Goal: Task Accomplishment & Management: Manage account settings

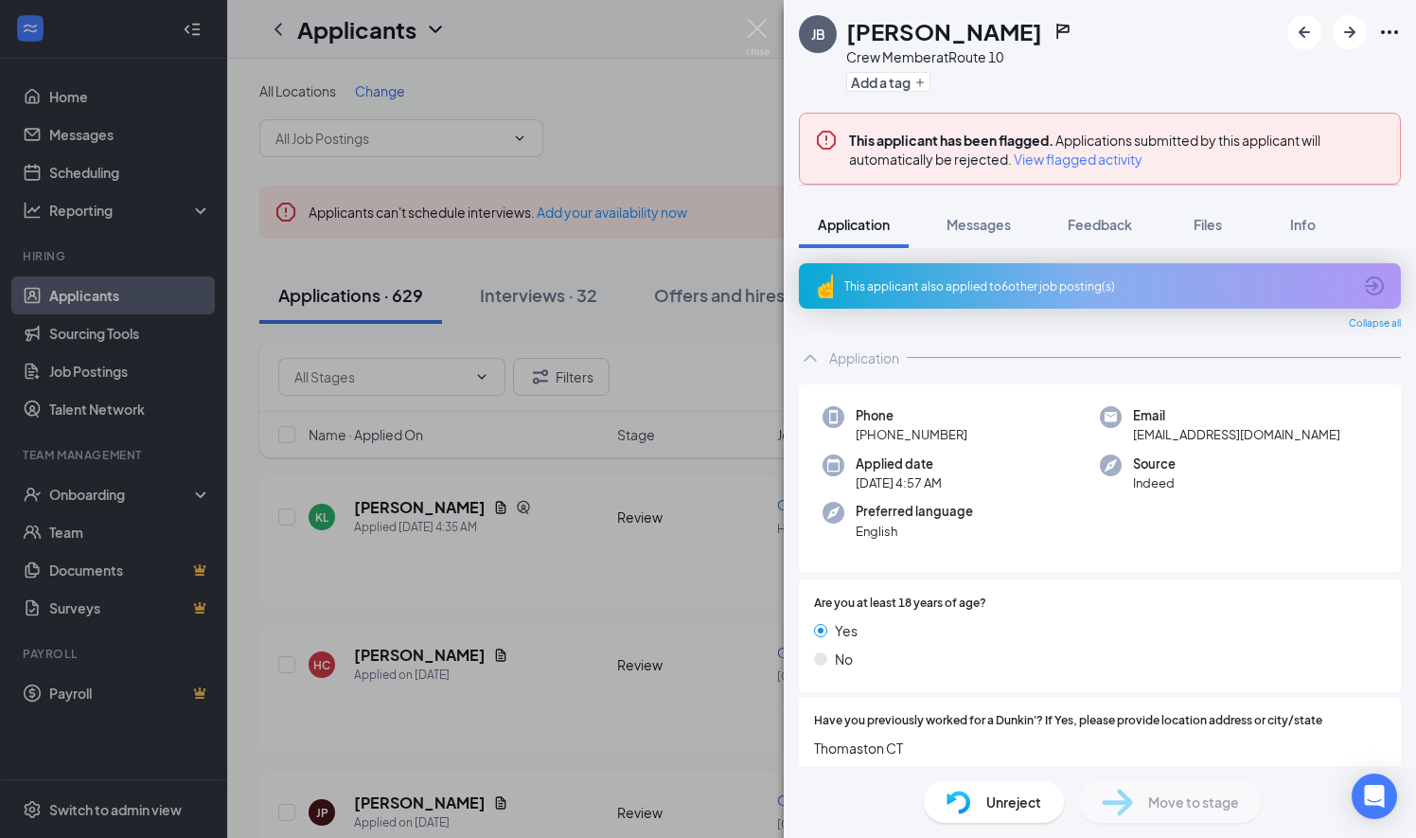
click at [1074, 163] on span "View flagged activity" at bounding box center [1078, 159] width 129 height 19
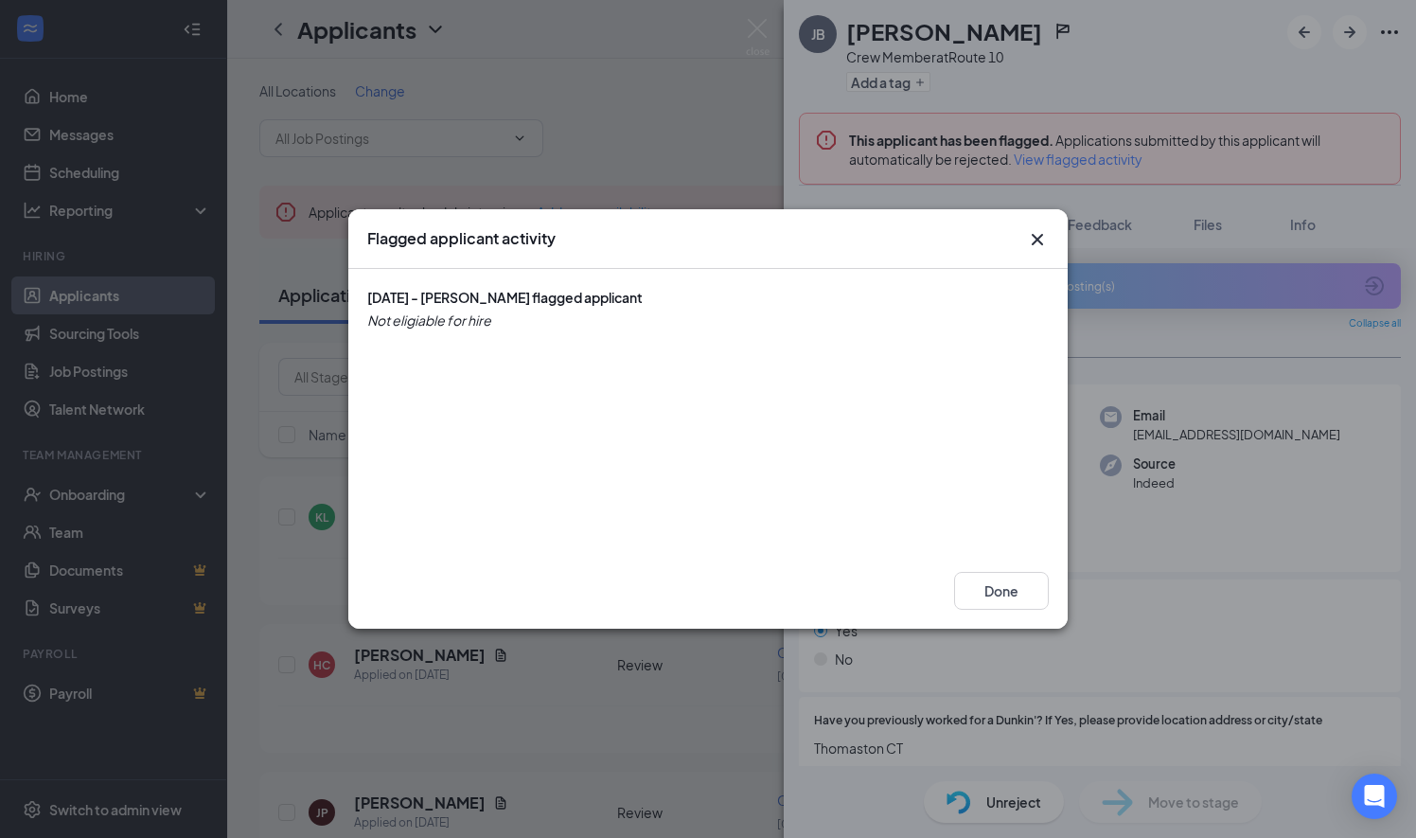
click at [1038, 240] on icon "Cross" at bounding box center [1037, 239] width 11 height 11
click at [1000, 595] on button "Done" at bounding box center [1001, 591] width 95 height 38
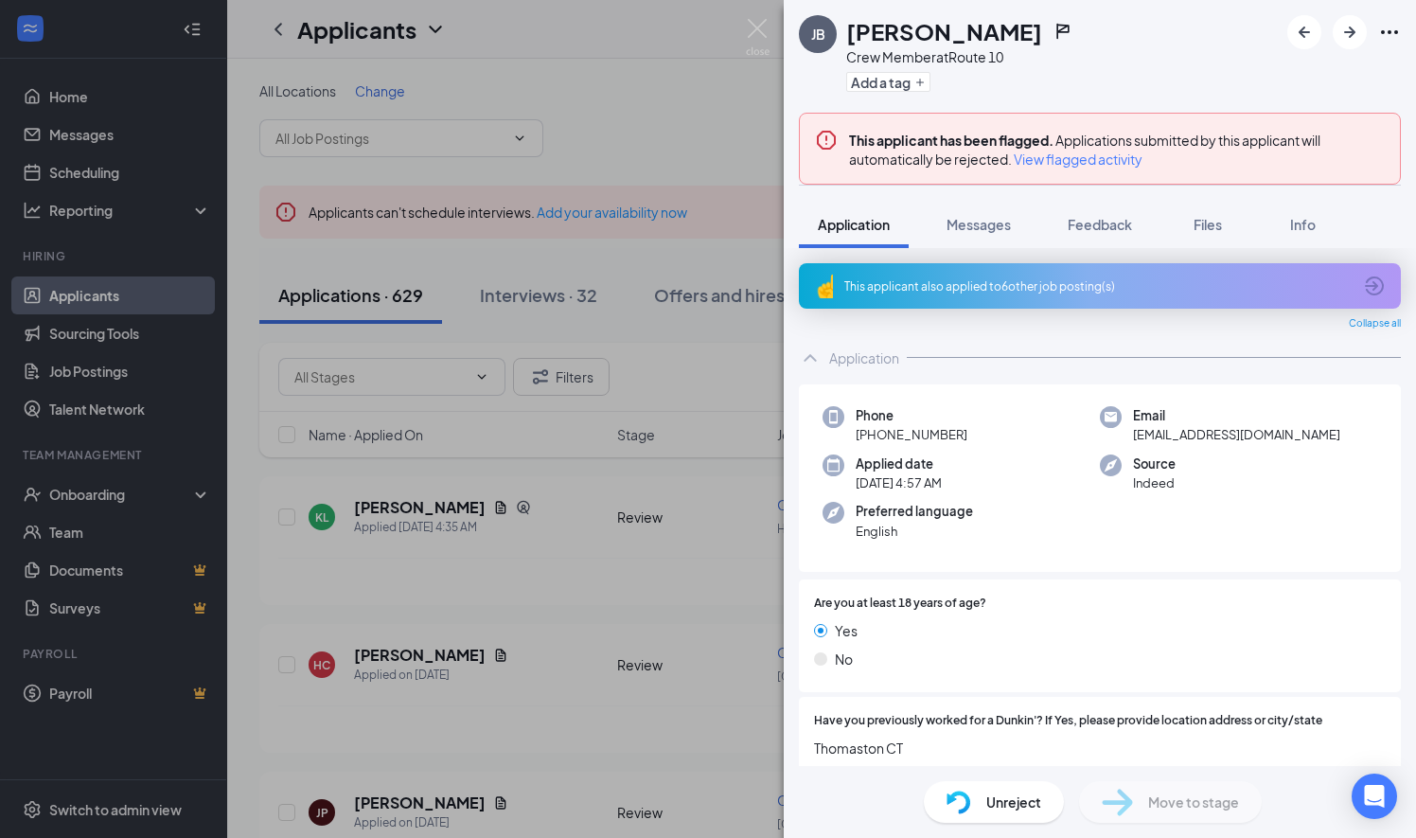
click at [761, 27] on img at bounding box center [758, 37] width 24 height 37
click at [757, 29] on div "Applicants MM" at bounding box center [821, 29] width 1189 height 59
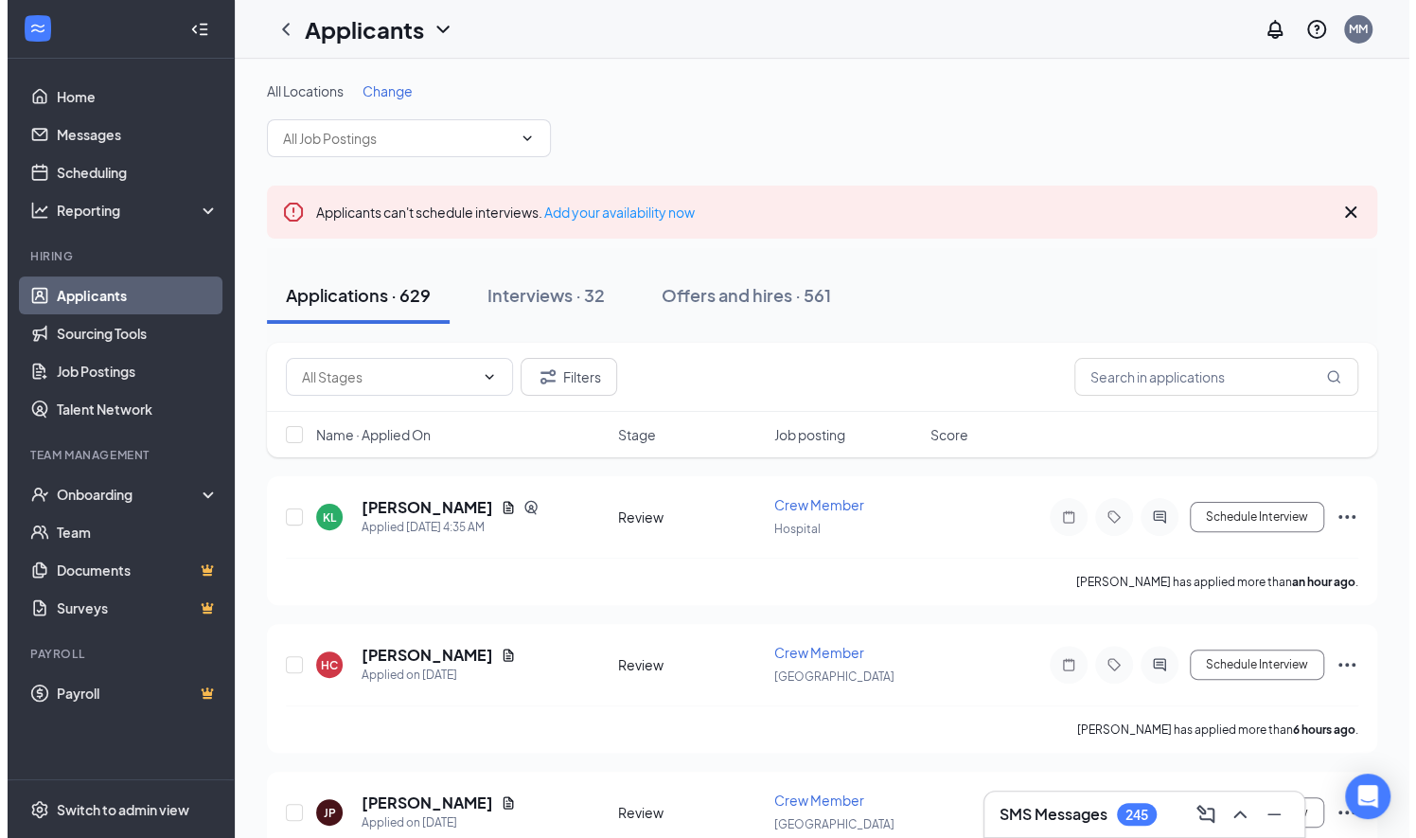
scroll to position [156, 0]
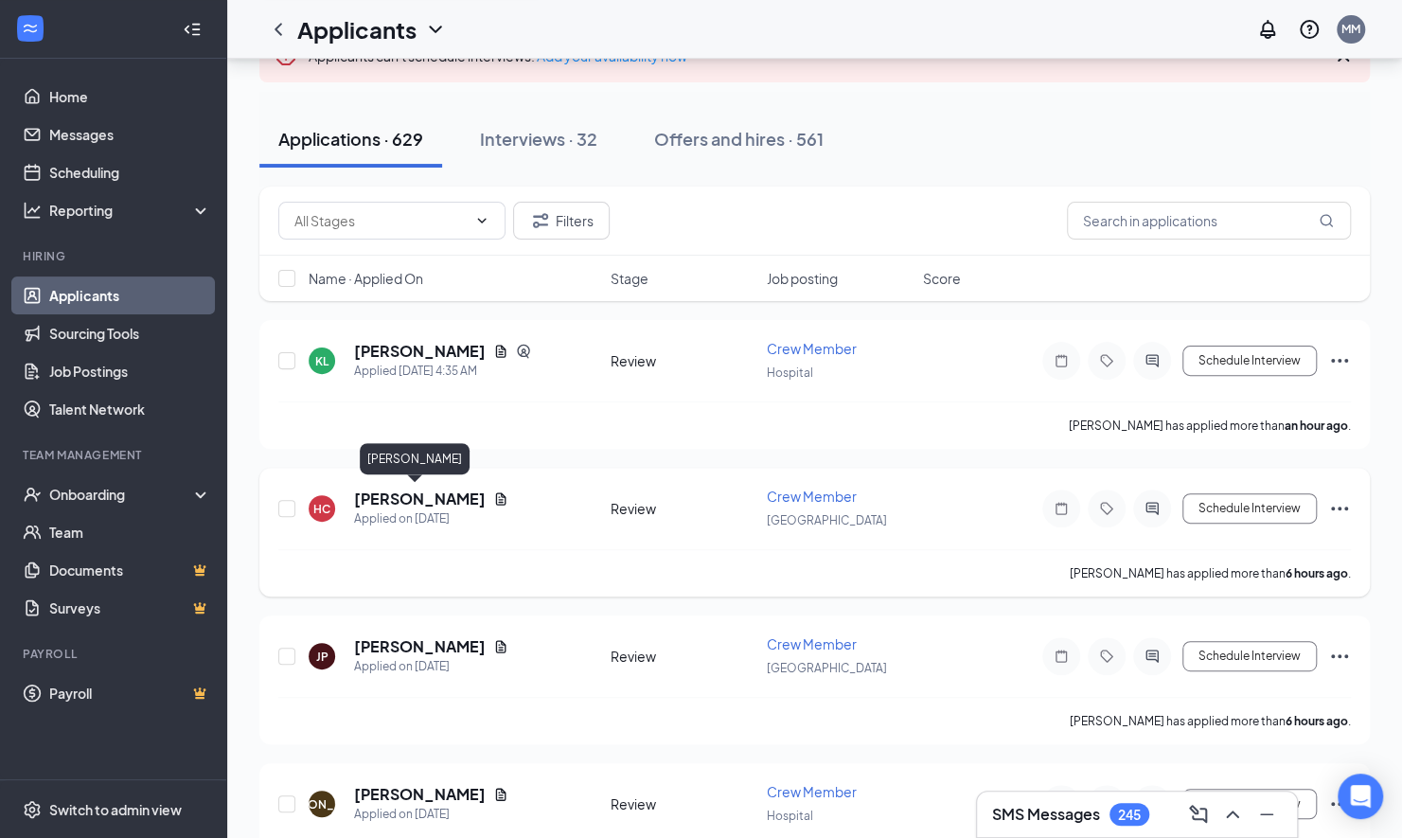
click at [441, 495] on h5 "[PERSON_NAME]" at bounding box center [420, 499] width 132 height 21
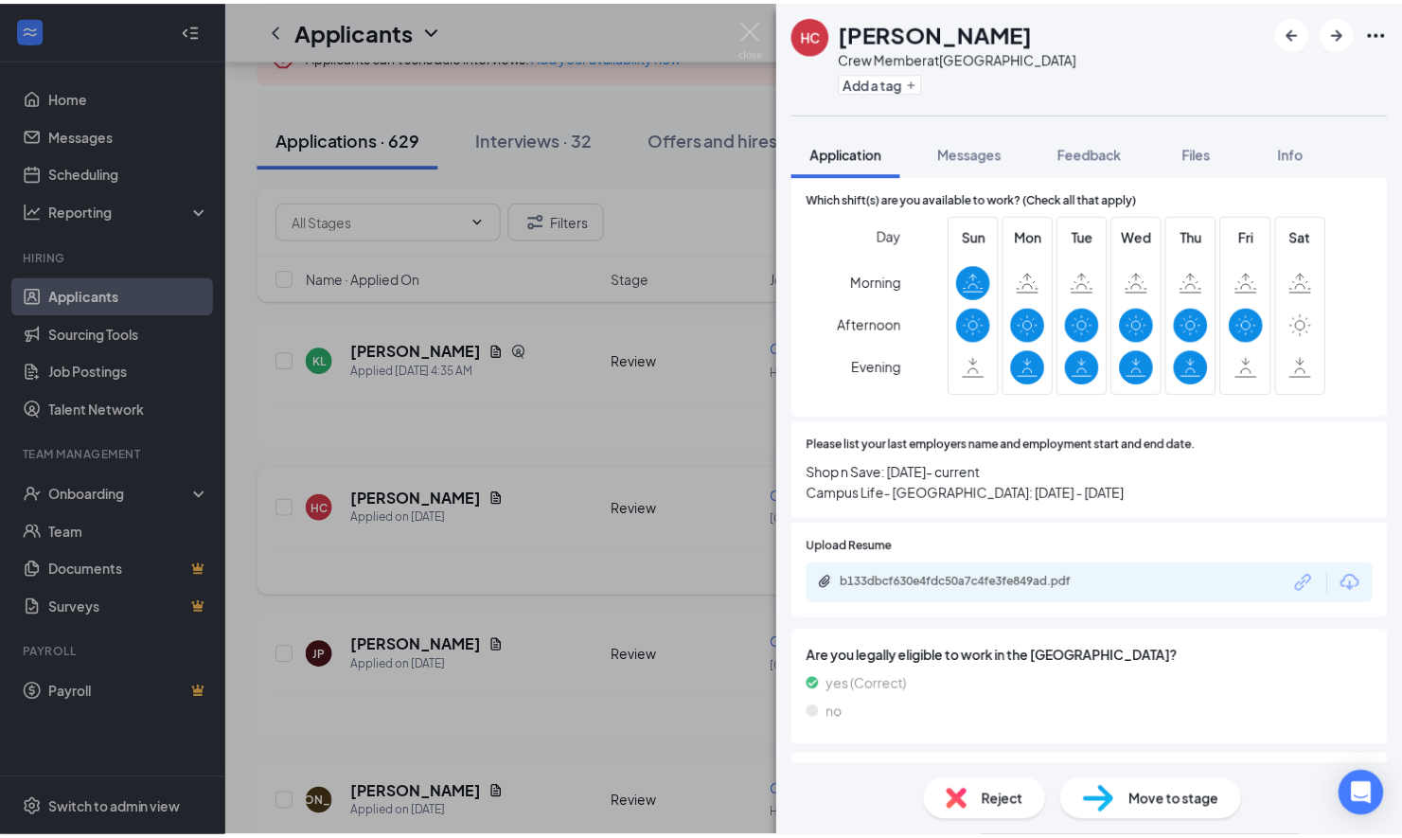
scroll to position [706, 0]
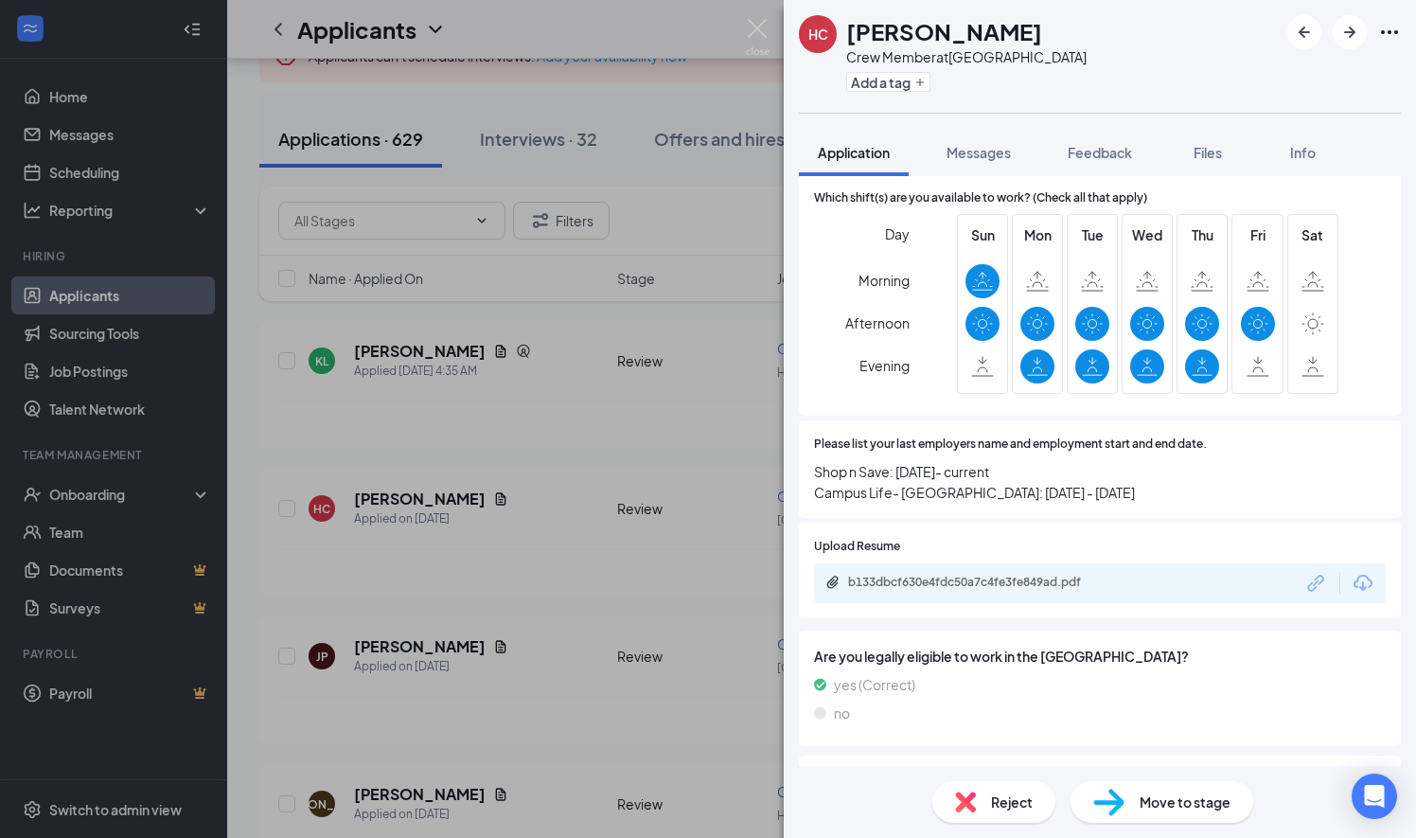
click at [1353, 581] on icon "Download" at bounding box center [1363, 583] width 23 height 23
click at [759, 22] on img at bounding box center [758, 37] width 24 height 37
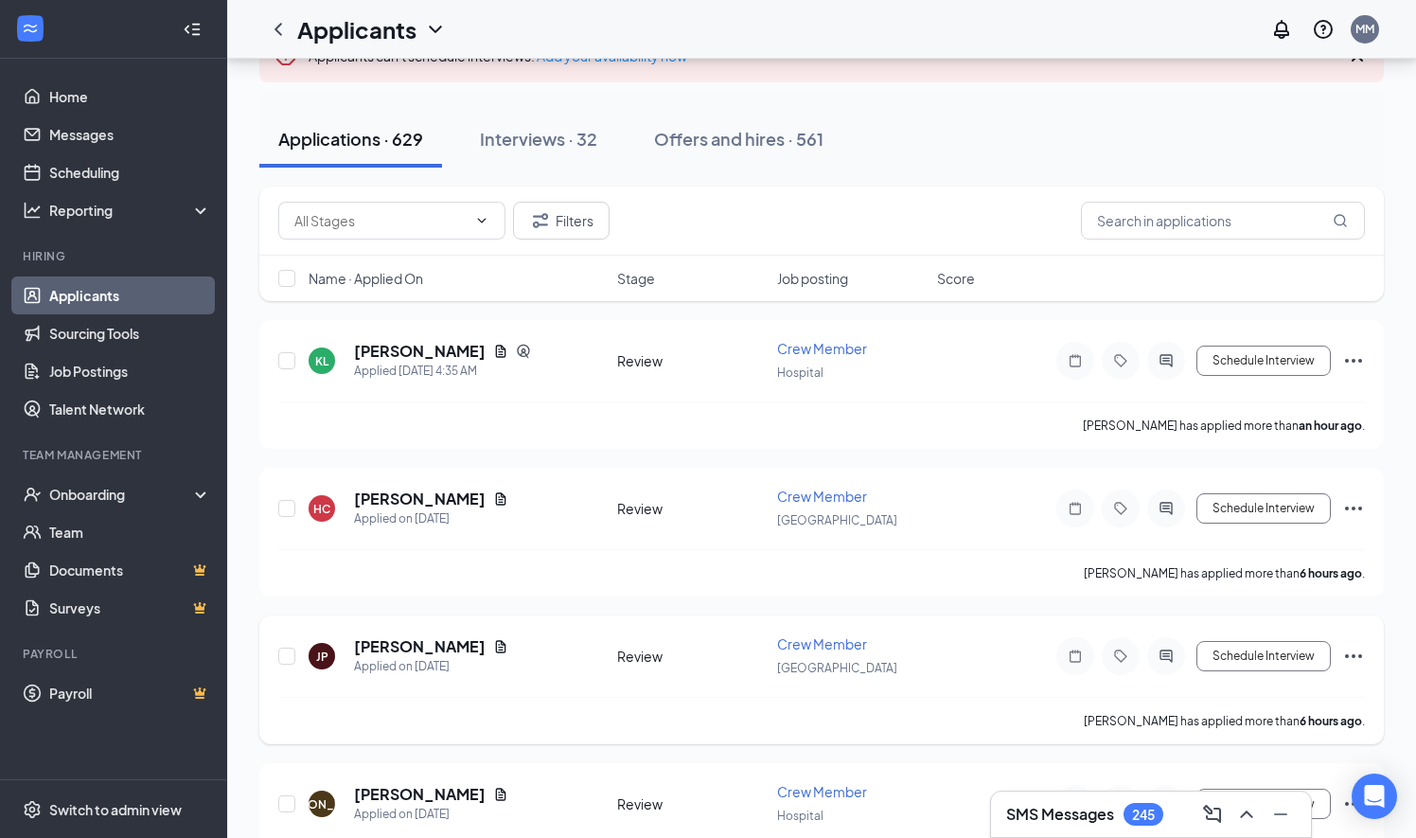
click at [706, 649] on div "Review" at bounding box center [691, 656] width 149 height 19
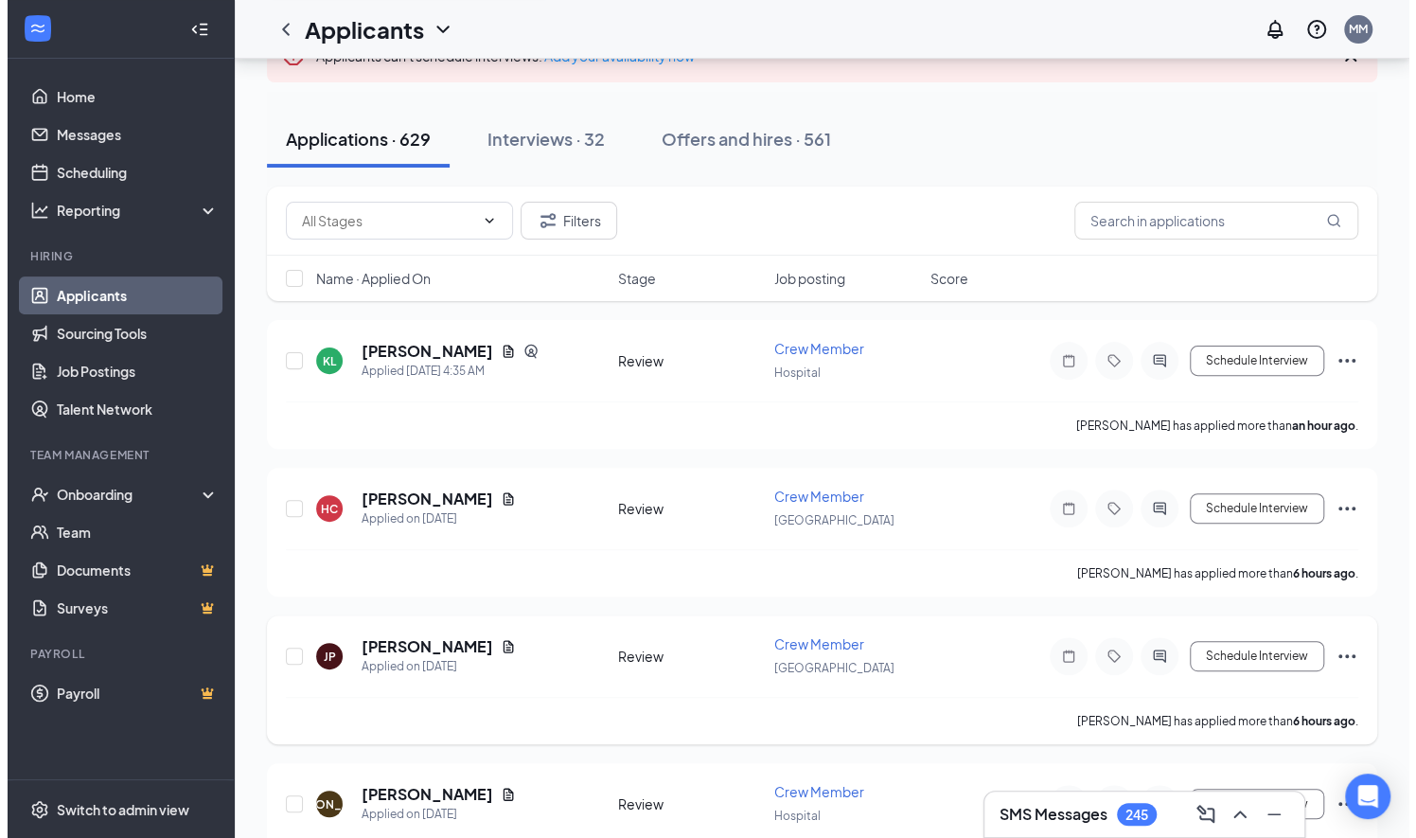
scroll to position [334, 0]
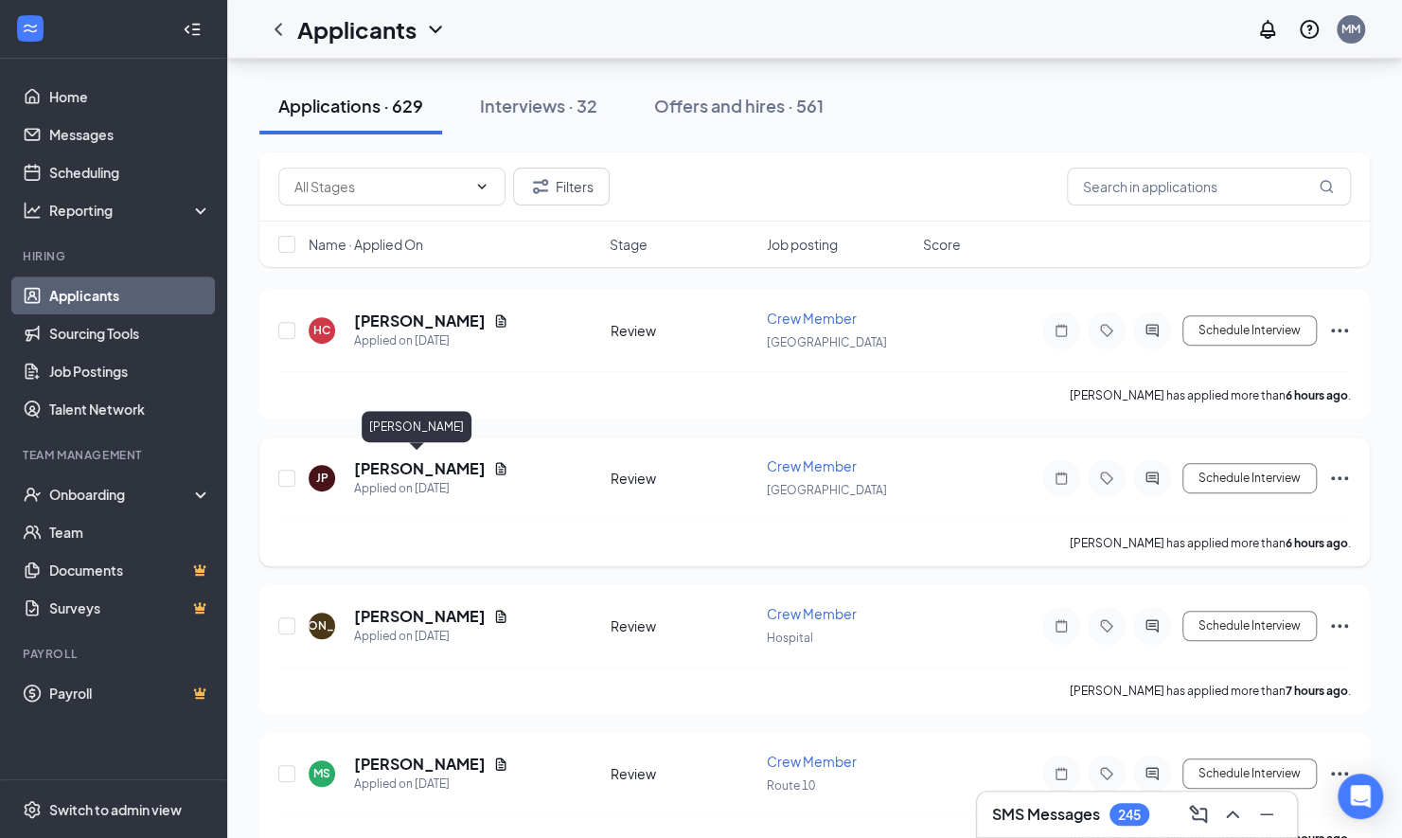
click at [460, 465] on h5 "[PERSON_NAME]" at bounding box center [420, 468] width 132 height 21
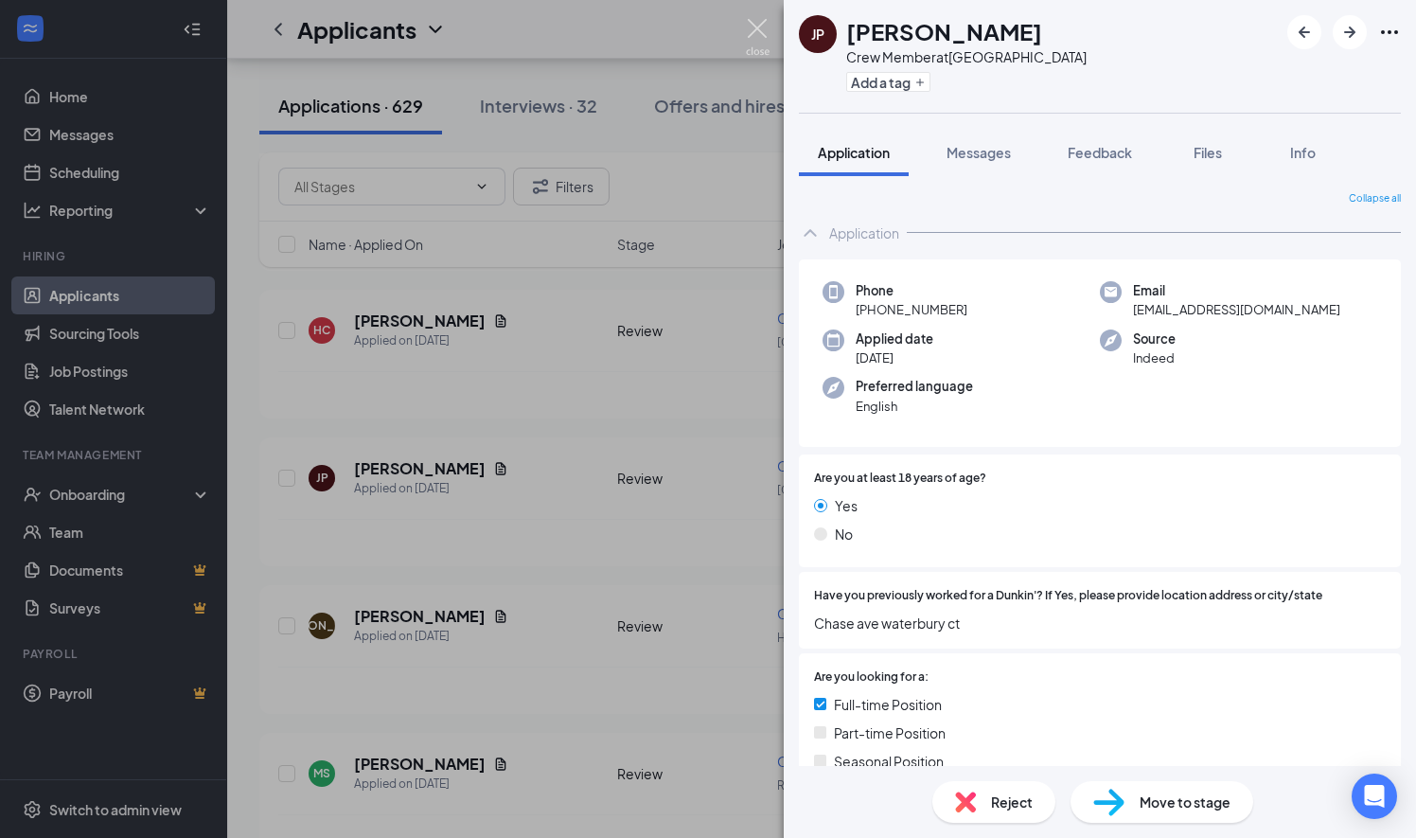
click at [761, 29] on img at bounding box center [758, 37] width 24 height 37
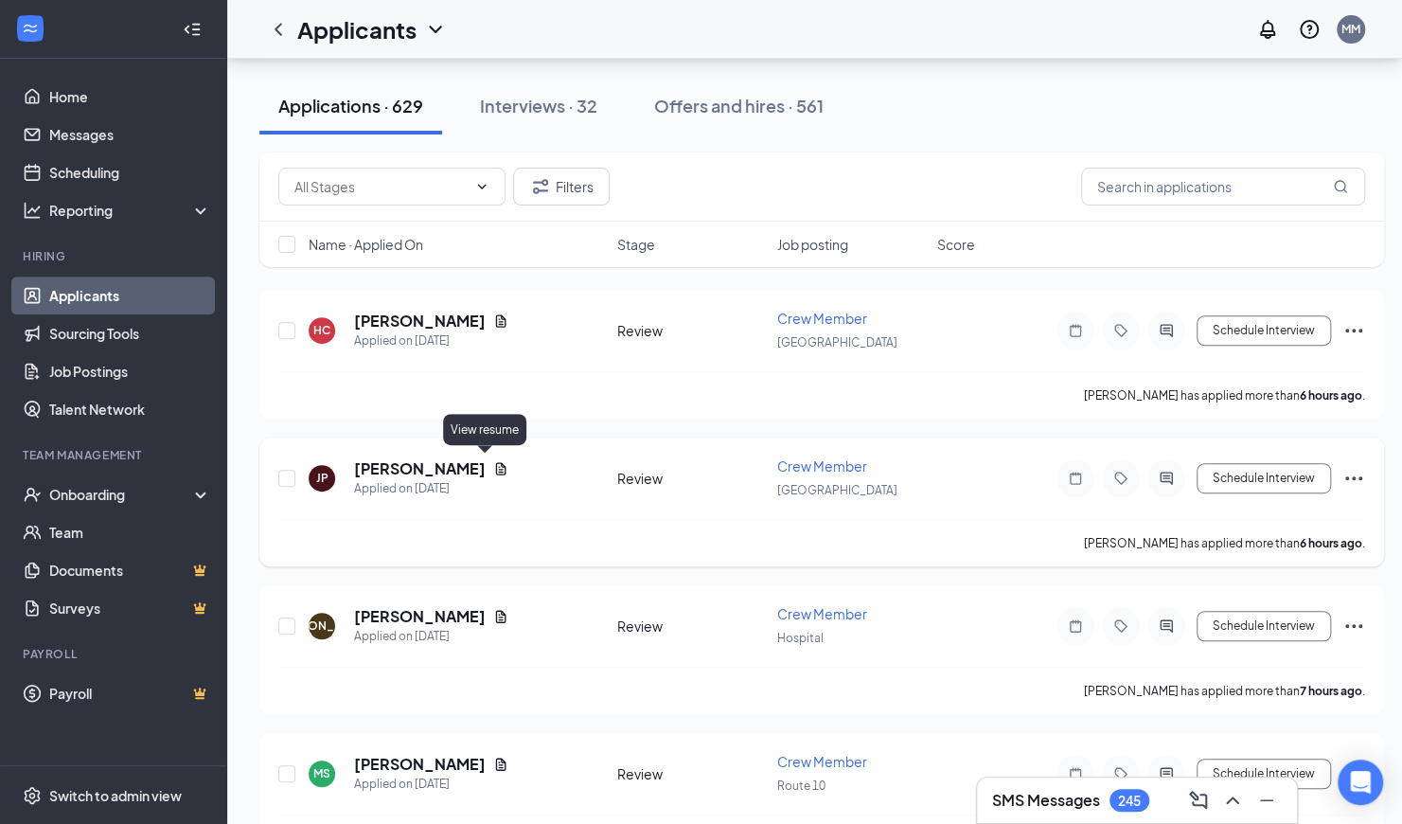
click at [493, 463] on icon "Document" at bounding box center [500, 468] width 15 height 15
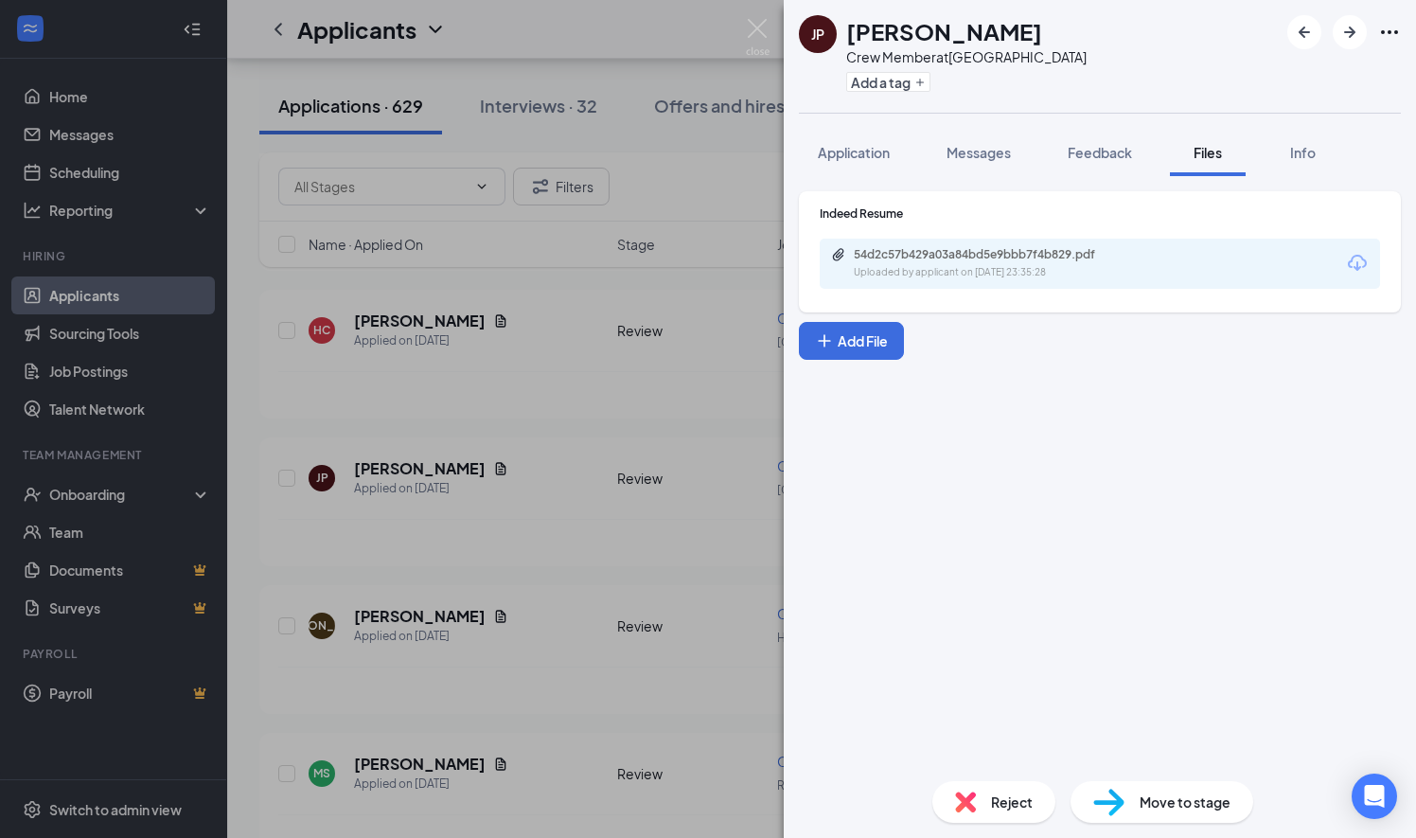
click at [1351, 261] on icon "Download" at bounding box center [1357, 263] width 19 height 16
click at [761, 28] on img at bounding box center [758, 37] width 24 height 37
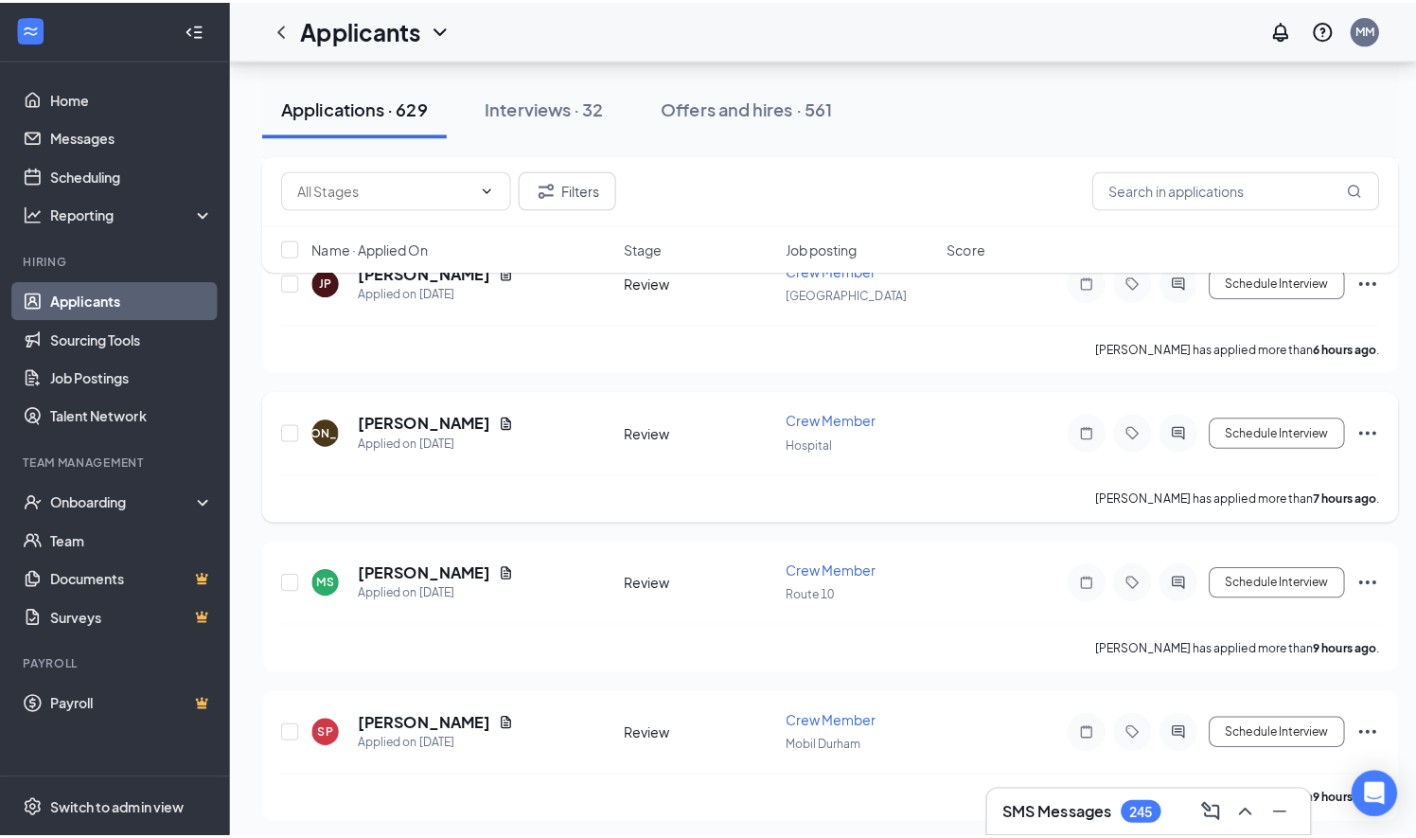
scroll to position [559, 0]
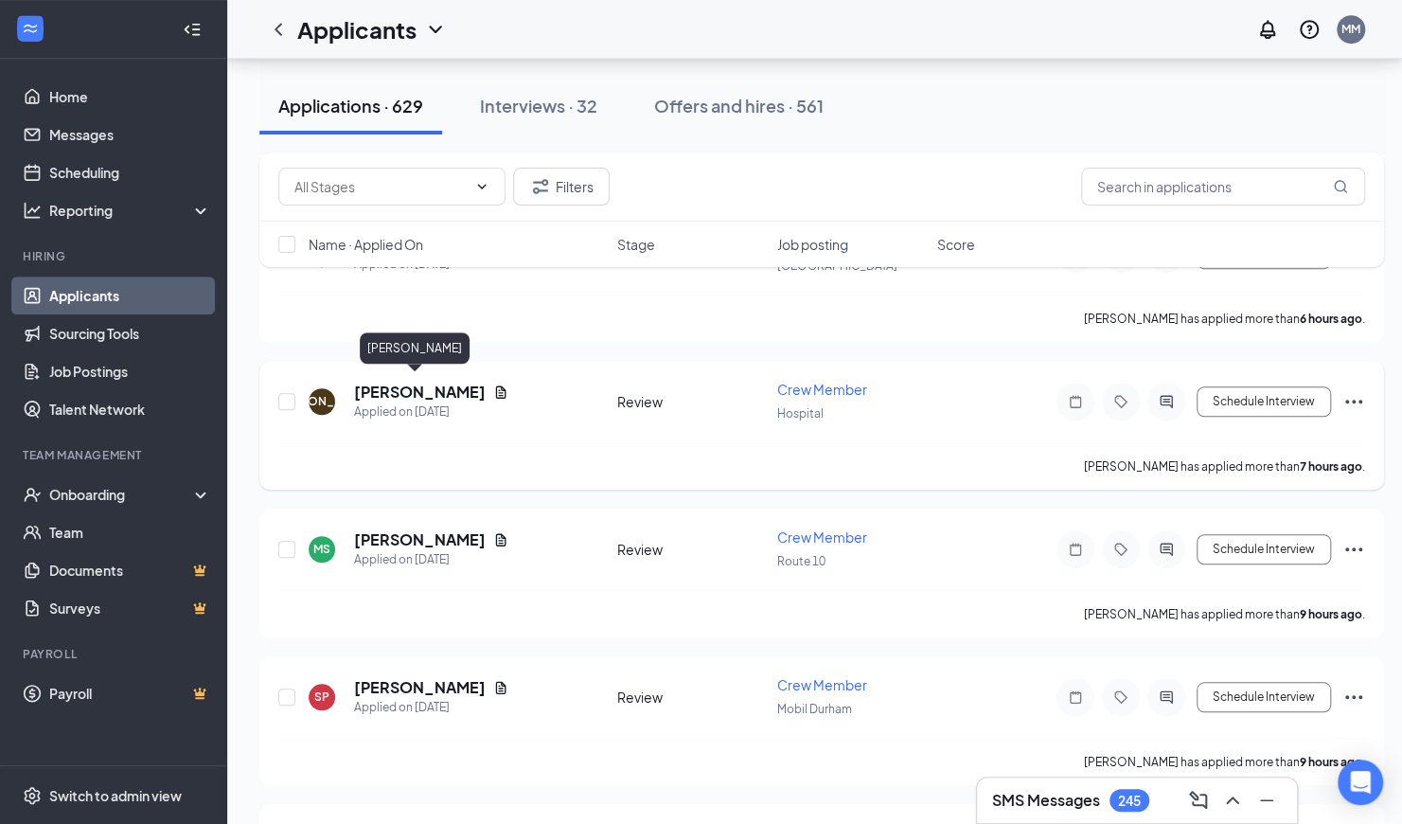
click at [428, 387] on h5 "[PERSON_NAME]" at bounding box center [420, 392] width 132 height 21
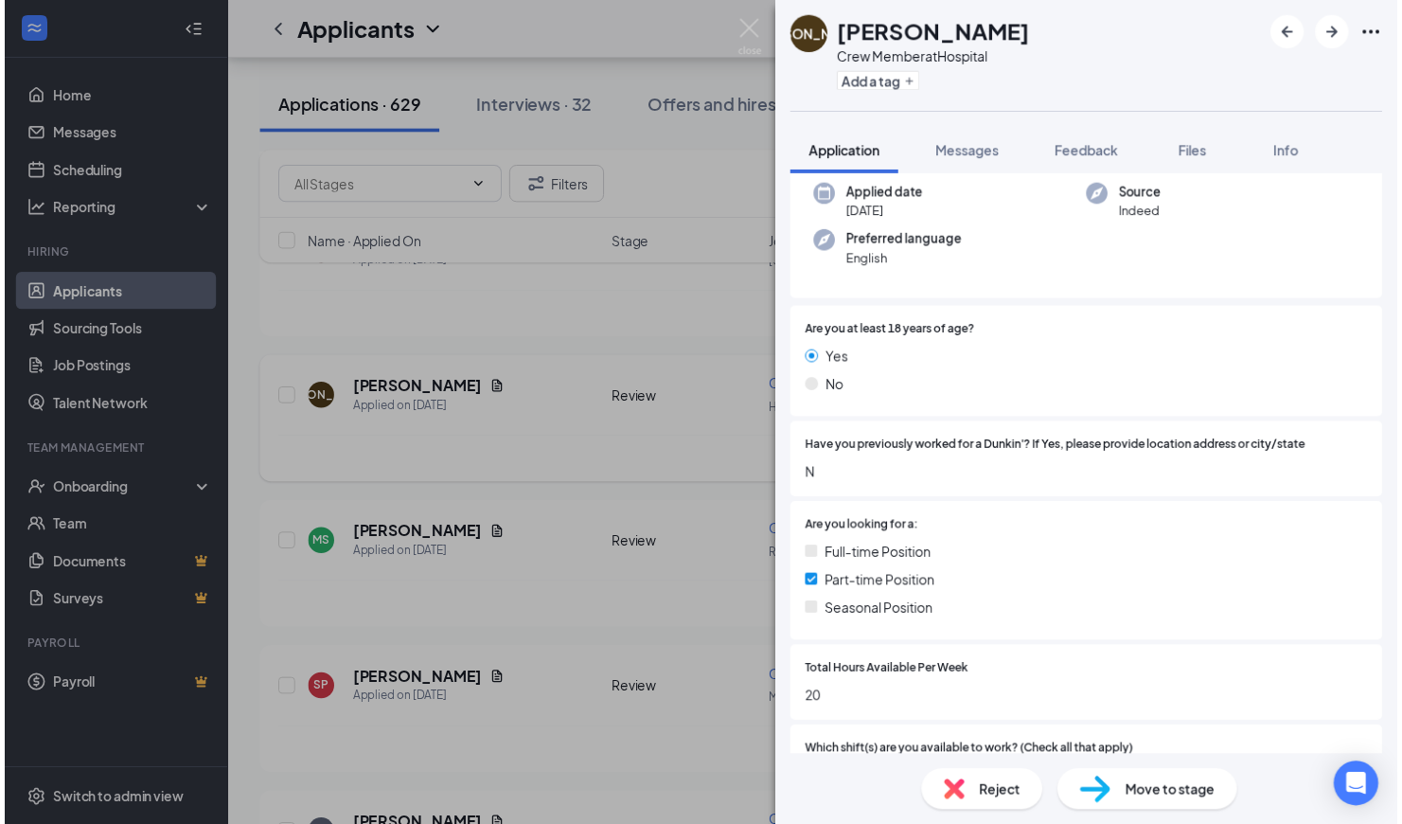
scroll to position [142, 0]
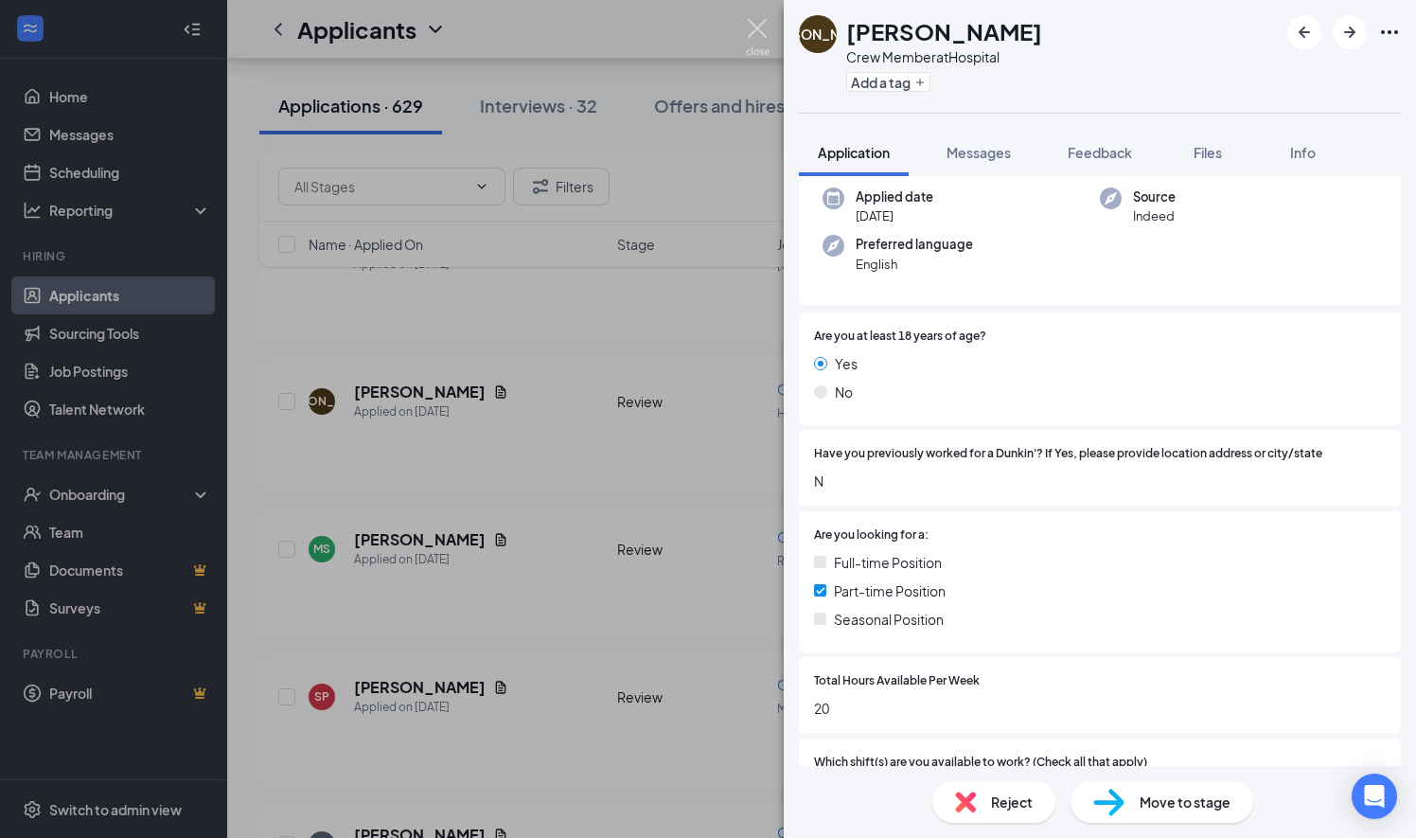
click at [759, 29] on img at bounding box center [758, 37] width 24 height 37
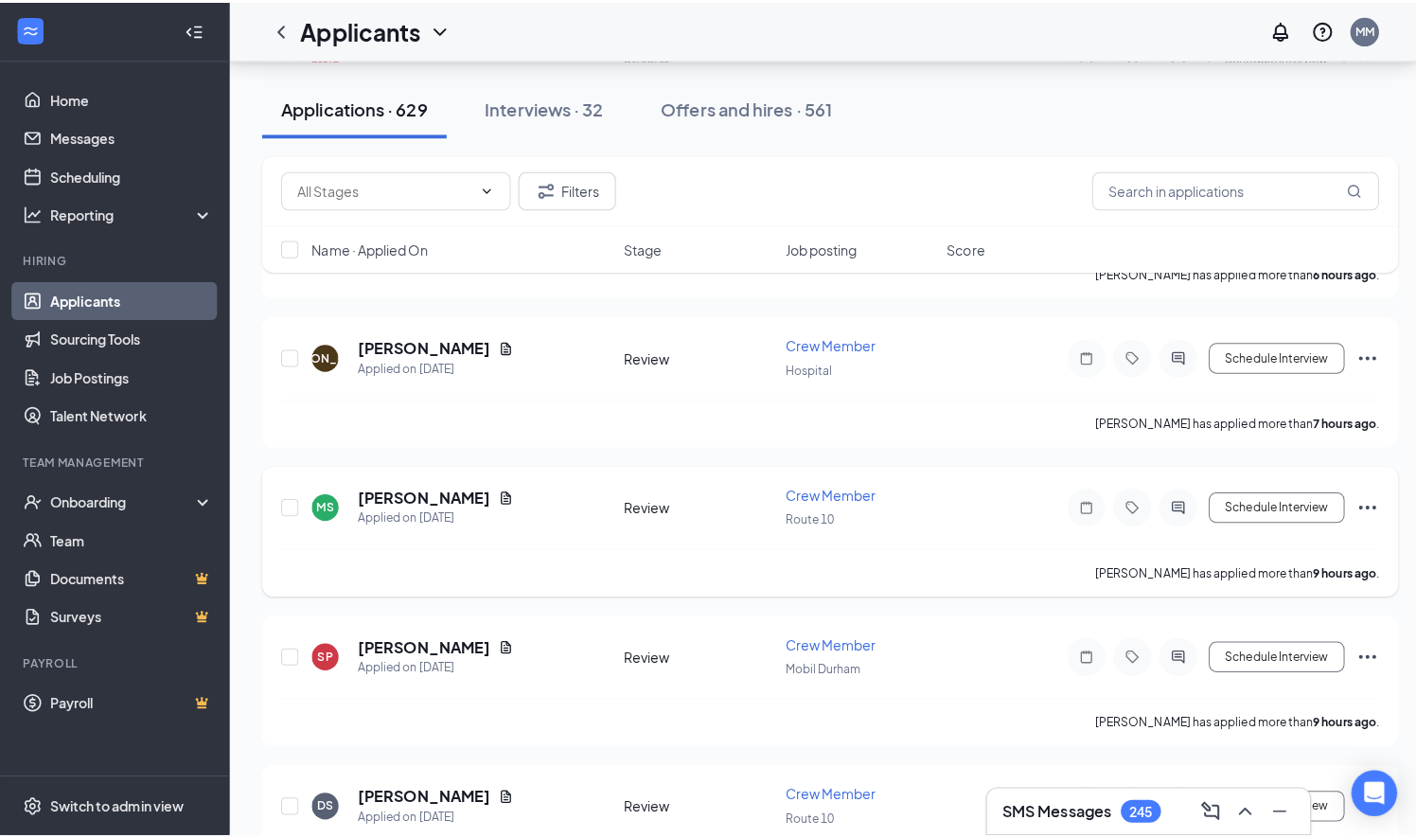
scroll to position [689, 0]
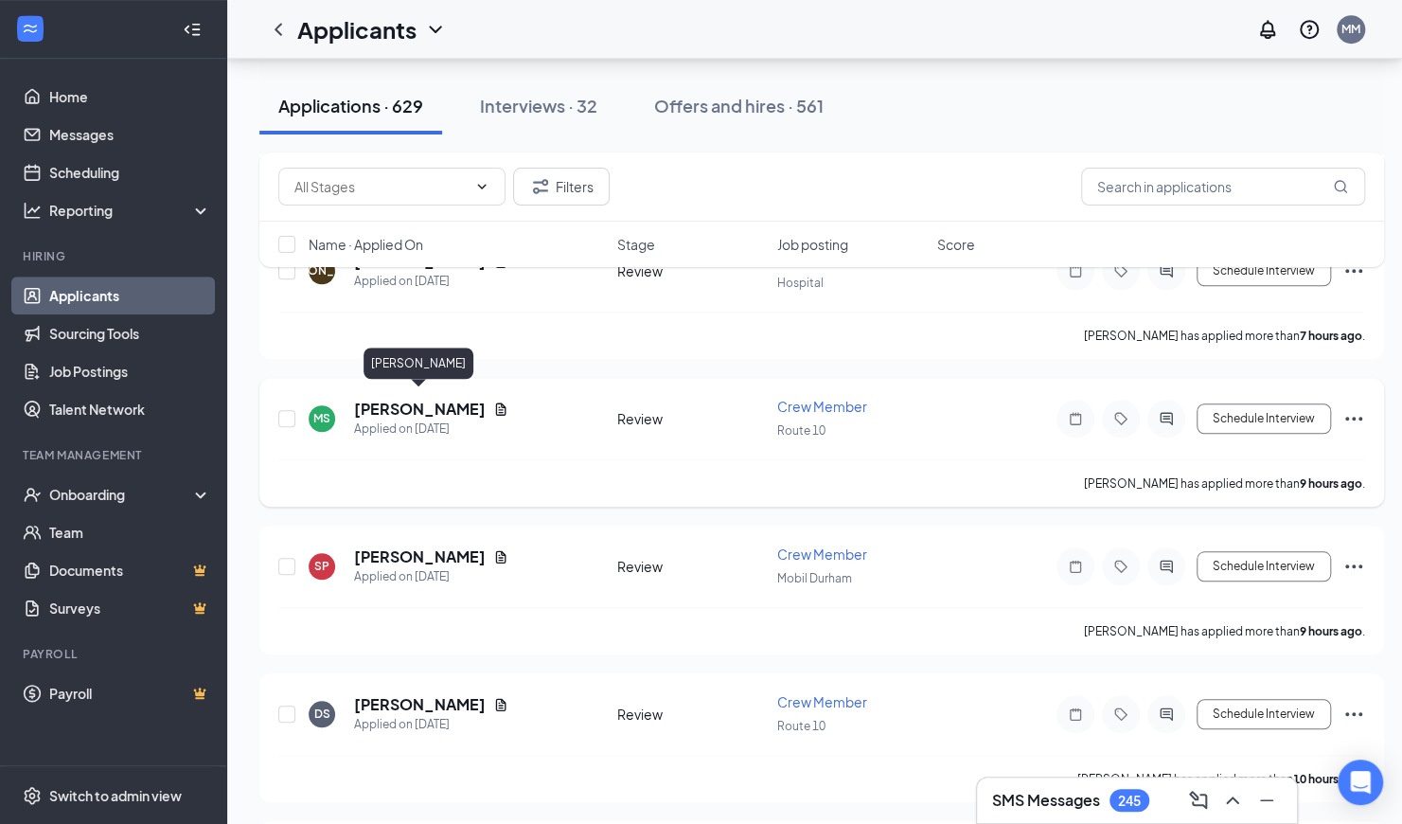
click at [443, 405] on h5 "Miranda Schmidt" at bounding box center [420, 409] width 132 height 21
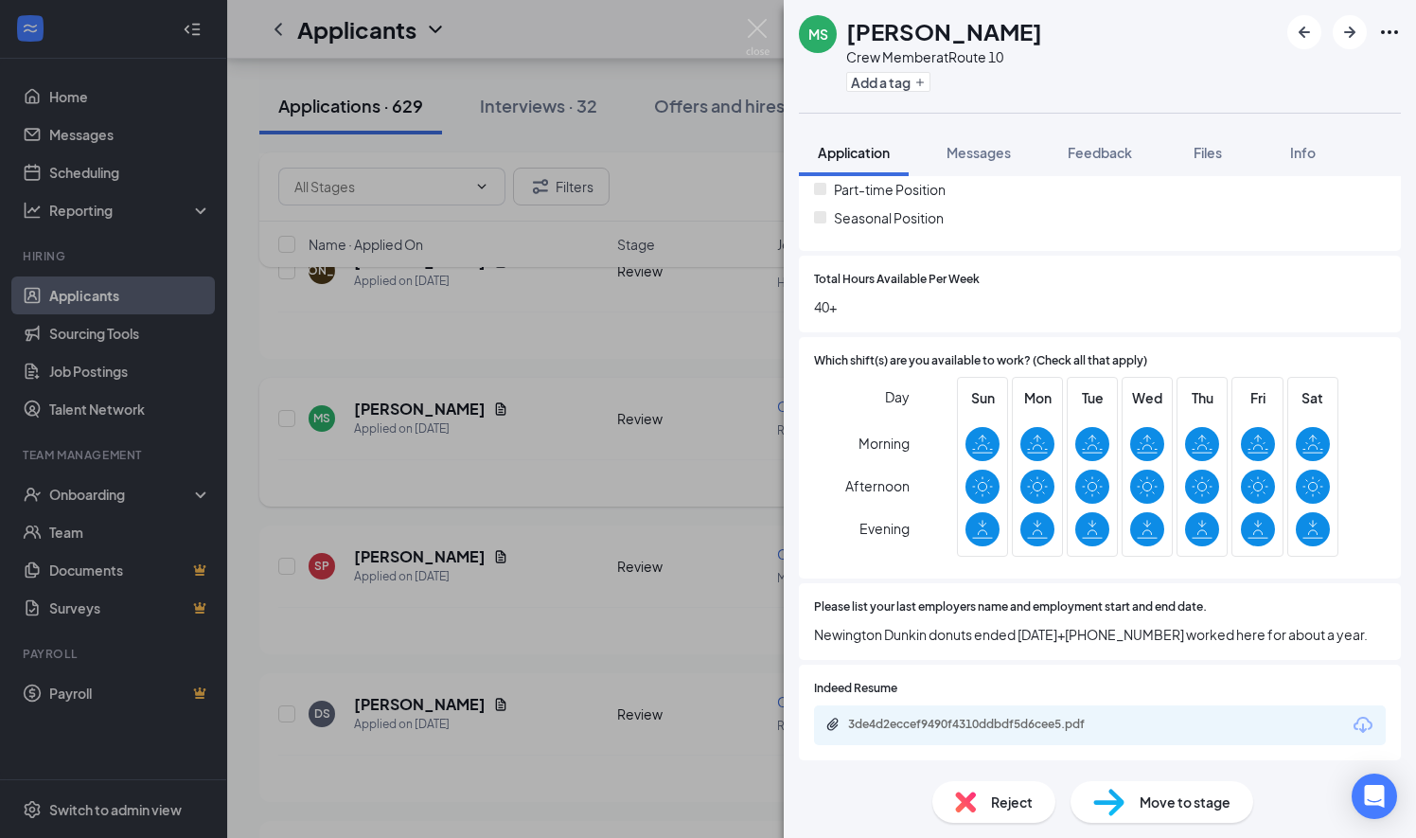
scroll to position [532, 0]
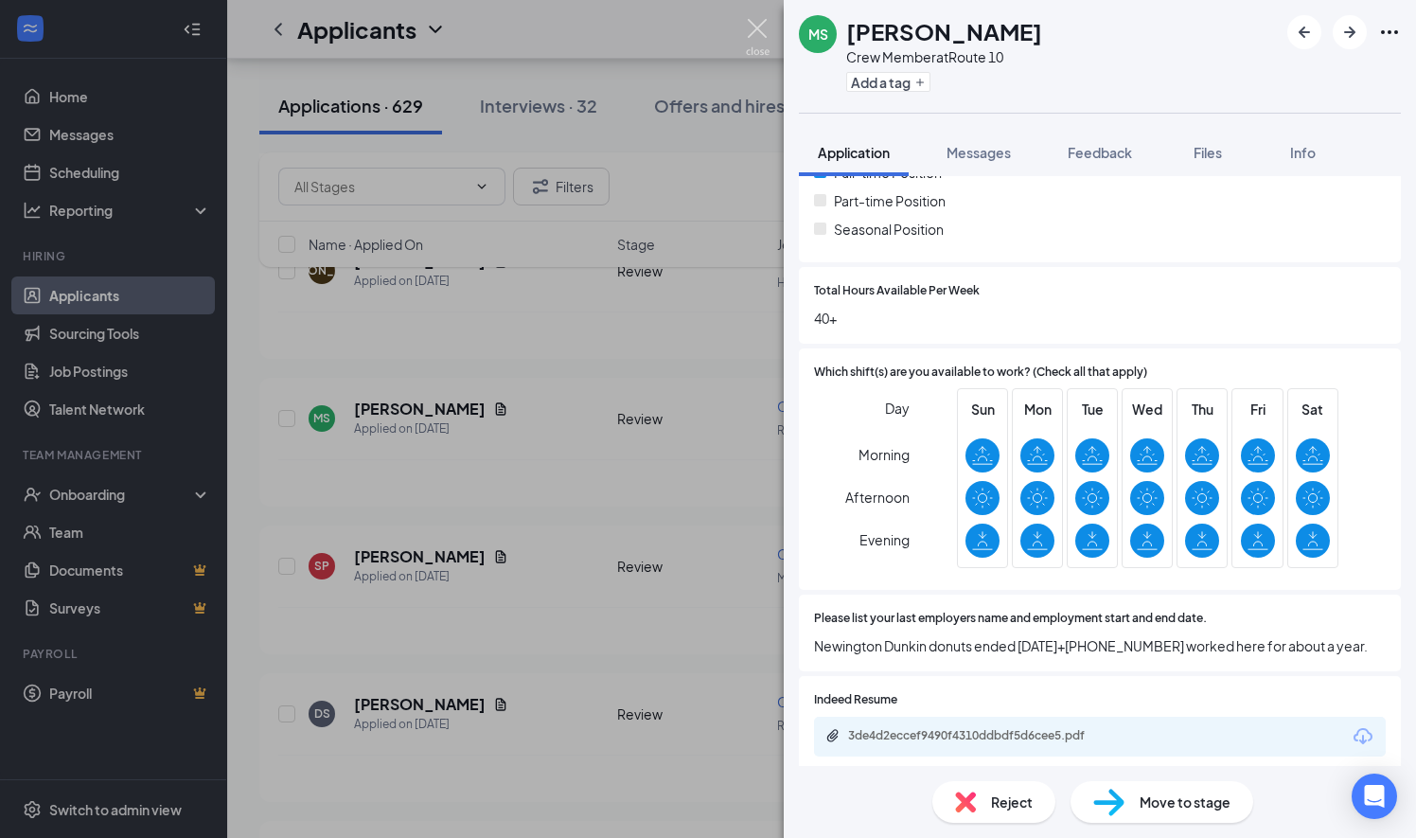
click at [760, 27] on img at bounding box center [758, 37] width 24 height 37
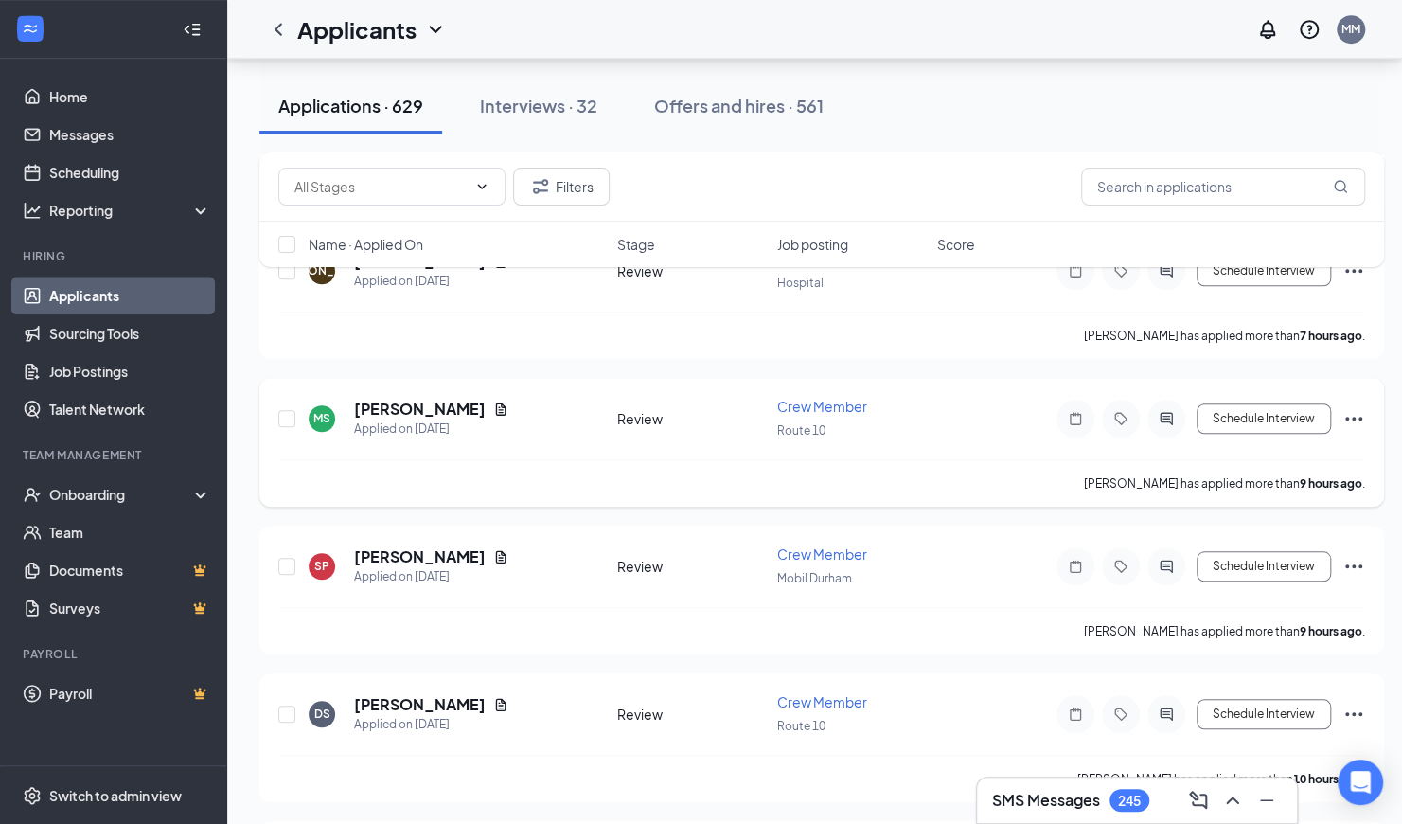
click at [493, 401] on icon "Document" at bounding box center [500, 408] width 15 height 15
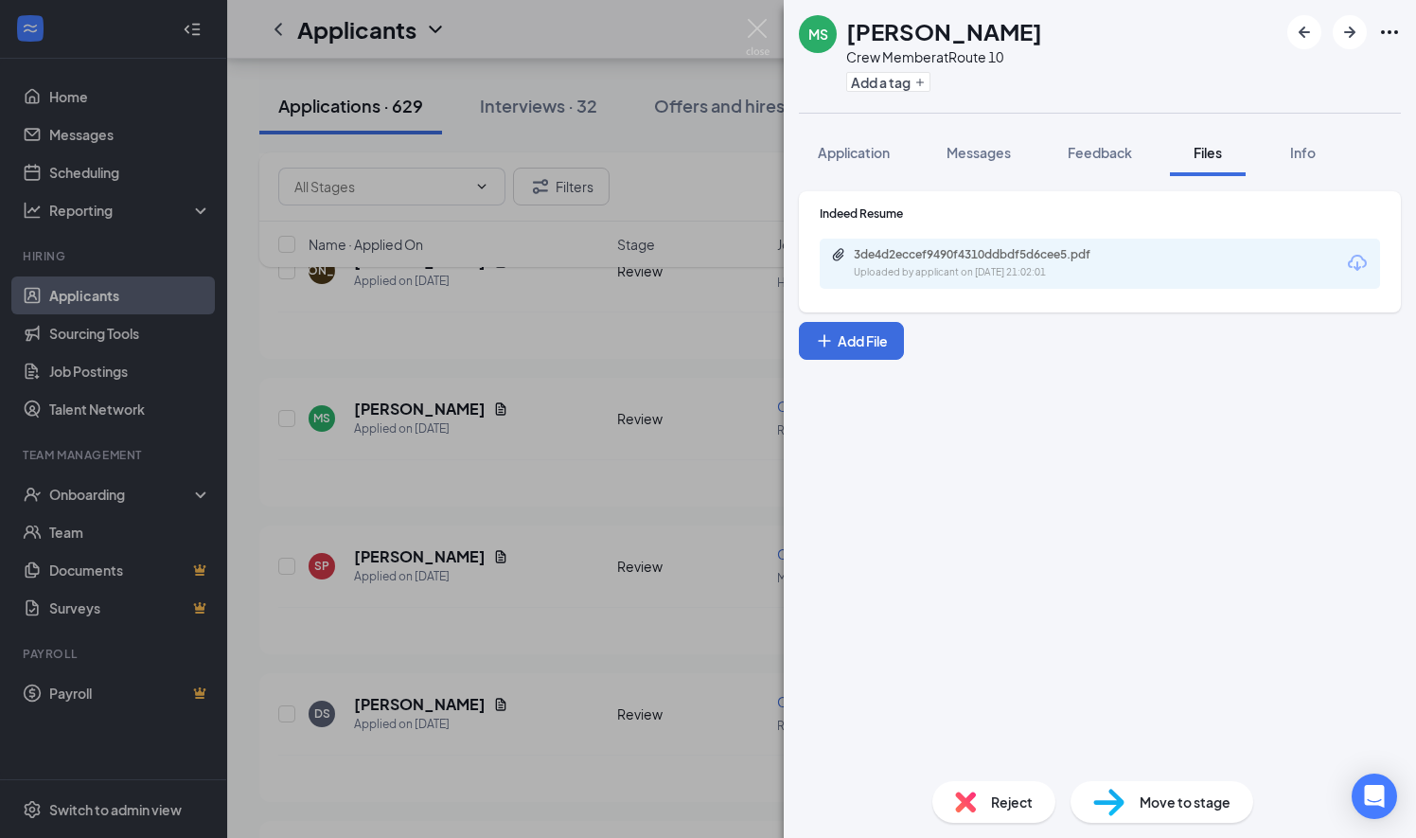
click at [1360, 264] on icon "Download" at bounding box center [1357, 263] width 23 height 23
click at [759, 28] on img at bounding box center [758, 37] width 24 height 37
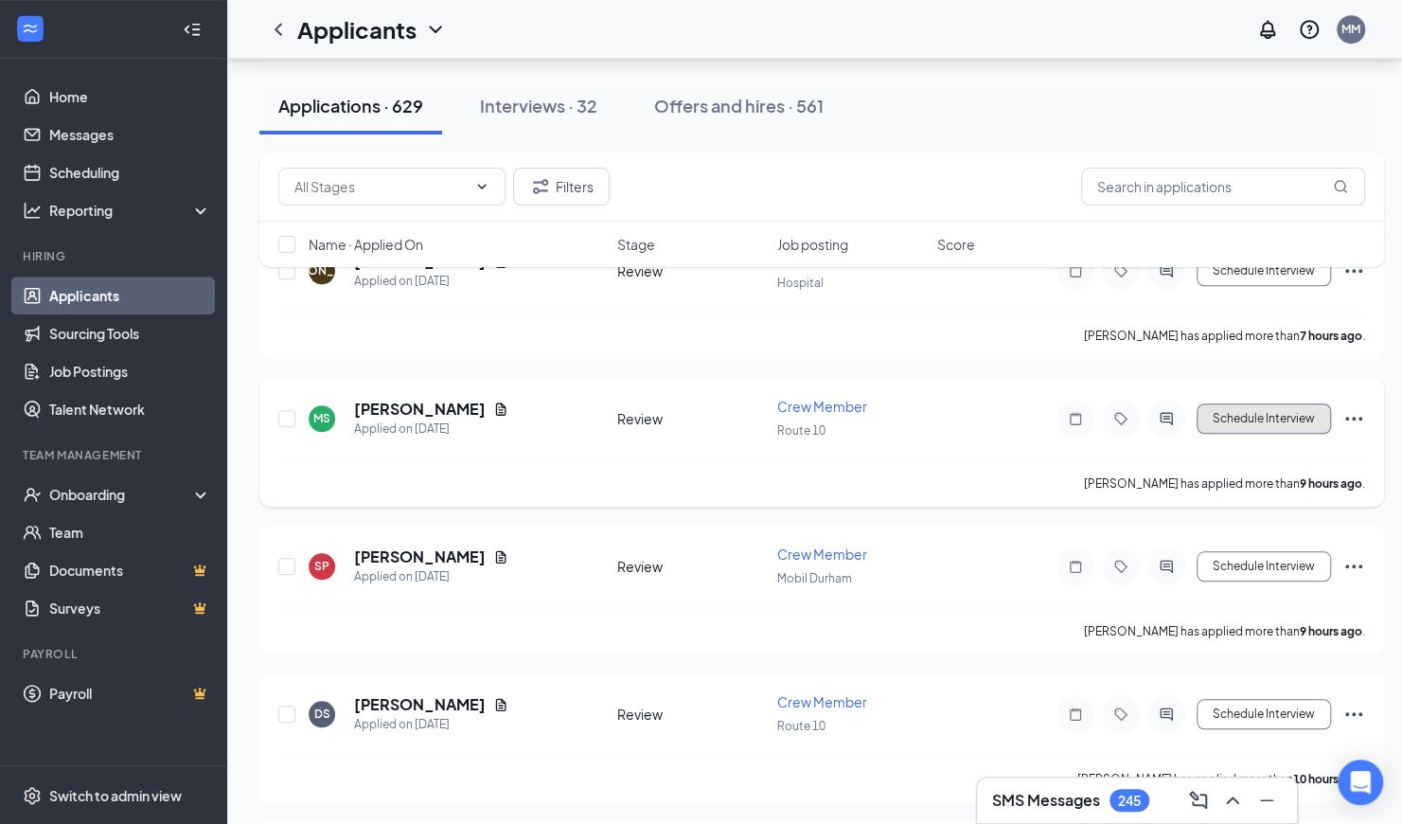
click at [1236, 408] on button "Schedule Interview" at bounding box center [1264, 418] width 134 height 30
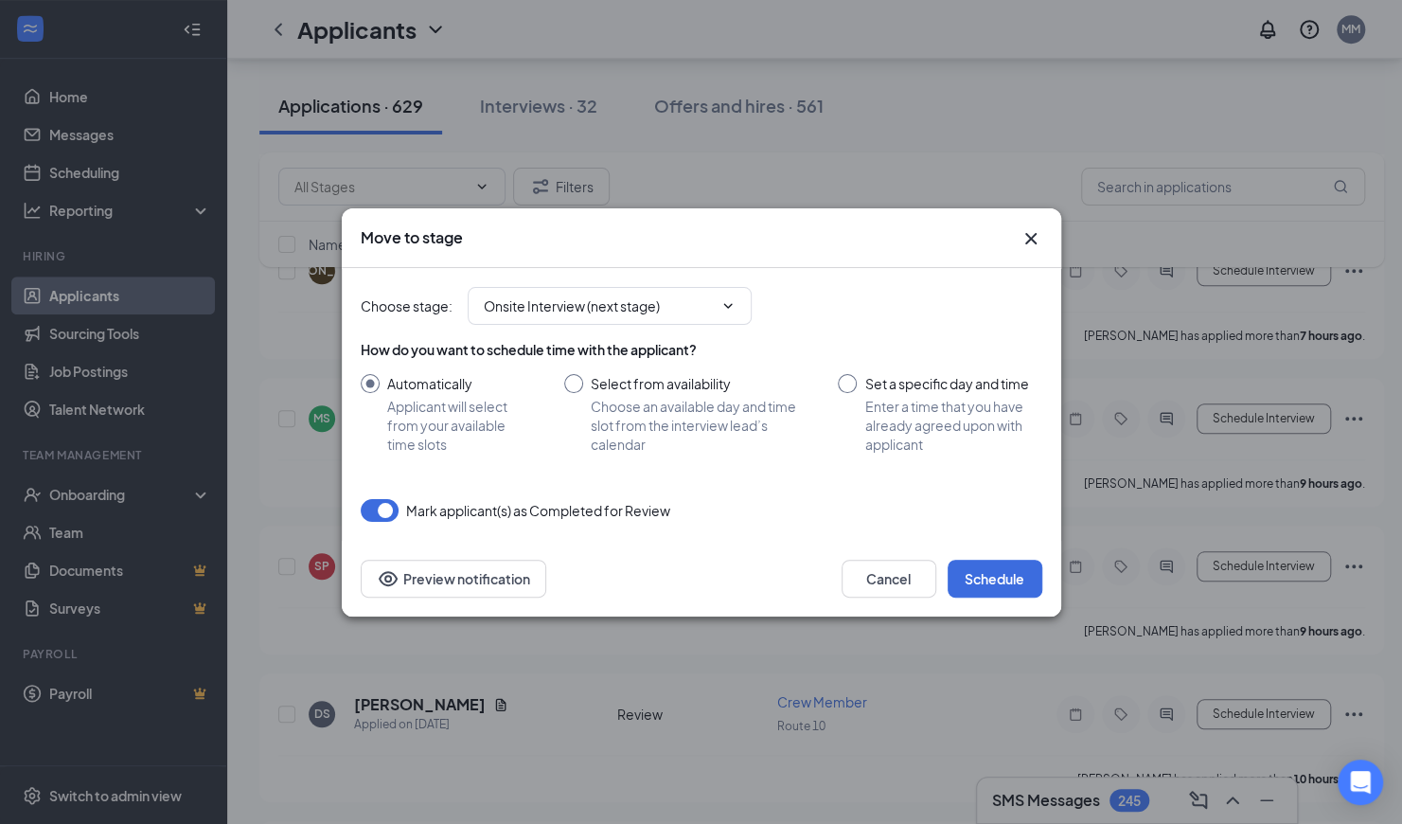
click at [575, 383] on input "Select from availability Choose an available day and time slot from the intervi…" at bounding box center [682, 414] width 237 height 80
radio input "true"
radio input "false"
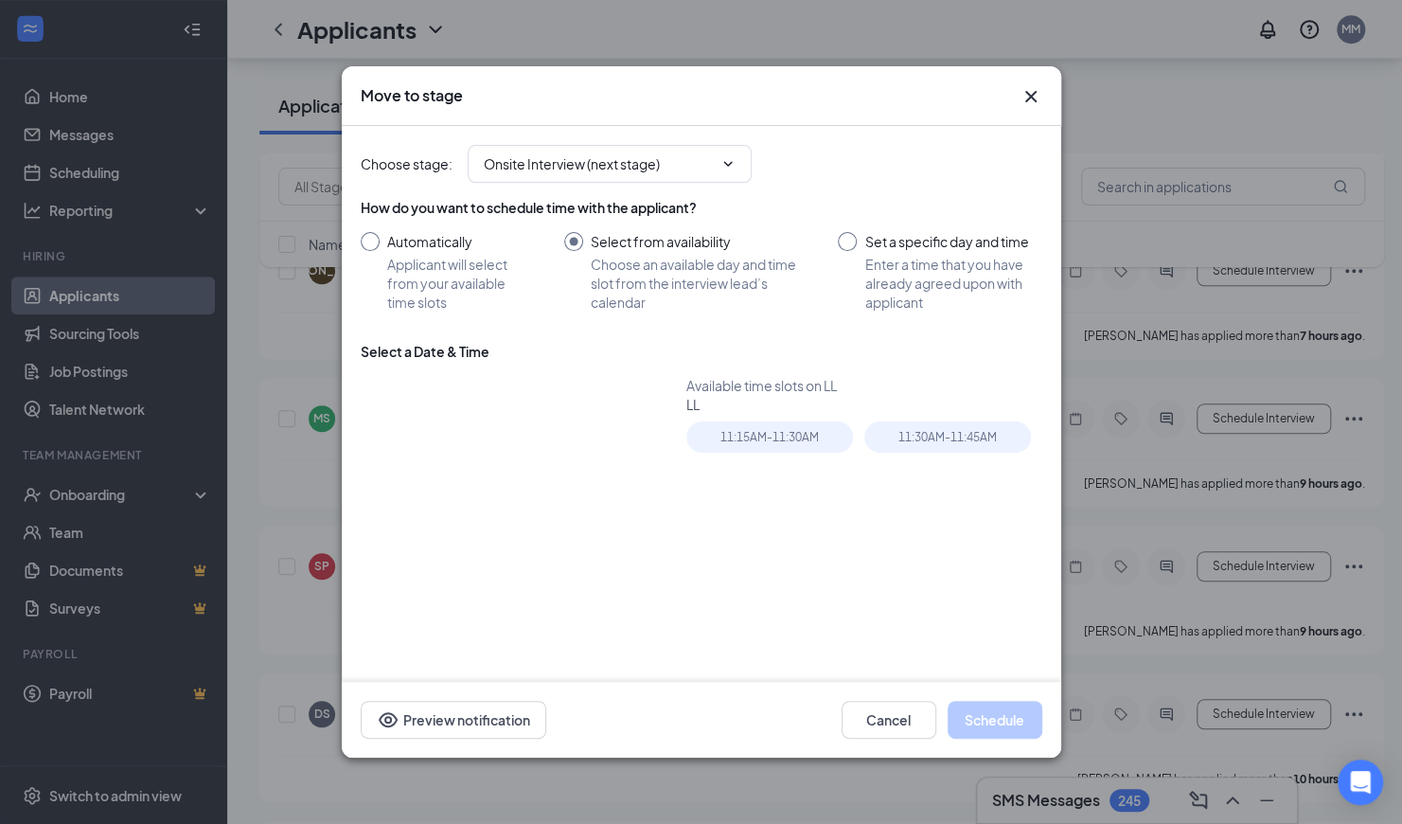
type input "Sep 17, 2025"
click at [489, 513] on div "17" at bounding box center [490, 515] width 23 height 23
click at [786, 428] on div "11:15AM - 11:30AM" at bounding box center [769, 436] width 167 height 31
click at [997, 729] on button "Schedule" at bounding box center [995, 720] width 95 height 38
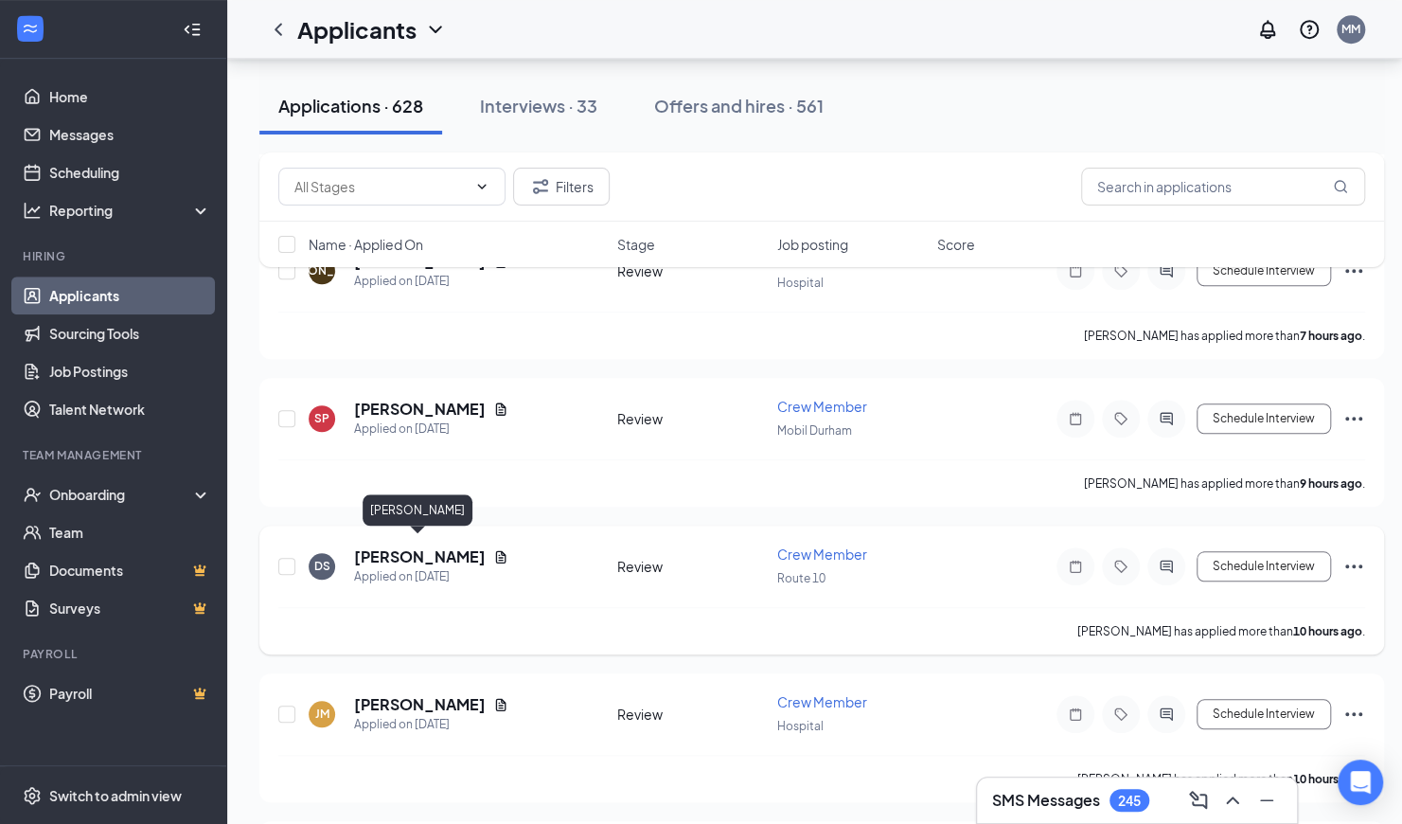
click at [420, 546] on h5 "Davarius Stancil" at bounding box center [420, 556] width 132 height 21
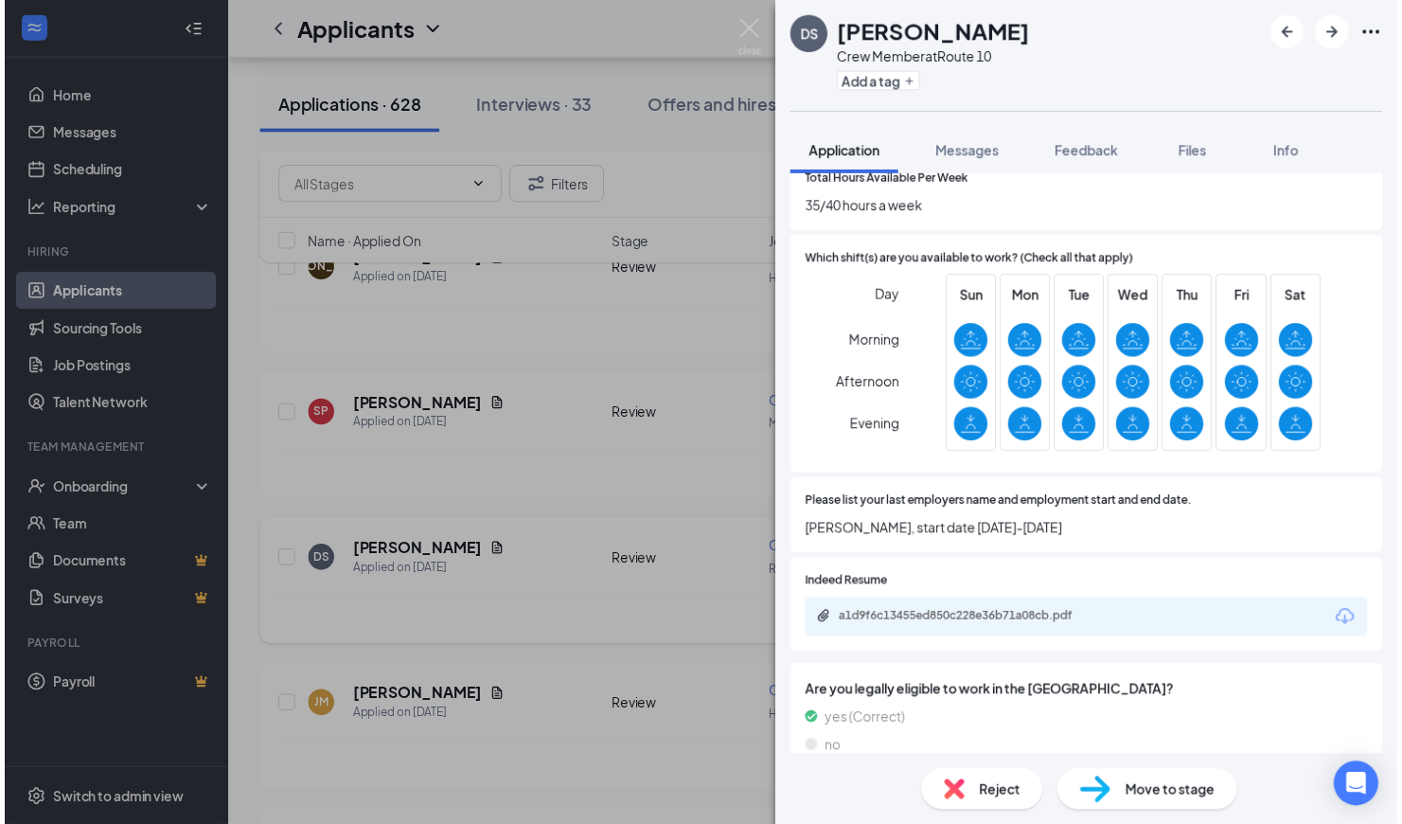
scroll to position [696, 0]
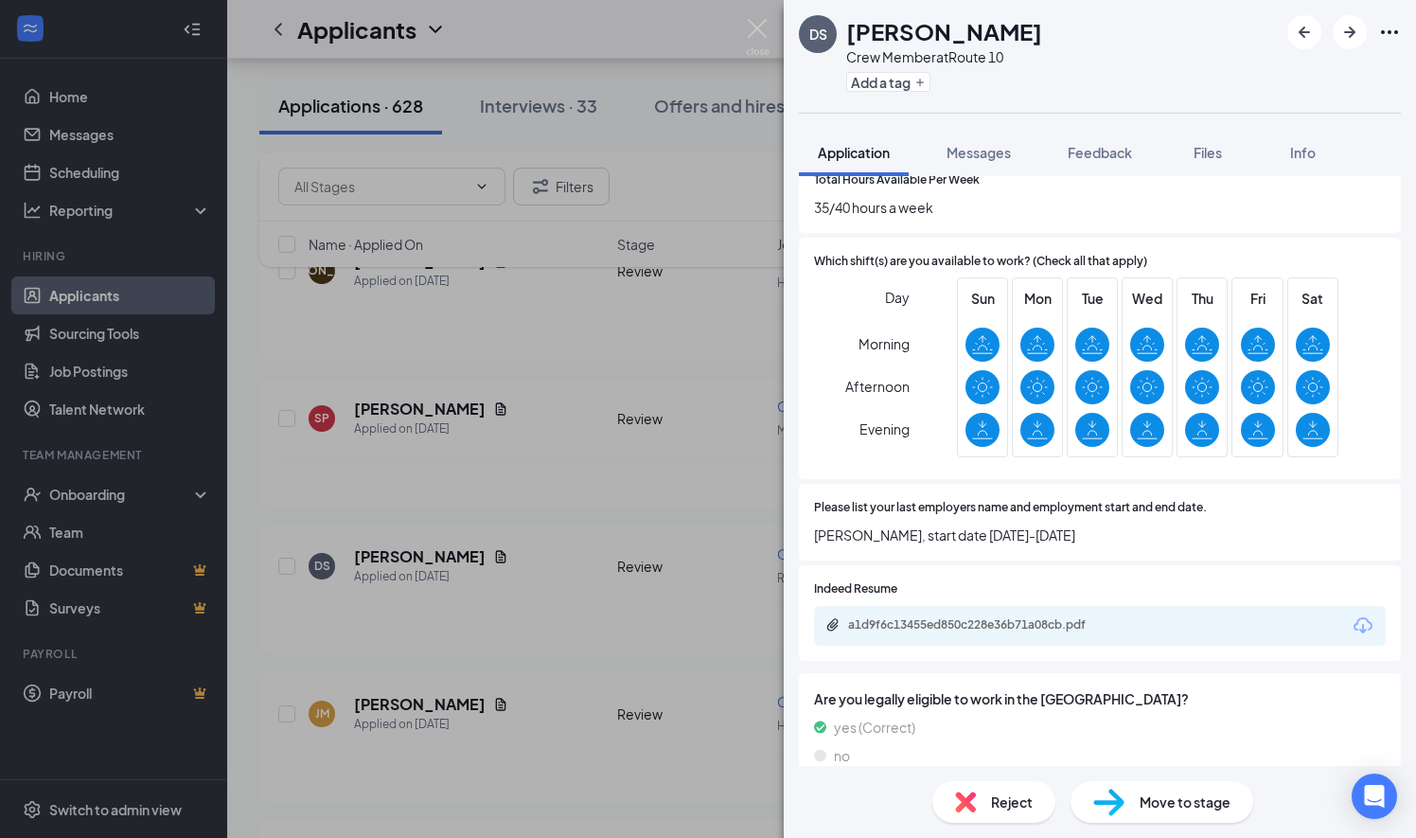
click at [1354, 631] on icon "Download" at bounding box center [1363, 625] width 19 height 16
click at [761, 26] on img at bounding box center [758, 37] width 24 height 37
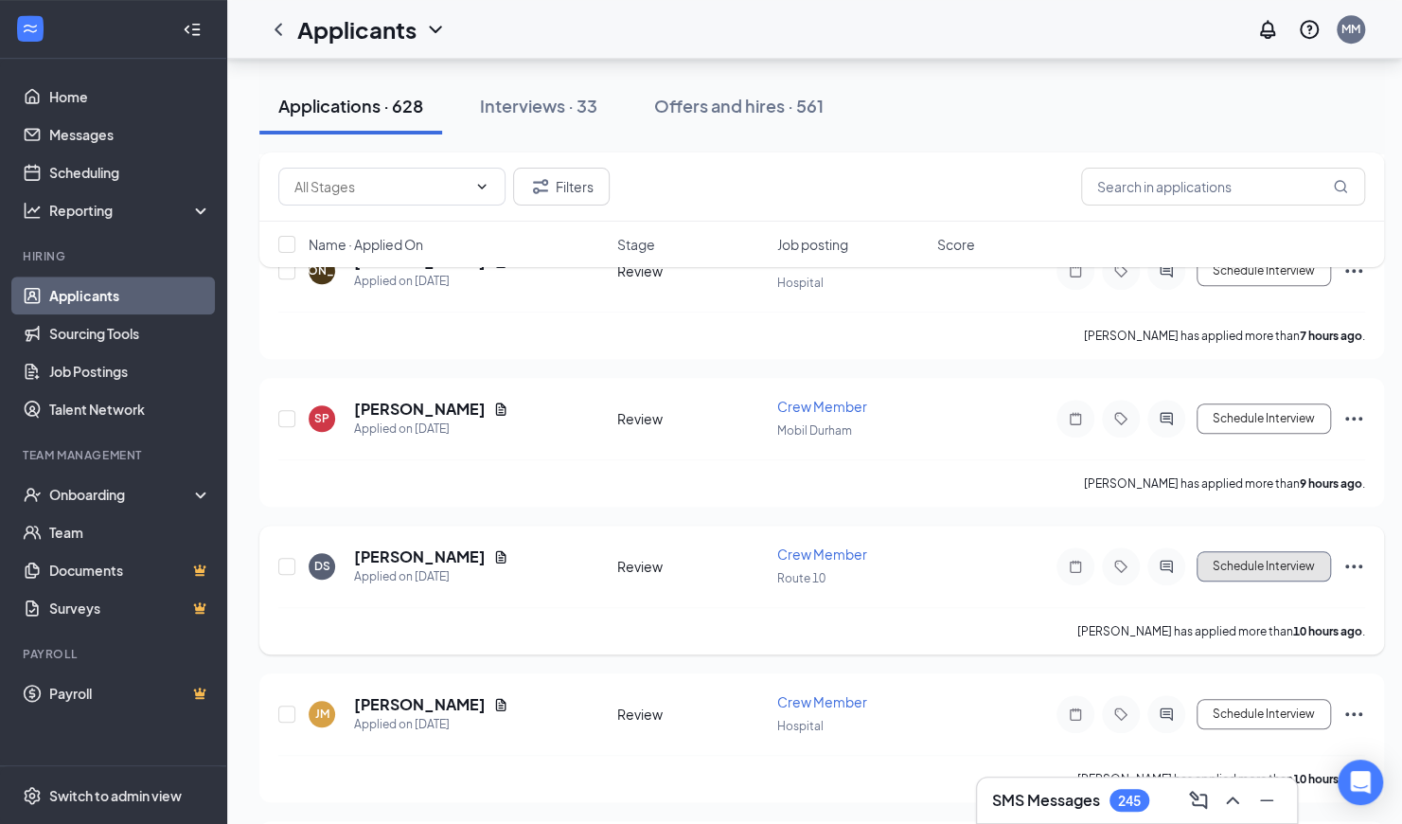
click at [1261, 556] on button "Schedule Interview" at bounding box center [1264, 566] width 134 height 30
type input "Onsite Interview (next stage)"
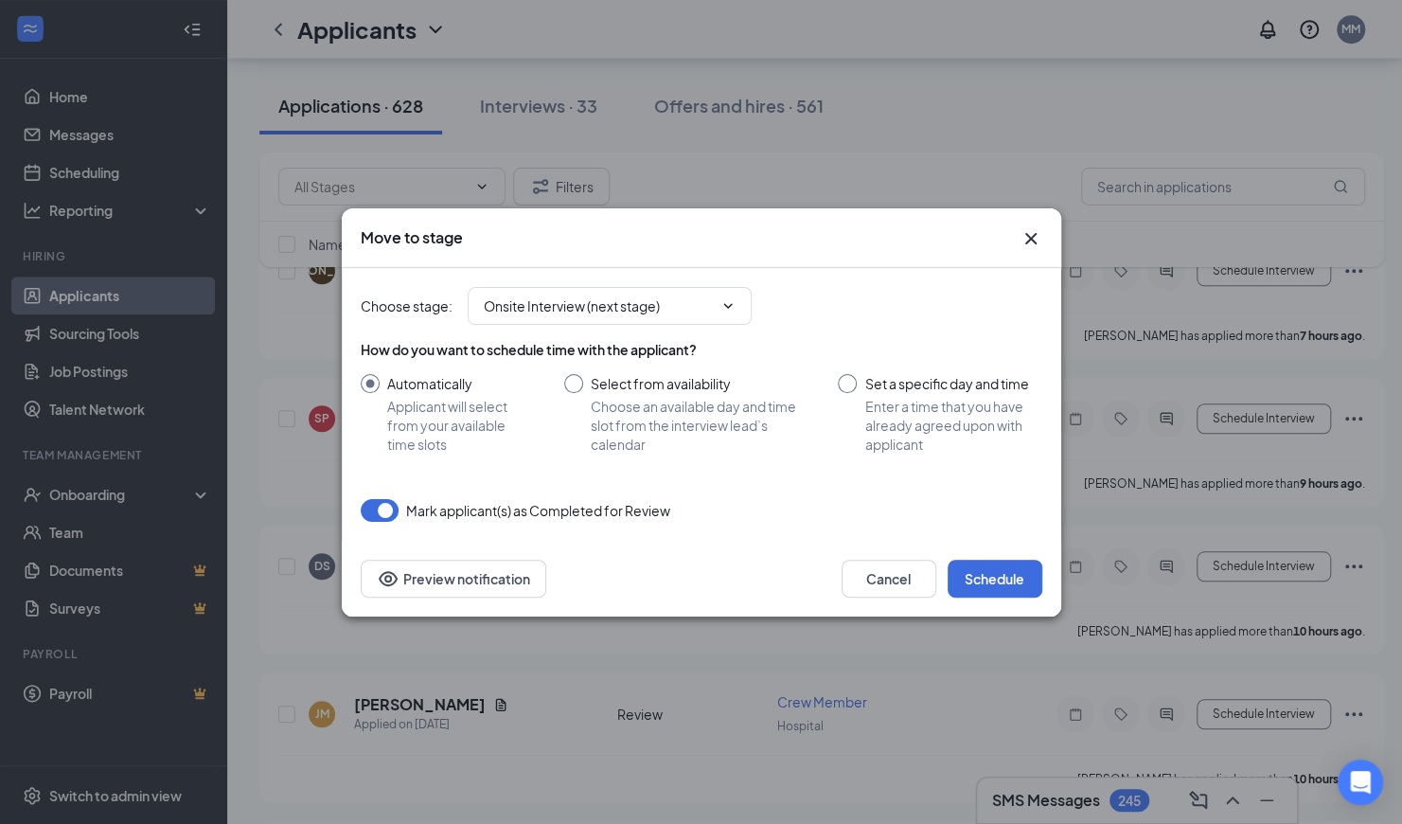
click at [575, 379] on input "Select from availability Choose an available day and time slot from the intervi…" at bounding box center [682, 414] width 237 height 80
radio input "true"
radio input "false"
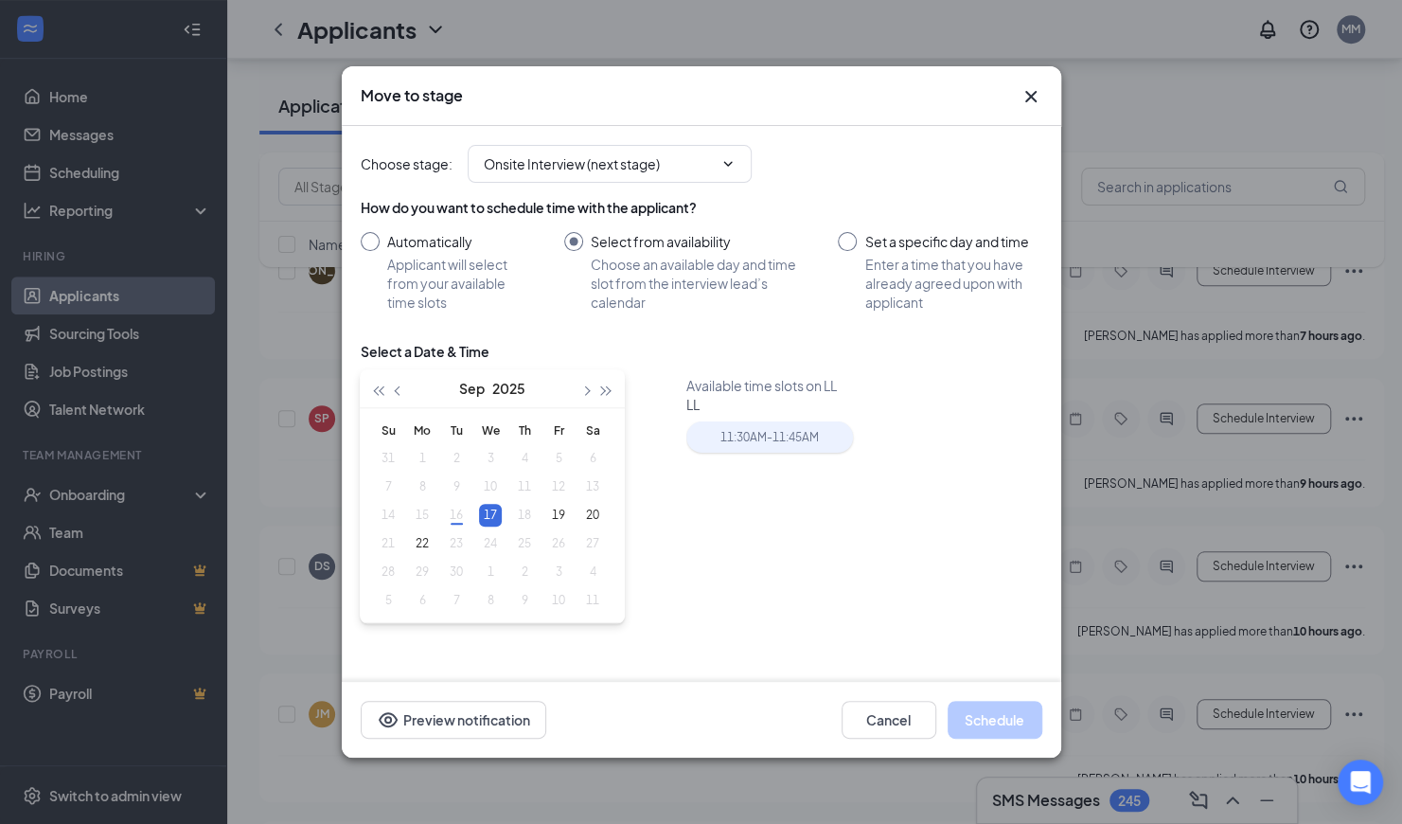
click at [769, 432] on div "11:30AM - 11:45AM" at bounding box center [769, 436] width 167 height 31
click at [1000, 725] on button "Schedule" at bounding box center [995, 720] width 95 height 38
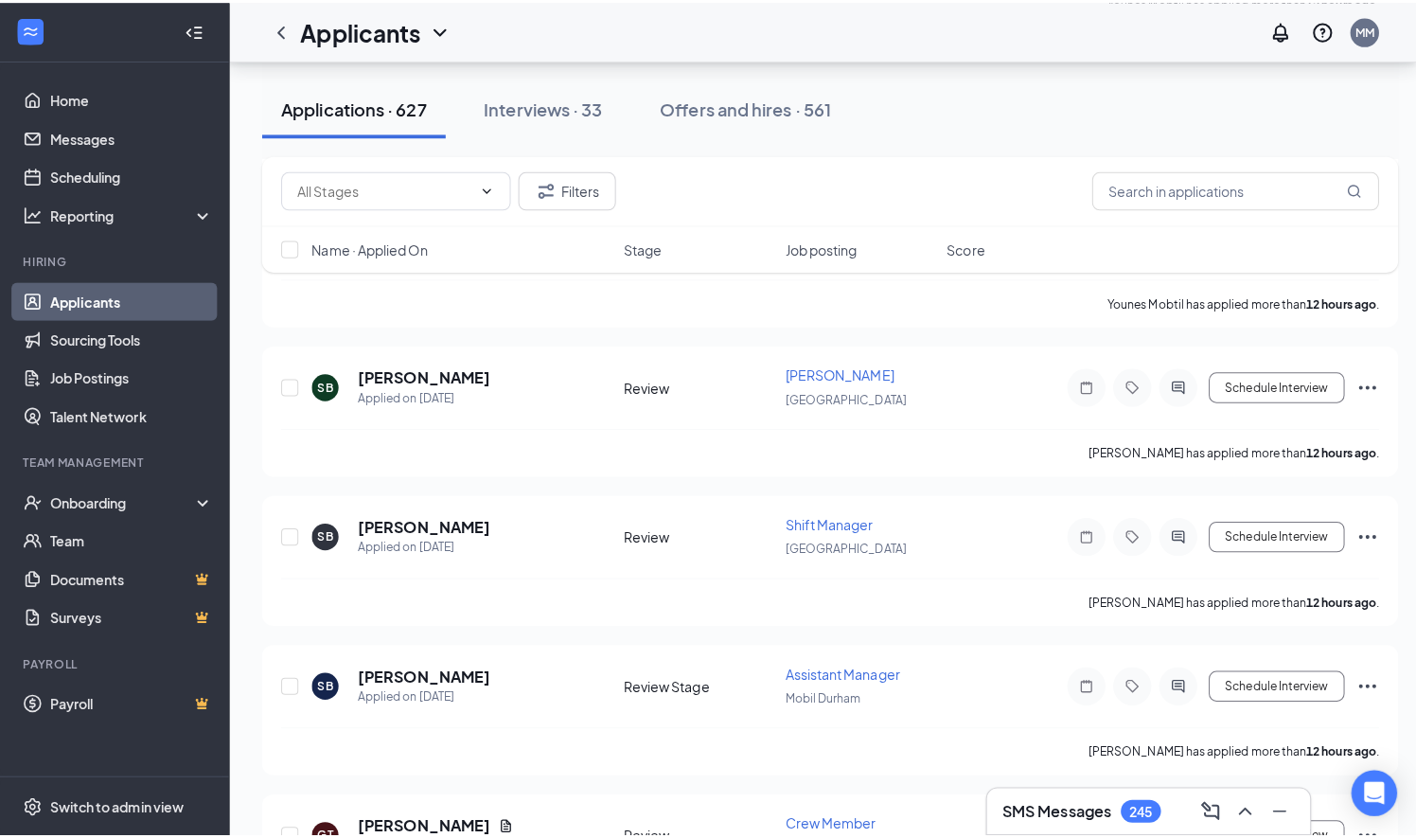
scroll to position [2509, 0]
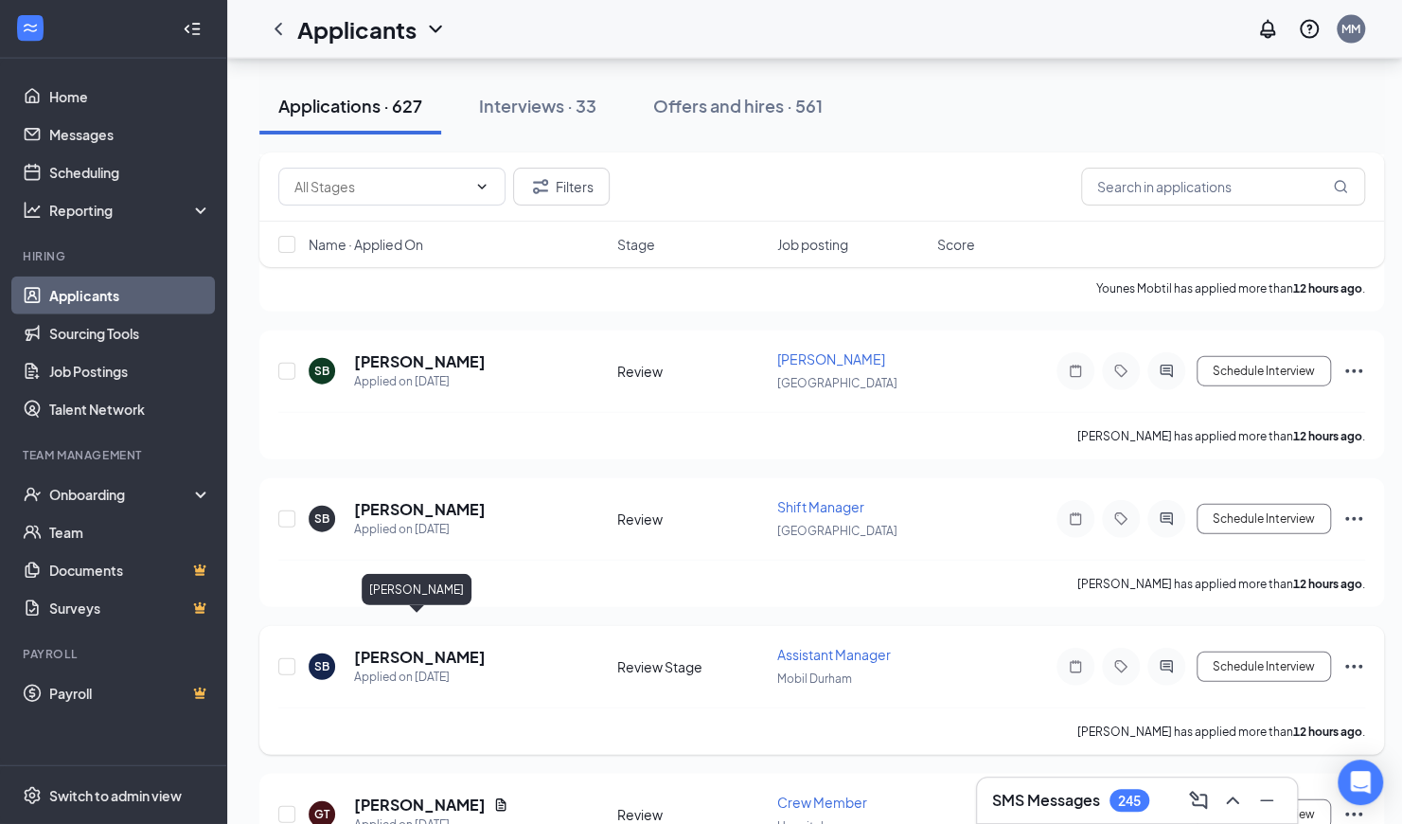
click at [416, 647] on h5 "[PERSON_NAME]" at bounding box center [420, 657] width 132 height 21
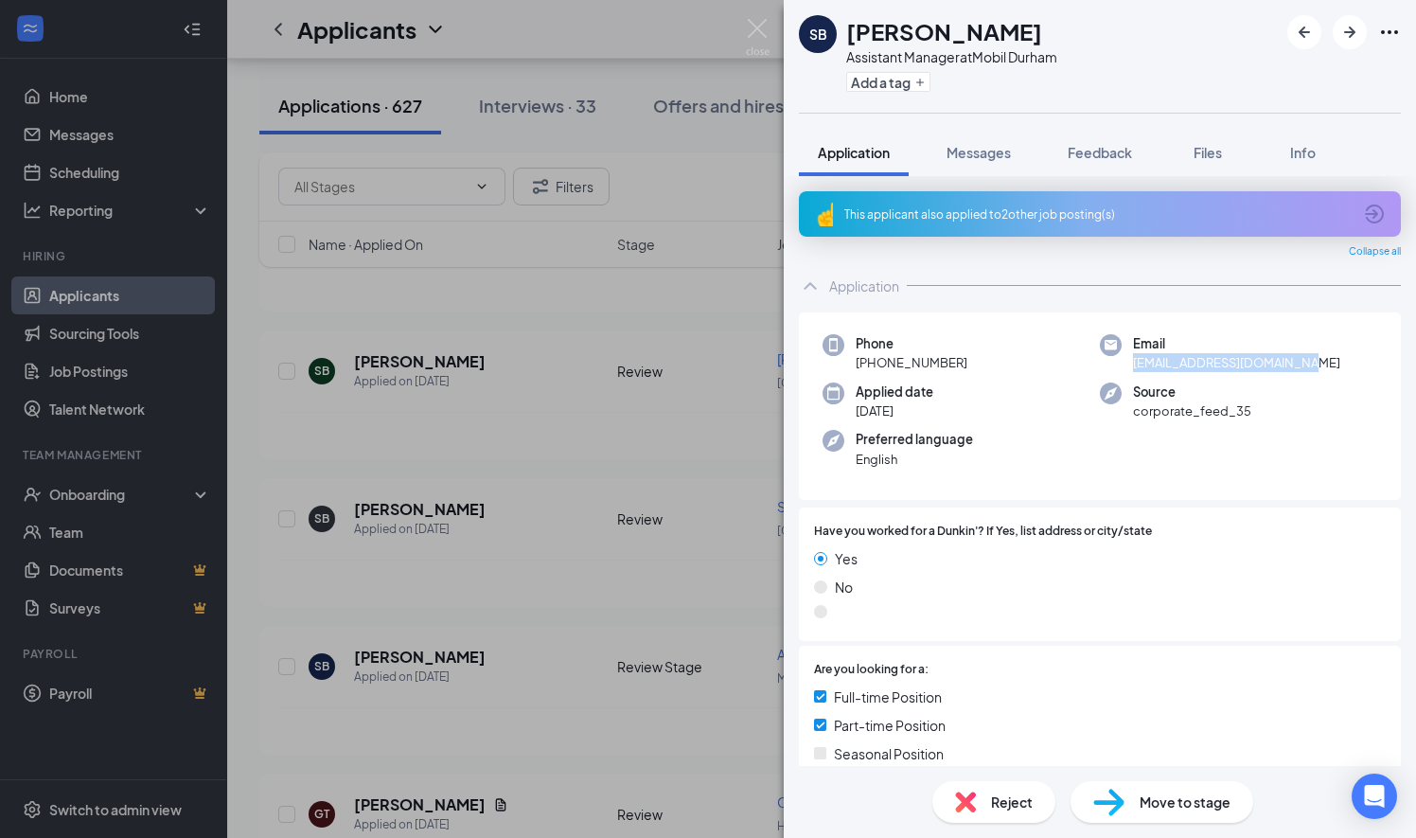
drag, startPoint x: 1303, startPoint y: 364, endPoint x: 1123, endPoint y: 368, distance: 179.9
click at [1123, 368] on div "Email shannonberry108@gmail.com" at bounding box center [1238, 353] width 277 height 39
copy span "shannonberry108@gmail.com"
click at [756, 30] on img at bounding box center [758, 37] width 24 height 37
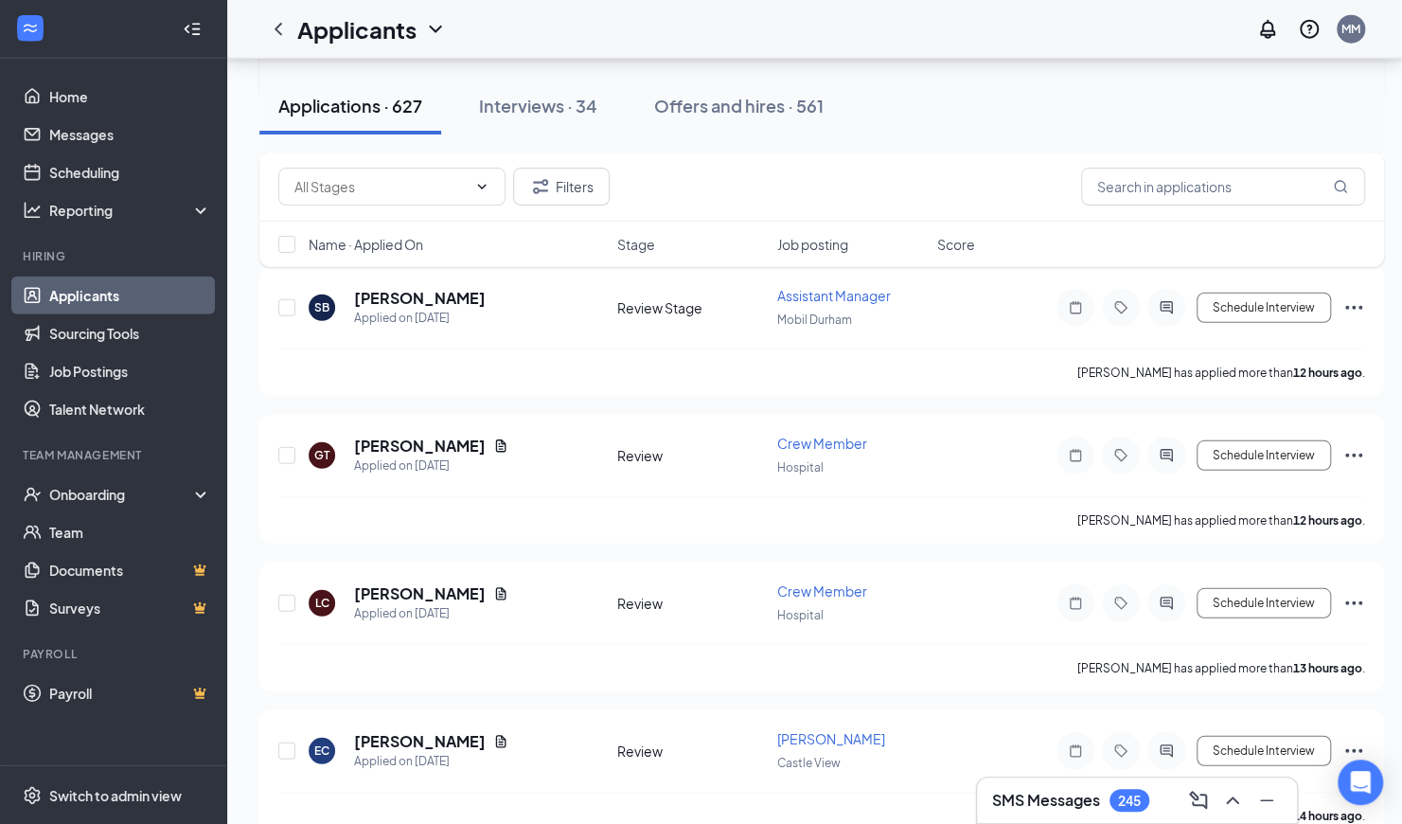
scroll to position [2867, 0]
click at [496, 440] on icon "Document" at bounding box center [501, 446] width 10 height 12
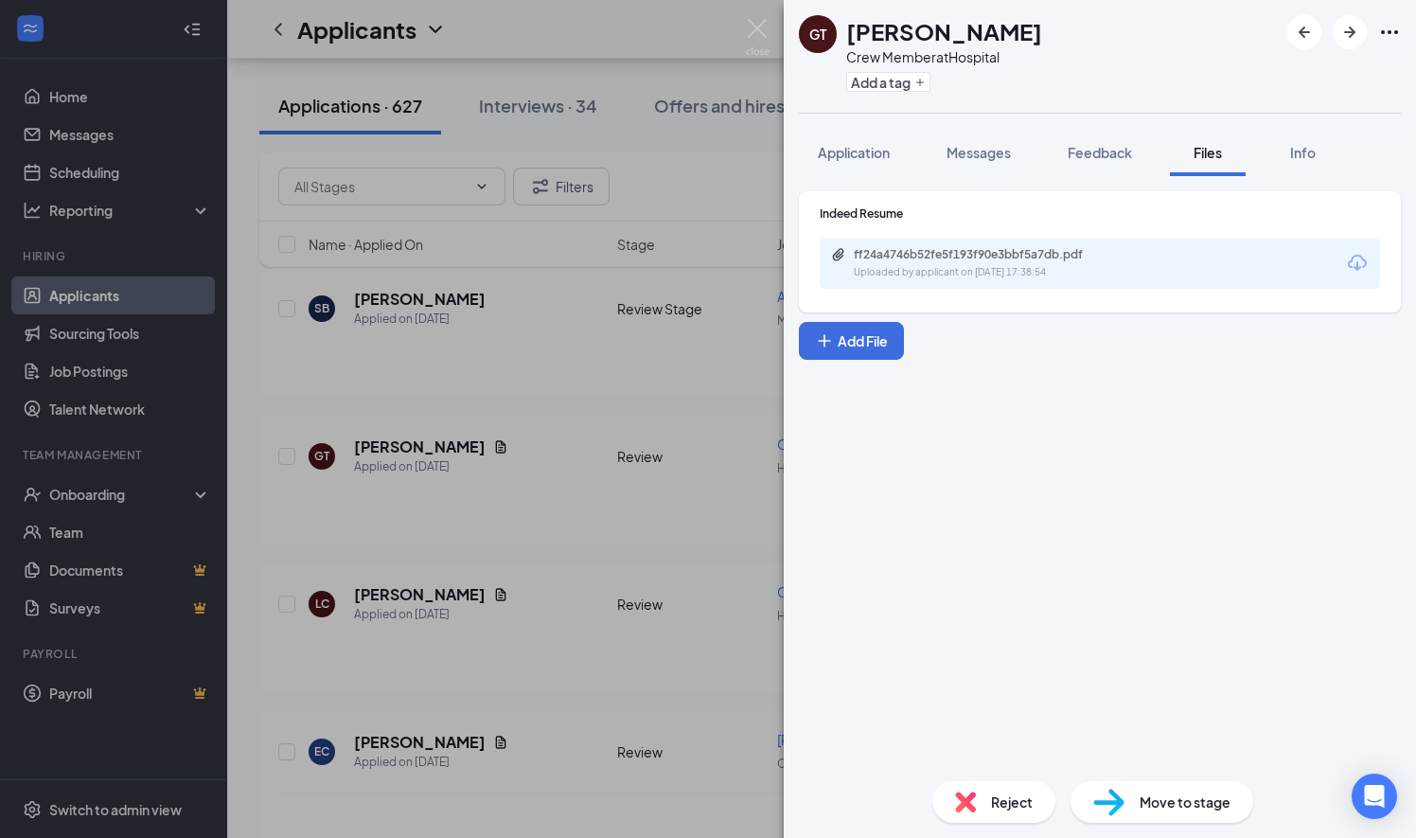
click at [1360, 261] on icon "Download" at bounding box center [1357, 263] width 23 height 23
click at [761, 30] on img at bounding box center [758, 37] width 24 height 37
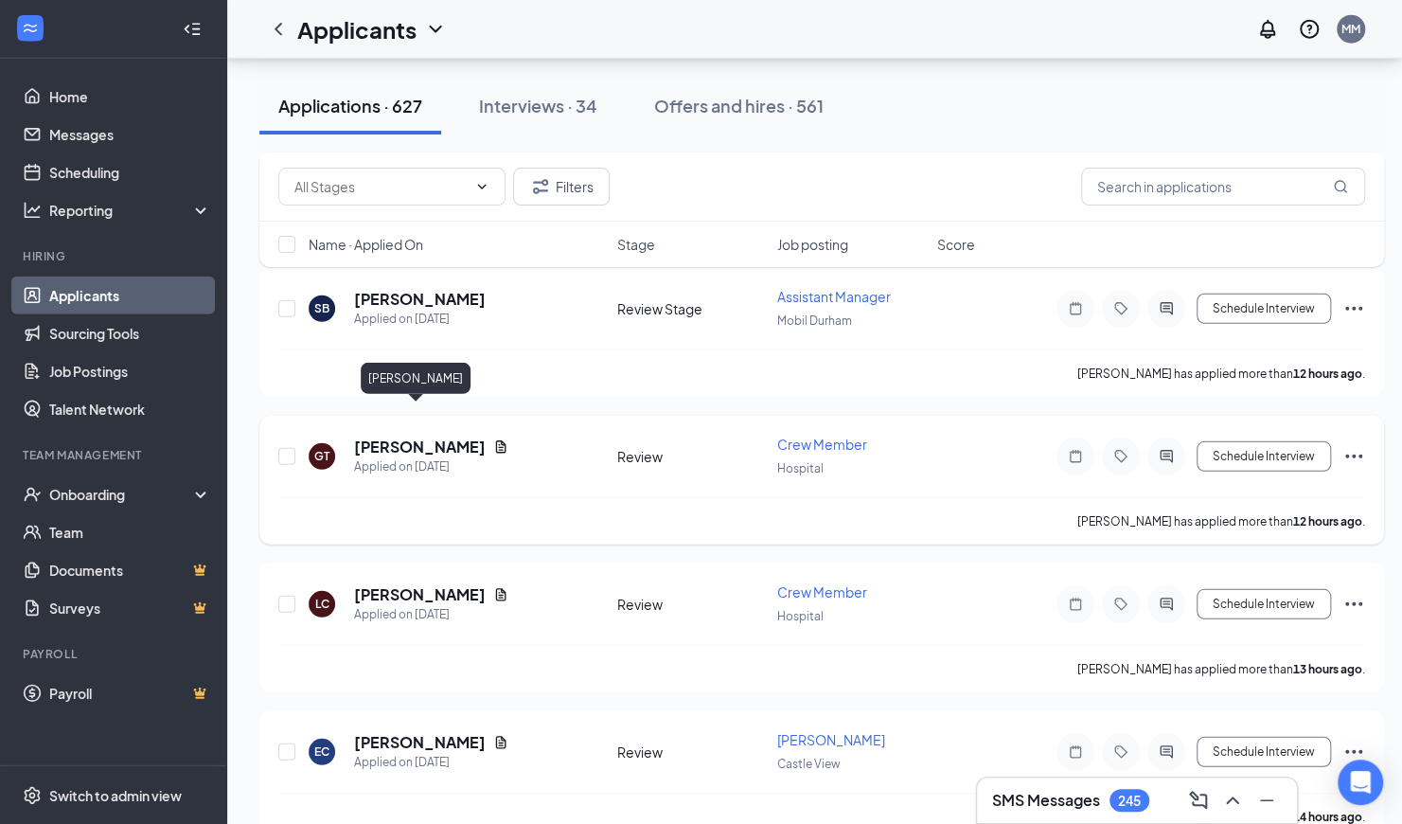
click at [382, 436] on h5 "[PERSON_NAME]" at bounding box center [420, 446] width 132 height 21
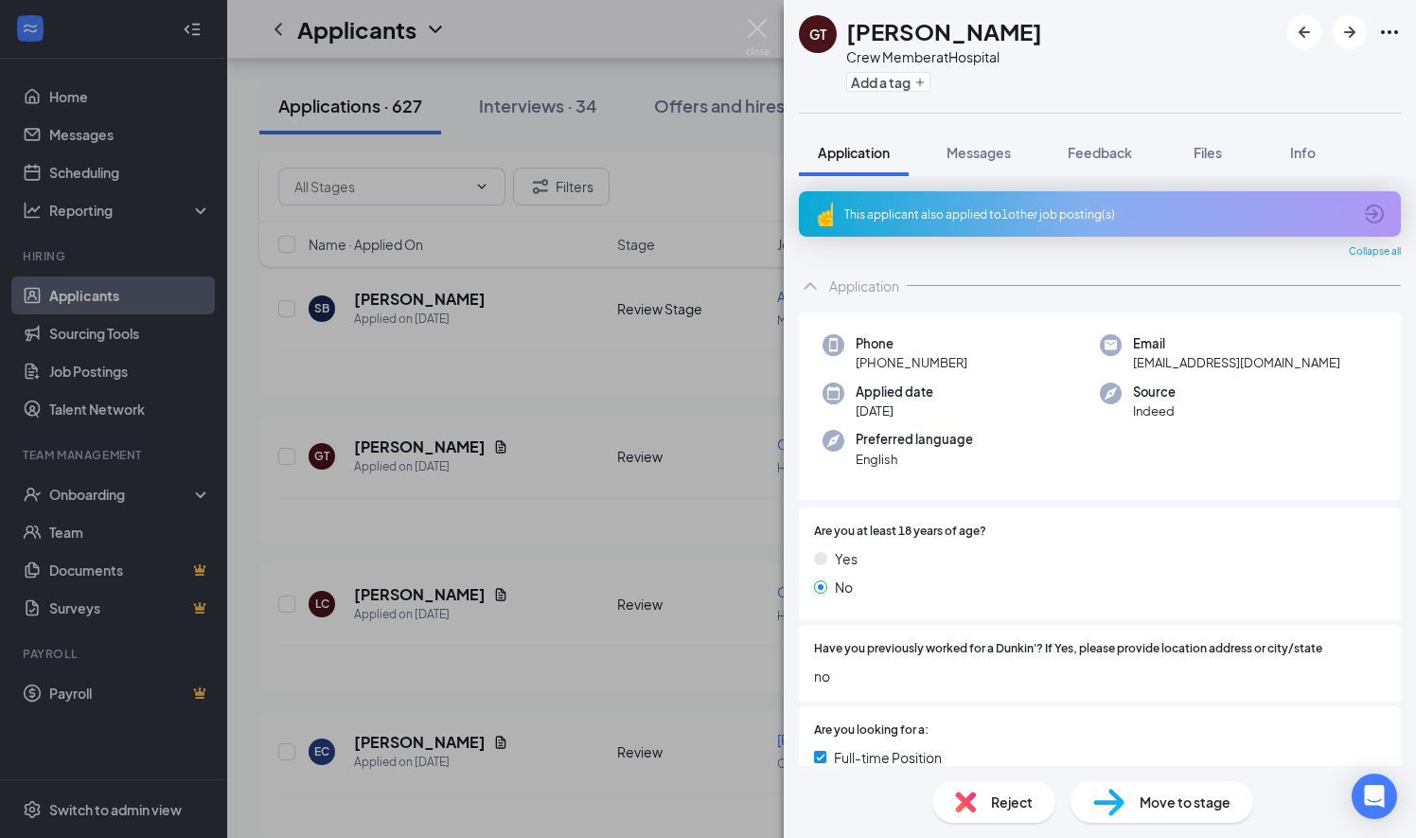
click at [763, 27] on img at bounding box center [758, 37] width 24 height 37
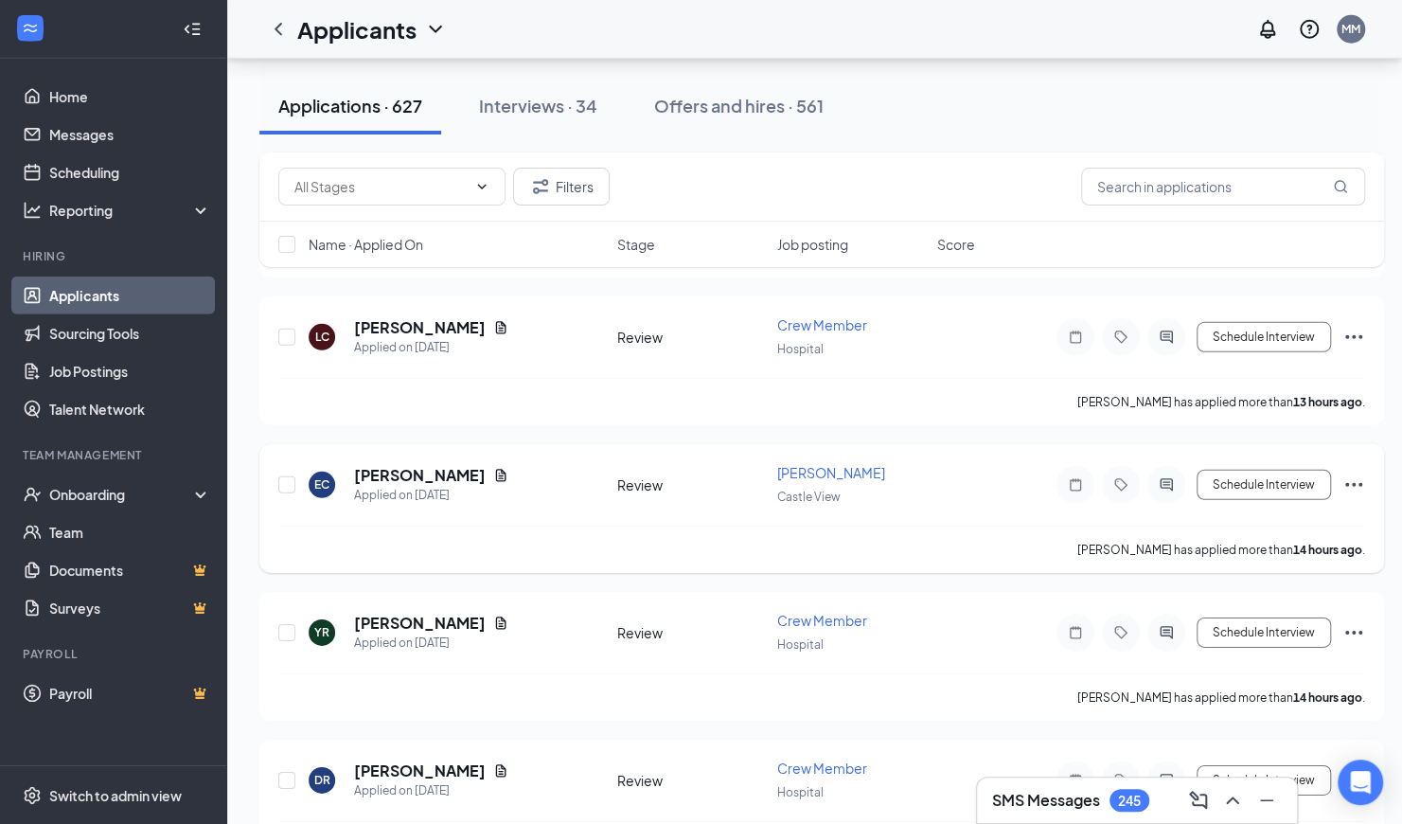
scroll to position [3152, 0]
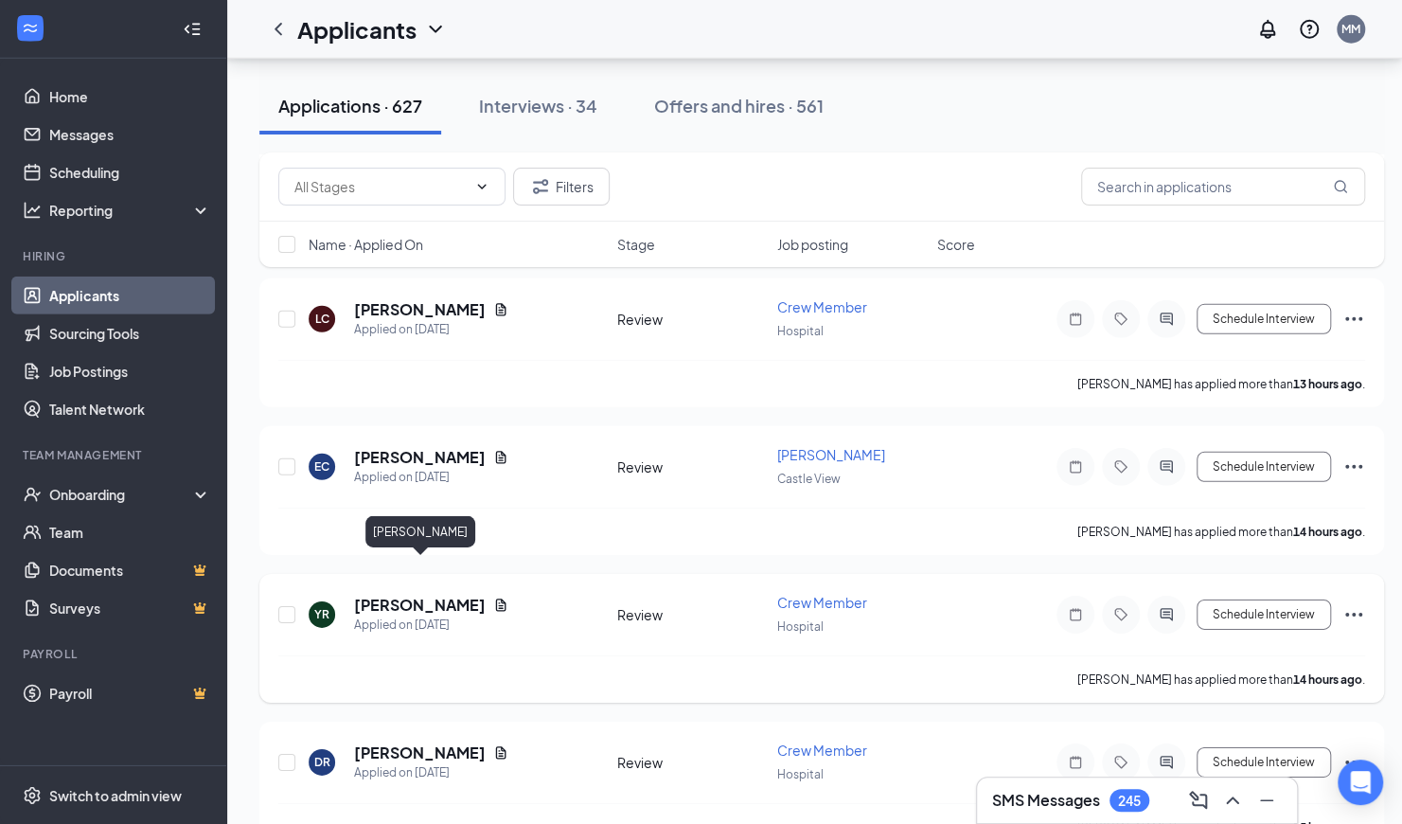
click at [416, 595] on h5 "[PERSON_NAME]" at bounding box center [420, 605] width 132 height 21
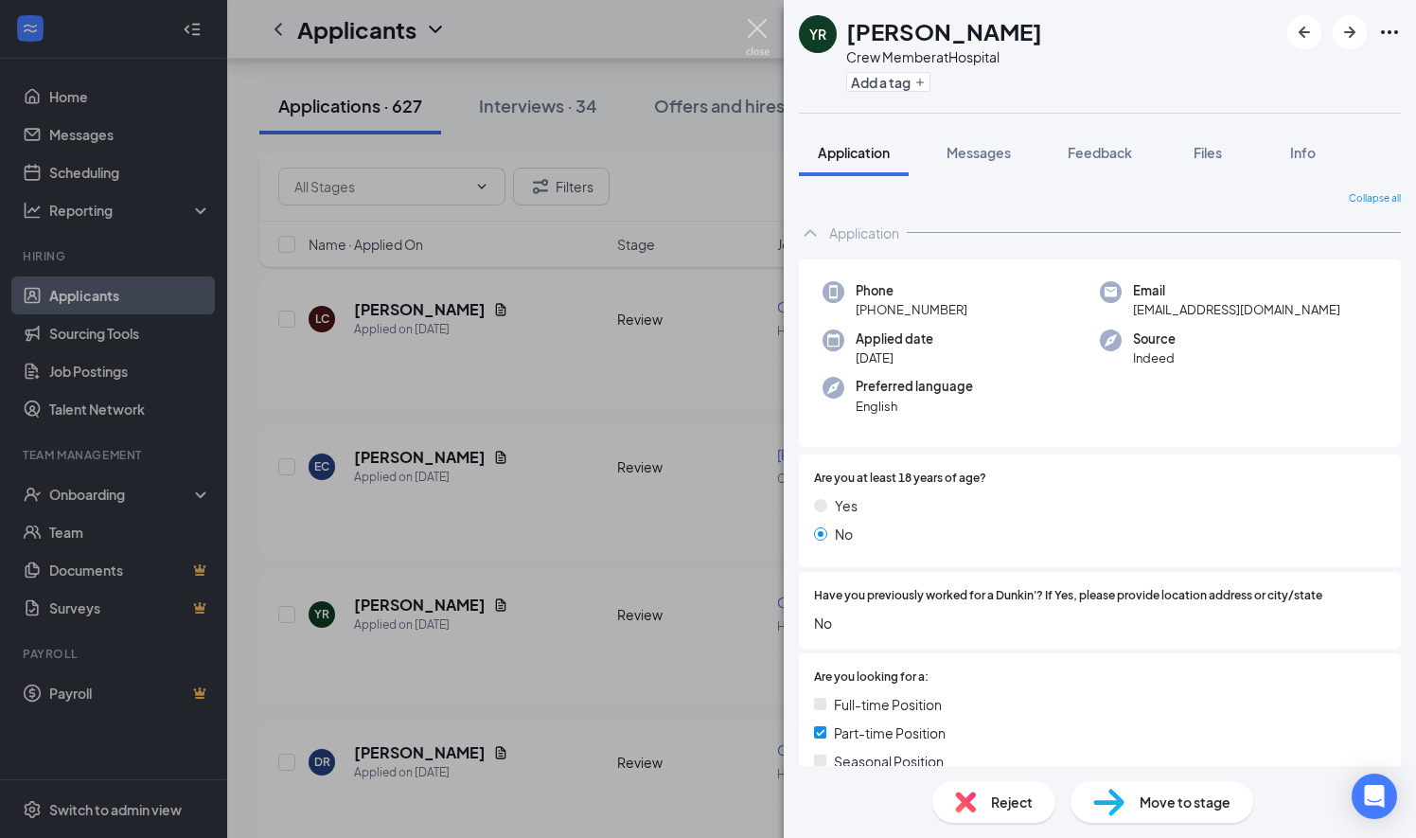
click at [761, 23] on img at bounding box center [758, 37] width 24 height 37
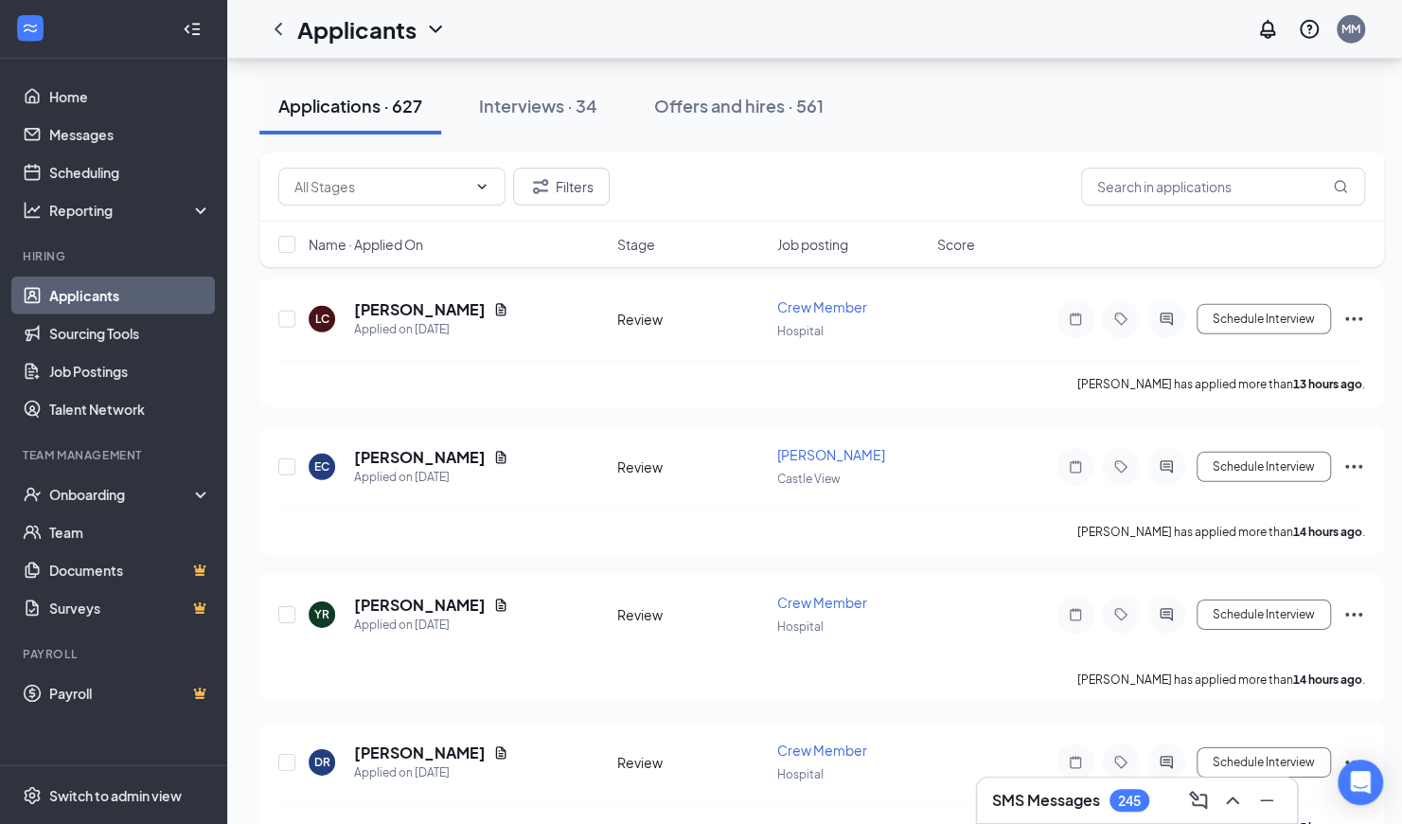
click at [411, 275] on div "Filters Name · Applied On Stage Job posting Score" at bounding box center [821, 218] width 1125 height 133
click at [393, 276] on div "Filters Name · Applied On Stage Job posting Score" at bounding box center [821, 218] width 1125 height 133
click at [365, 276] on div "Filters Name · Applied On Stage Job posting Score" at bounding box center [821, 218] width 1125 height 133
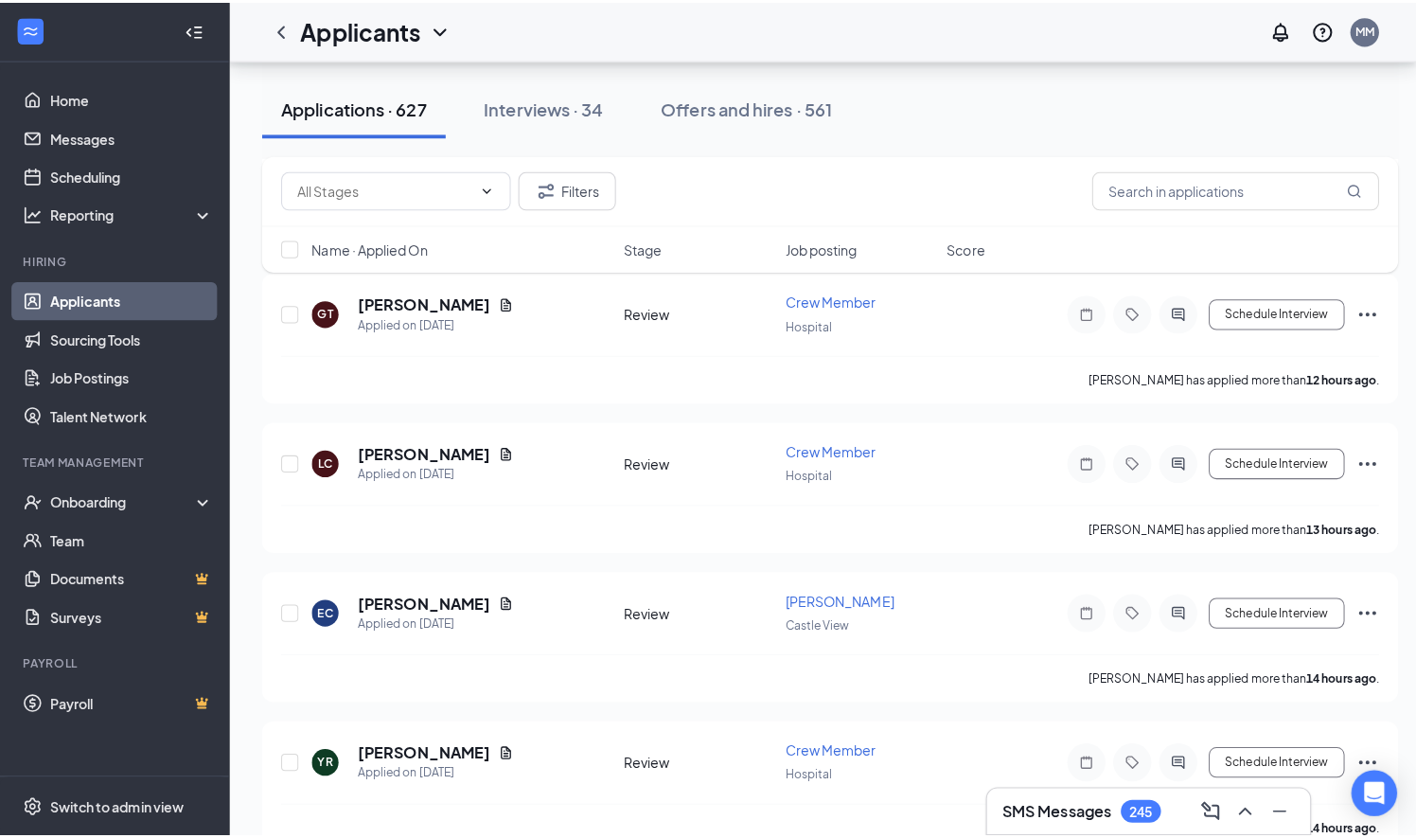
scroll to position [3015, 0]
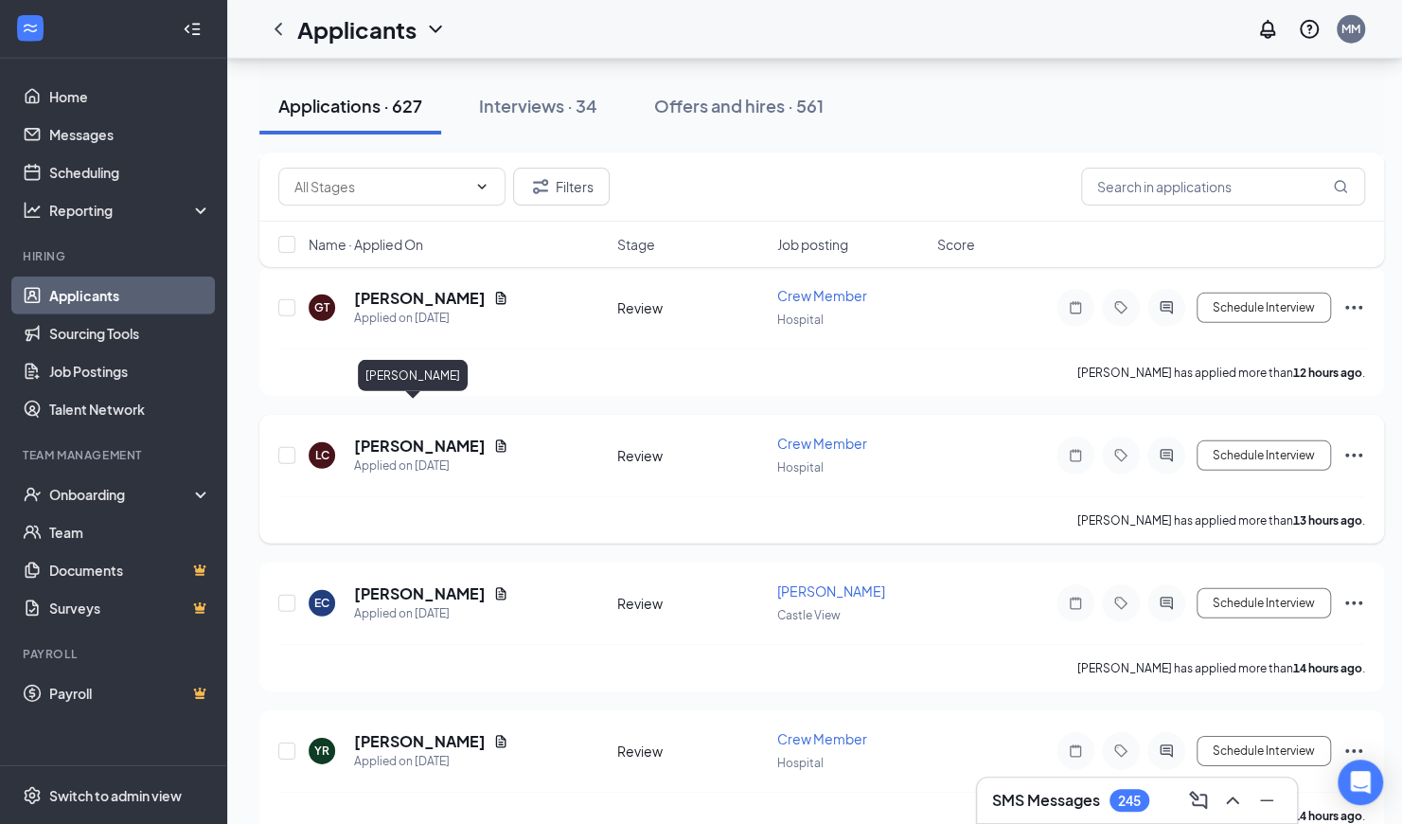
click at [399, 436] on h5 "[PERSON_NAME]" at bounding box center [420, 446] width 132 height 21
click at [393, 416] on div at bounding box center [701, 412] width 1402 height 824
click at [371, 436] on h5 "[PERSON_NAME]" at bounding box center [420, 446] width 132 height 21
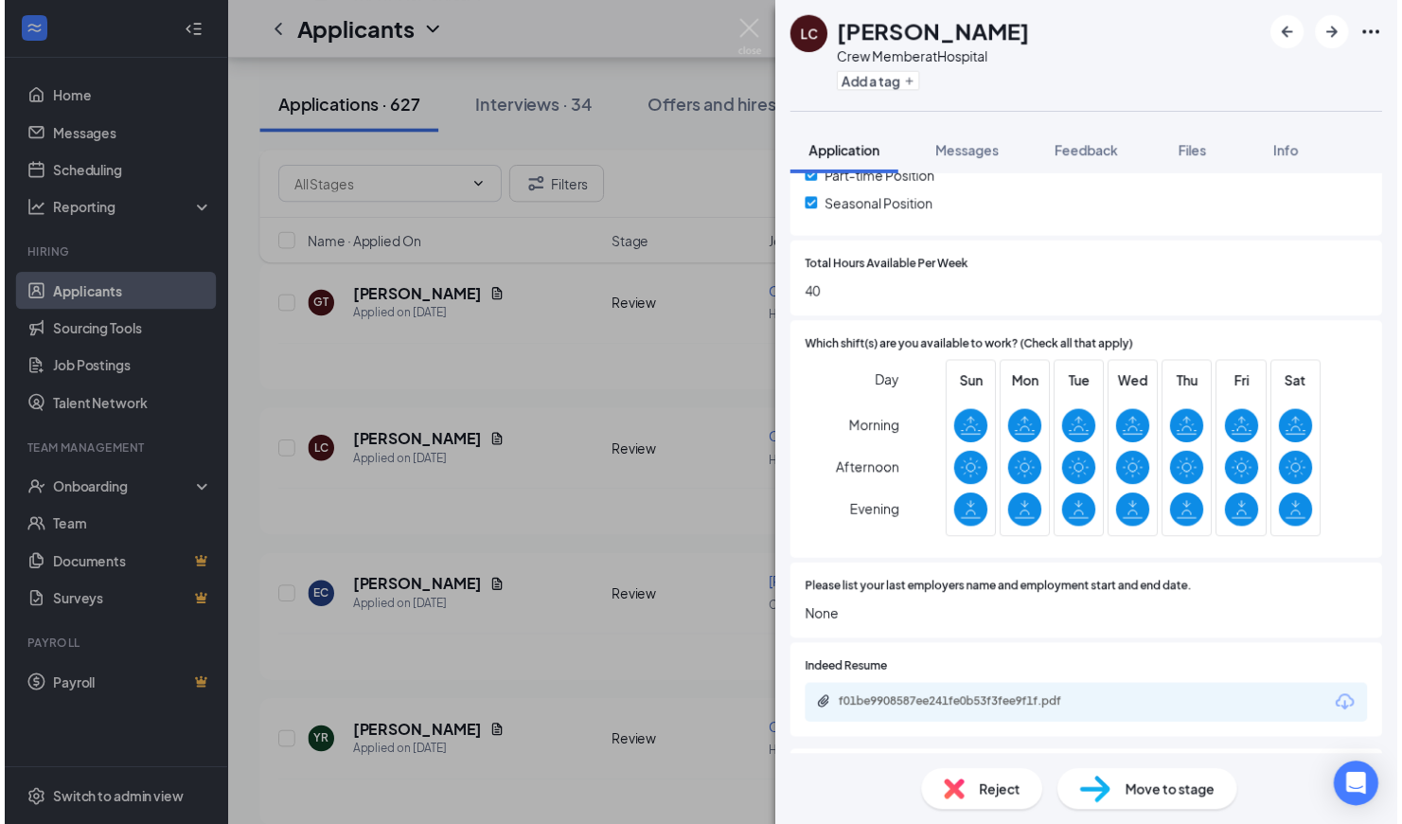
scroll to position [710, 0]
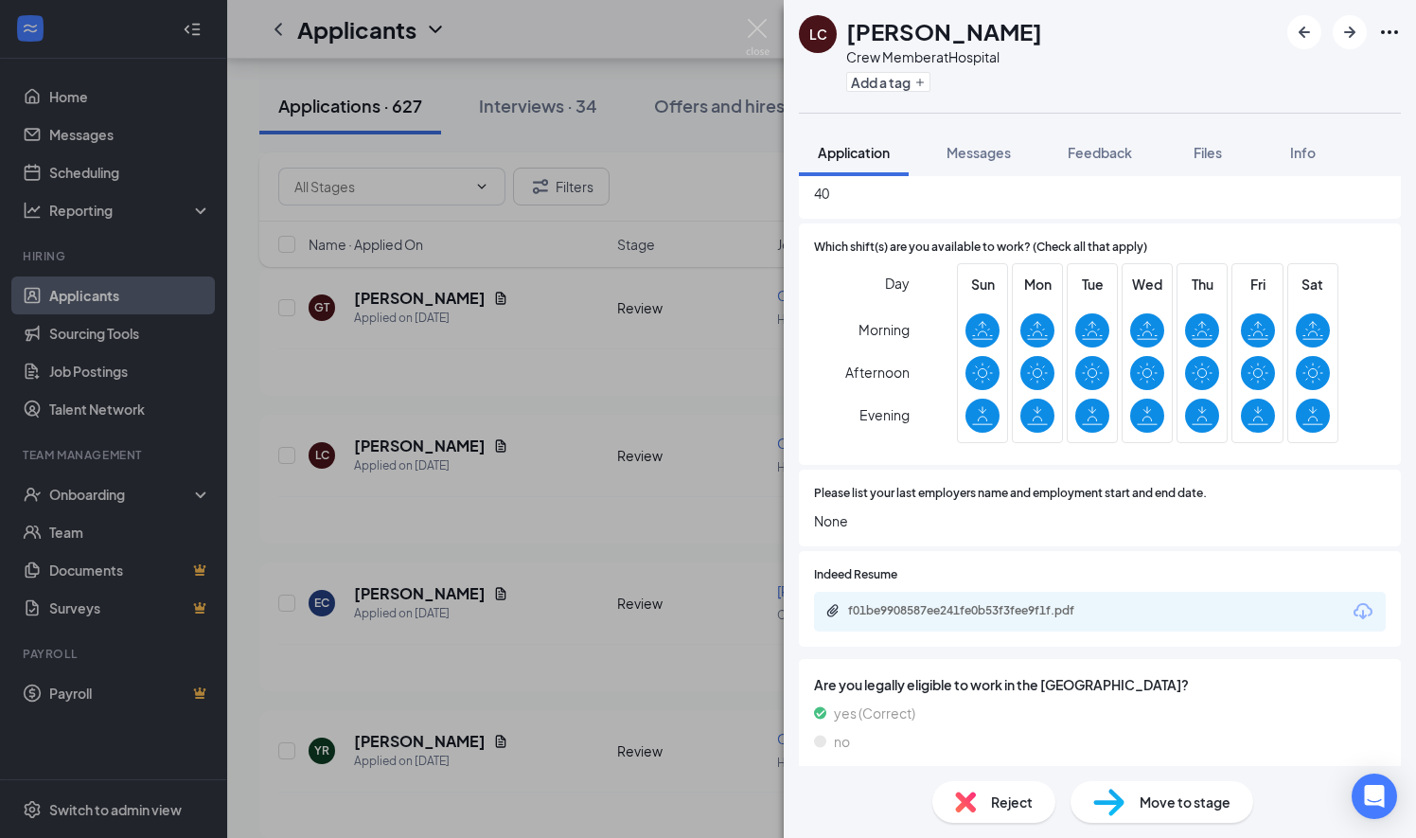
click at [1352, 621] on icon "Download" at bounding box center [1363, 611] width 23 height 23
click at [760, 29] on img at bounding box center [758, 37] width 24 height 37
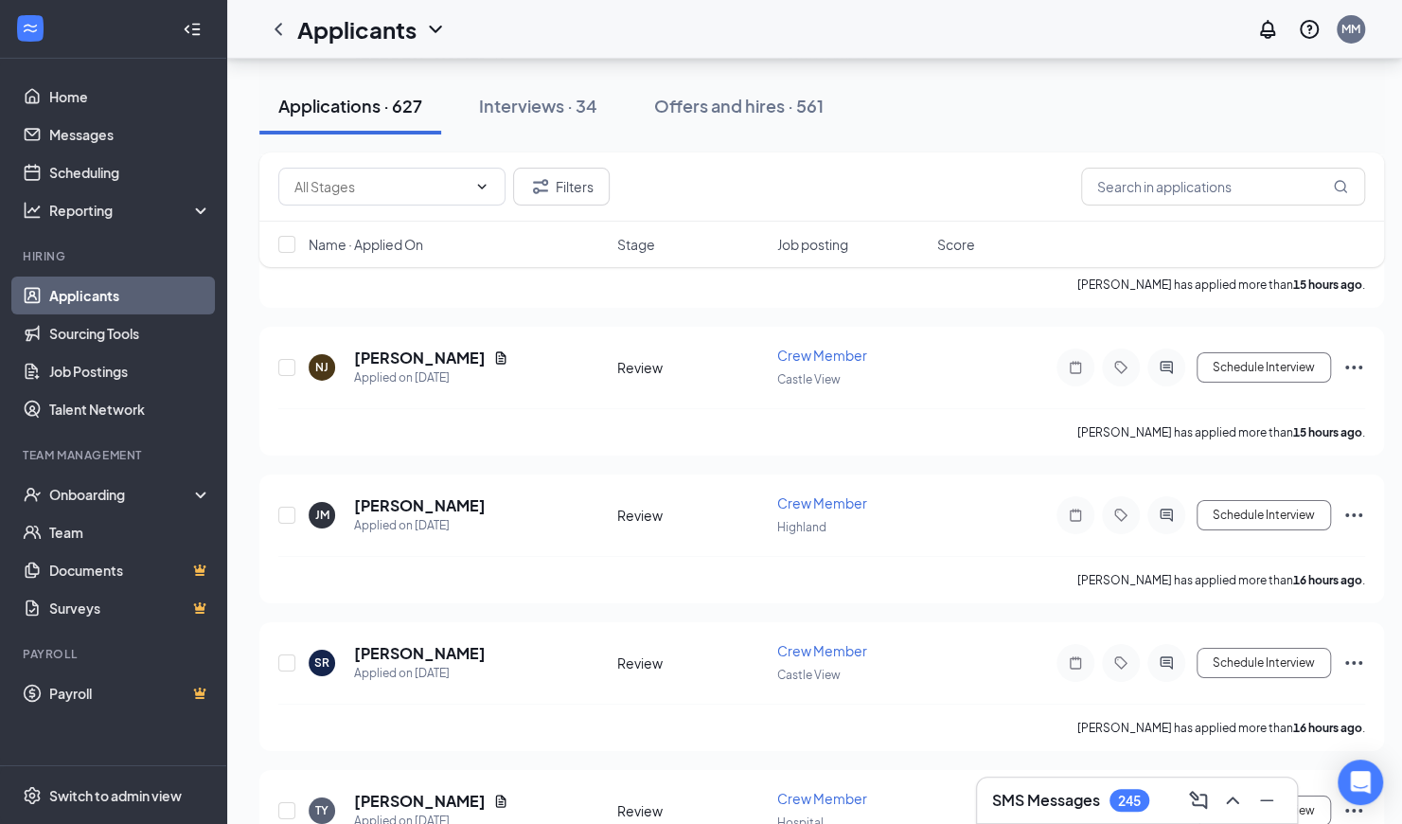
scroll to position [3695, 0]
click at [435, 494] on h5 "[PERSON_NAME]" at bounding box center [420, 504] width 132 height 21
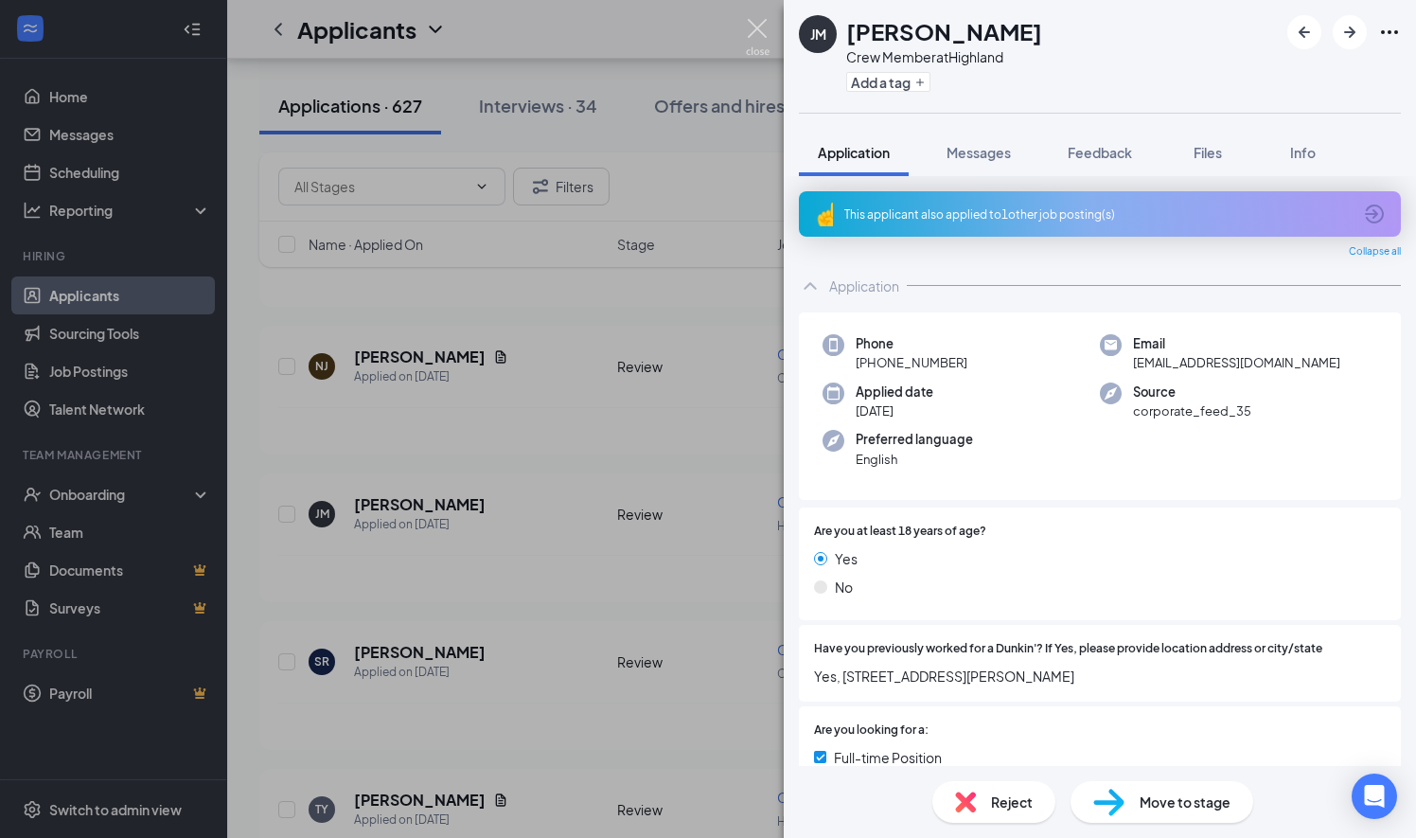
click at [756, 25] on img at bounding box center [758, 37] width 24 height 37
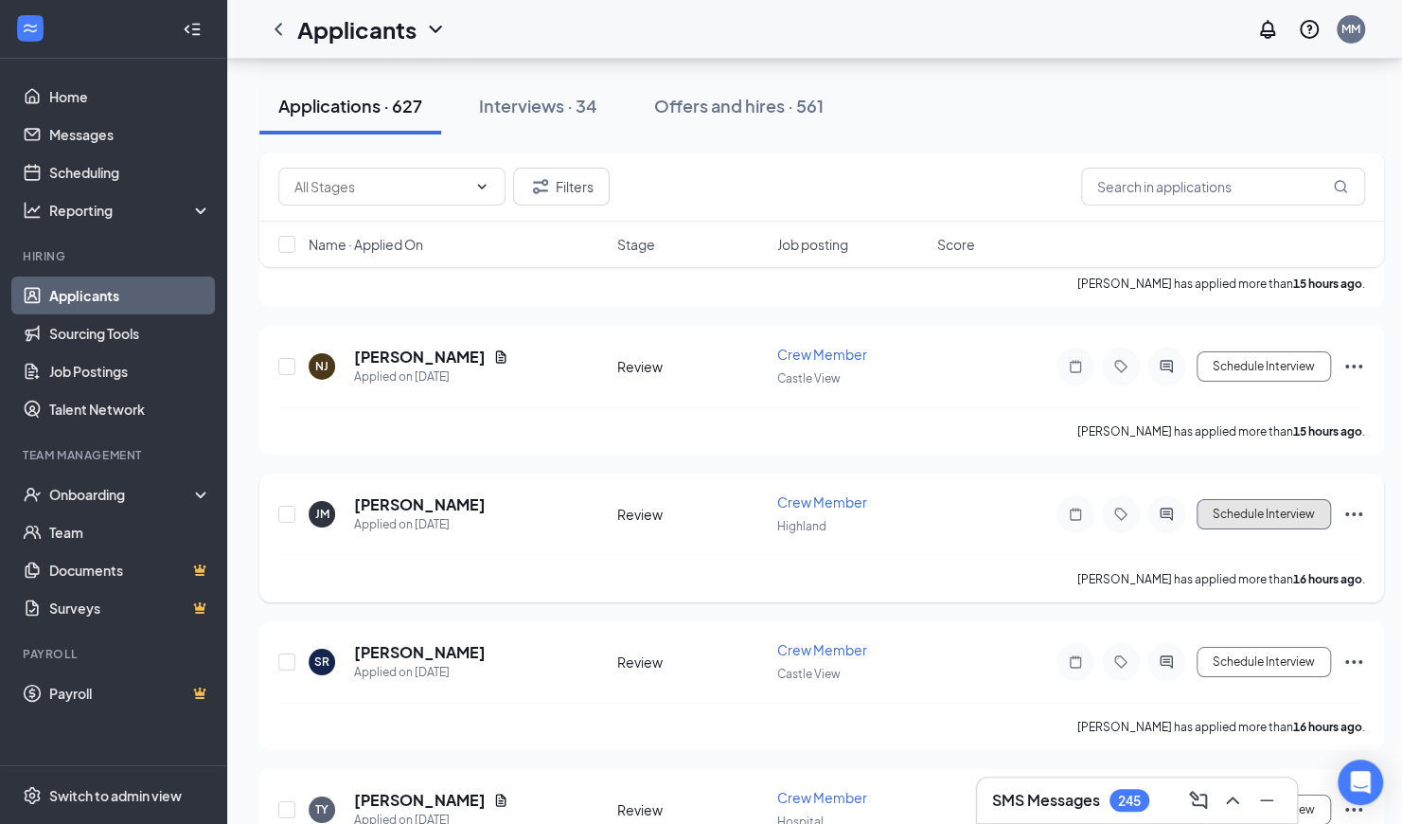
click at [1218, 499] on button "Schedule Interview" at bounding box center [1264, 514] width 134 height 30
type input "Onsite Interview (next stage)"
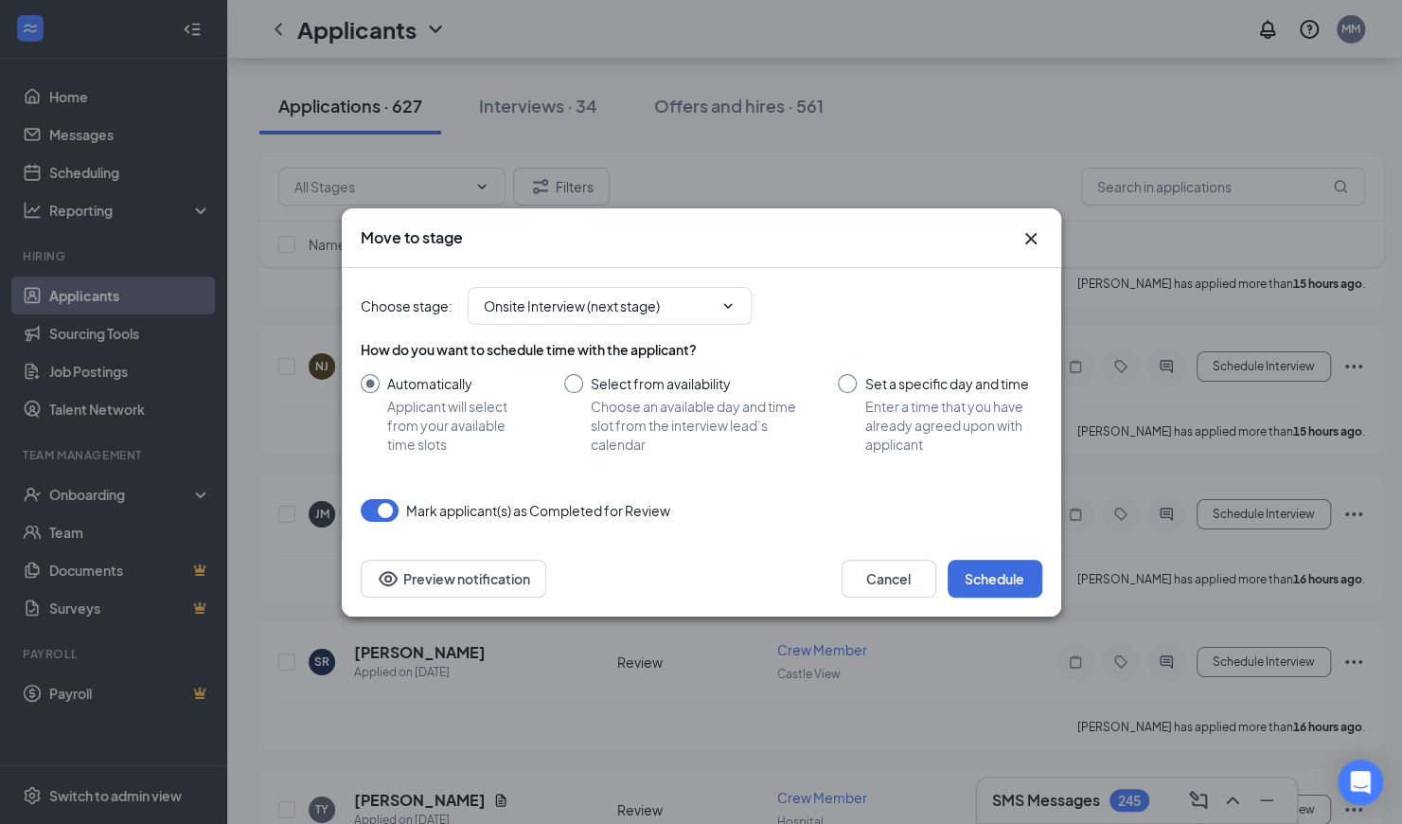
click at [578, 382] on input "Select from availability Choose an available day and time slot from the intervi…" at bounding box center [682, 414] width 237 height 80
radio input "true"
radio input "false"
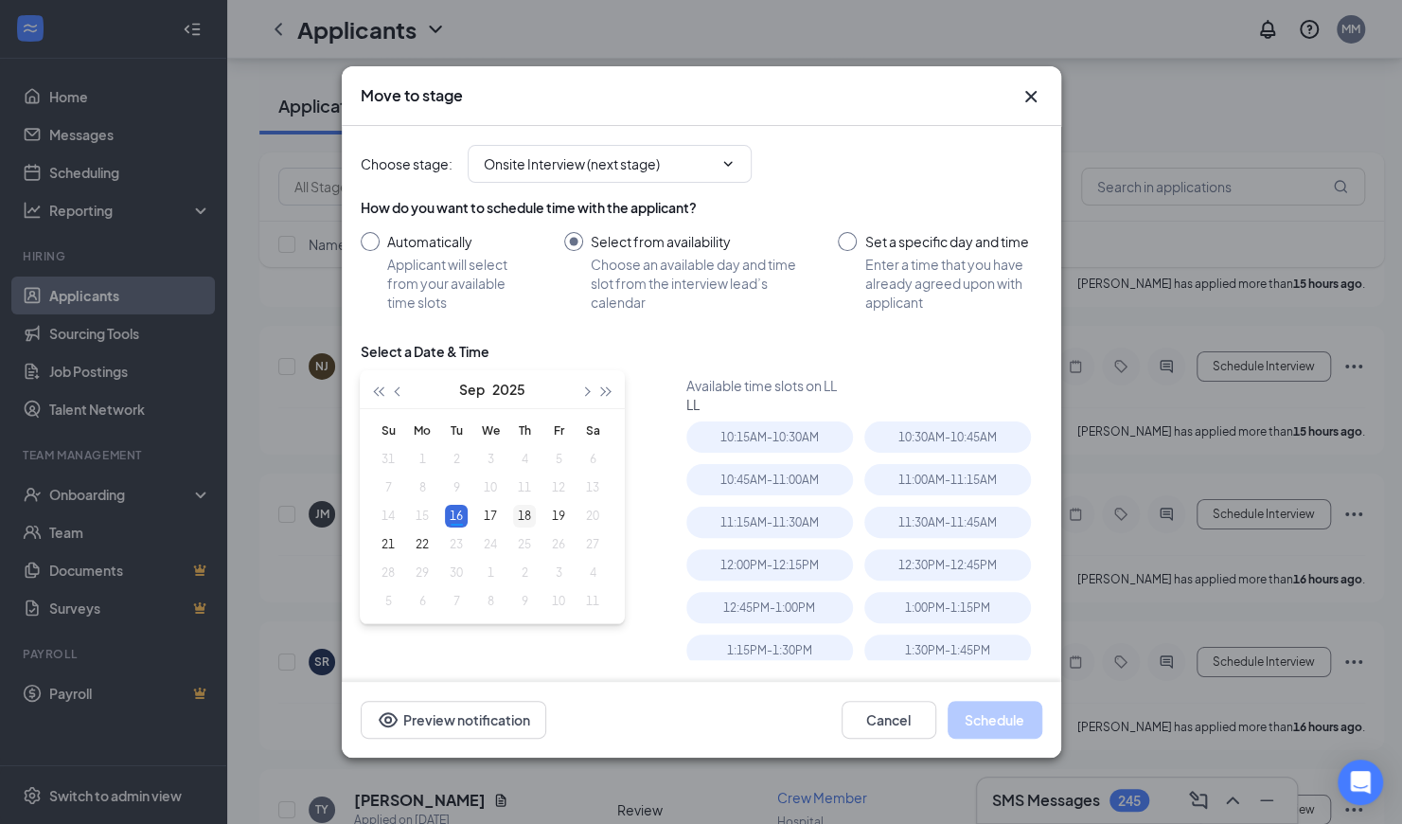
type input "Sep 18, 2025"
click at [525, 515] on div "18" at bounding box center [524, 516] width 23 height 23
click at [911, 598] on div "12:15PM - 12:30PM" at bounding box center [947, 607] width 167 height 31
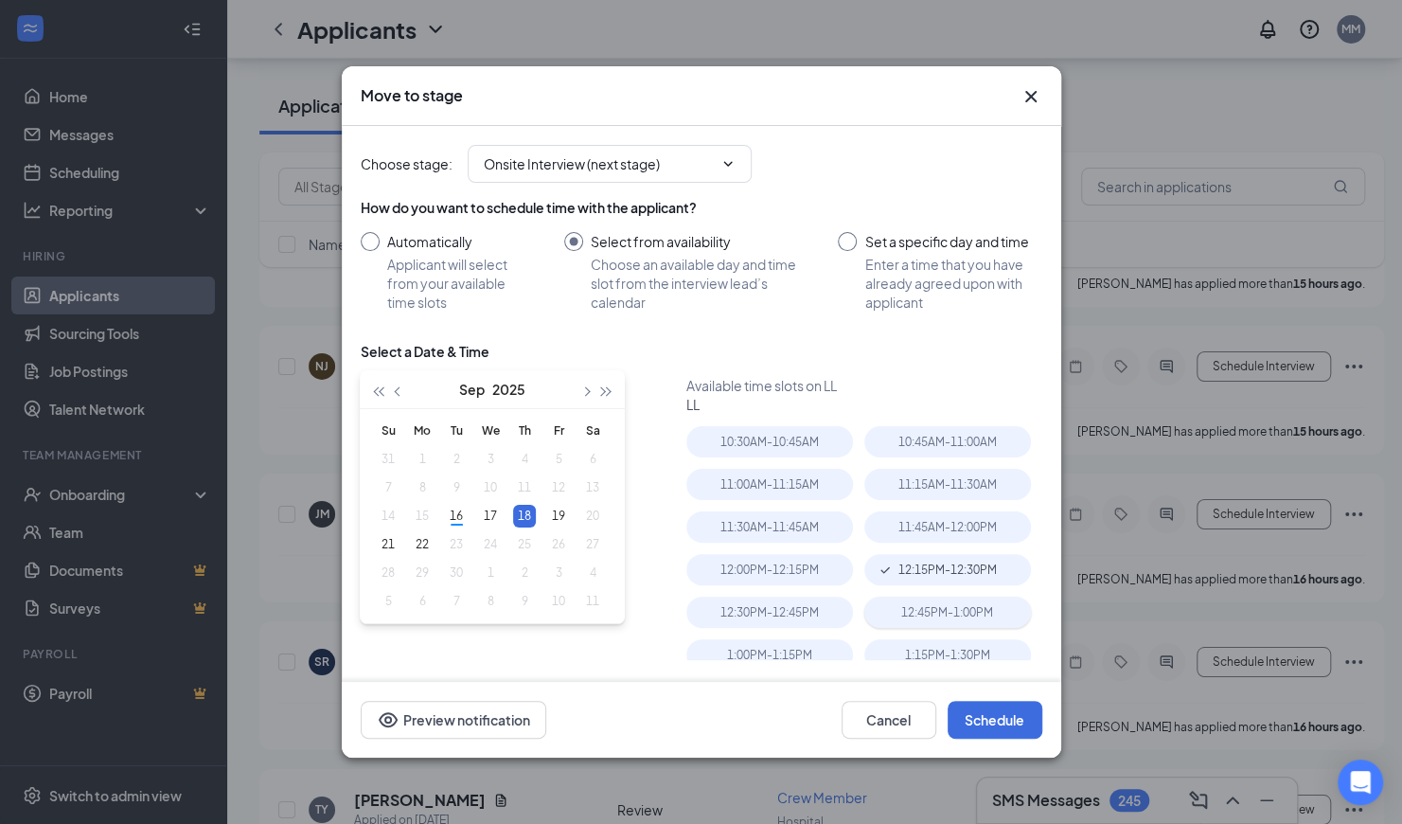
click at [923, 613] on div "12:45PM - 1:00PM" at bounding box center [947, 611] width 167 height 31
click at [991, 729] on button "Schedule" at bounding box center [995, 720] width 95 height 38
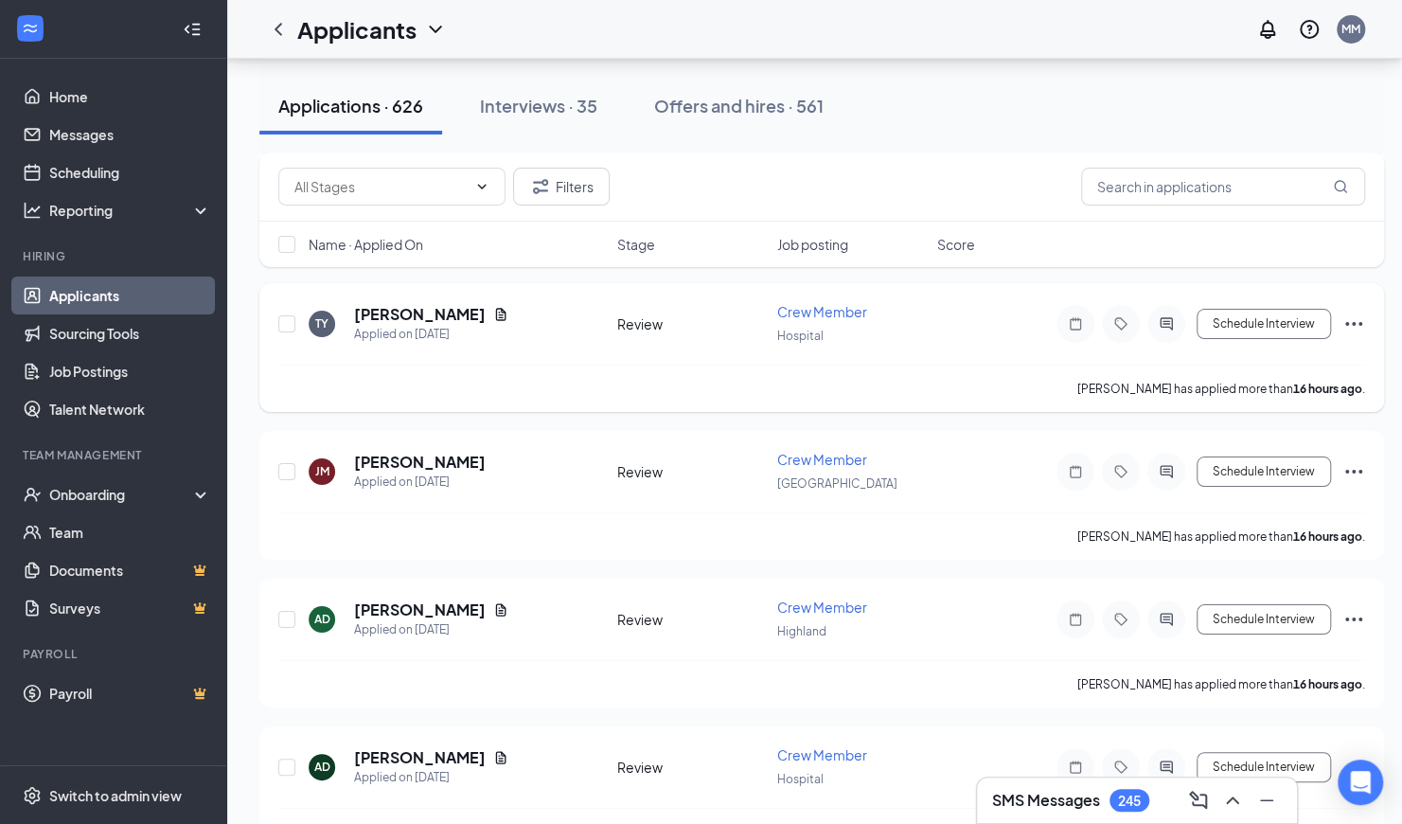
scroll to position [4038, 0]
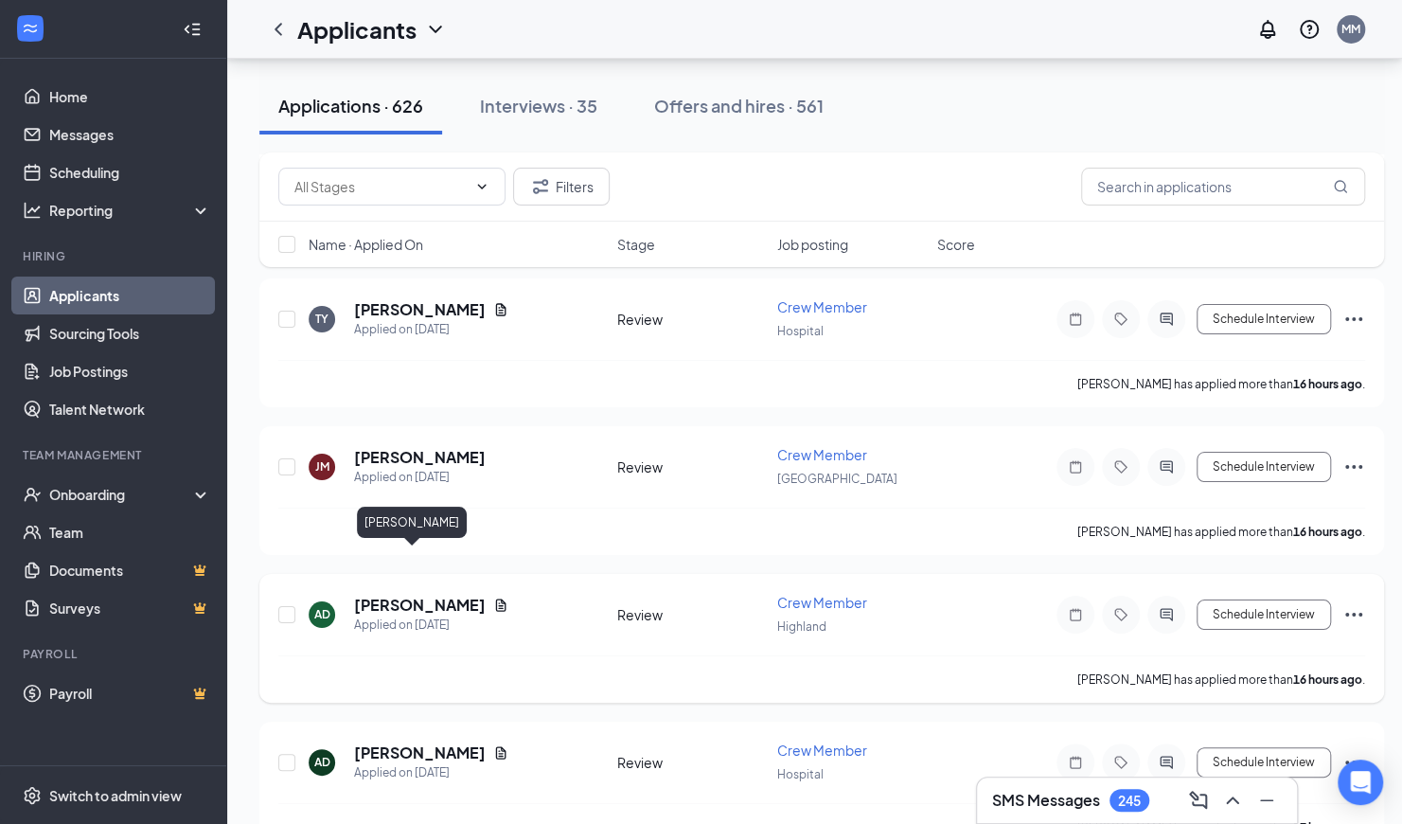
click at [393, 595] on h5 "Alicia Day" at bounding box center [420, 605] width 132 height 21
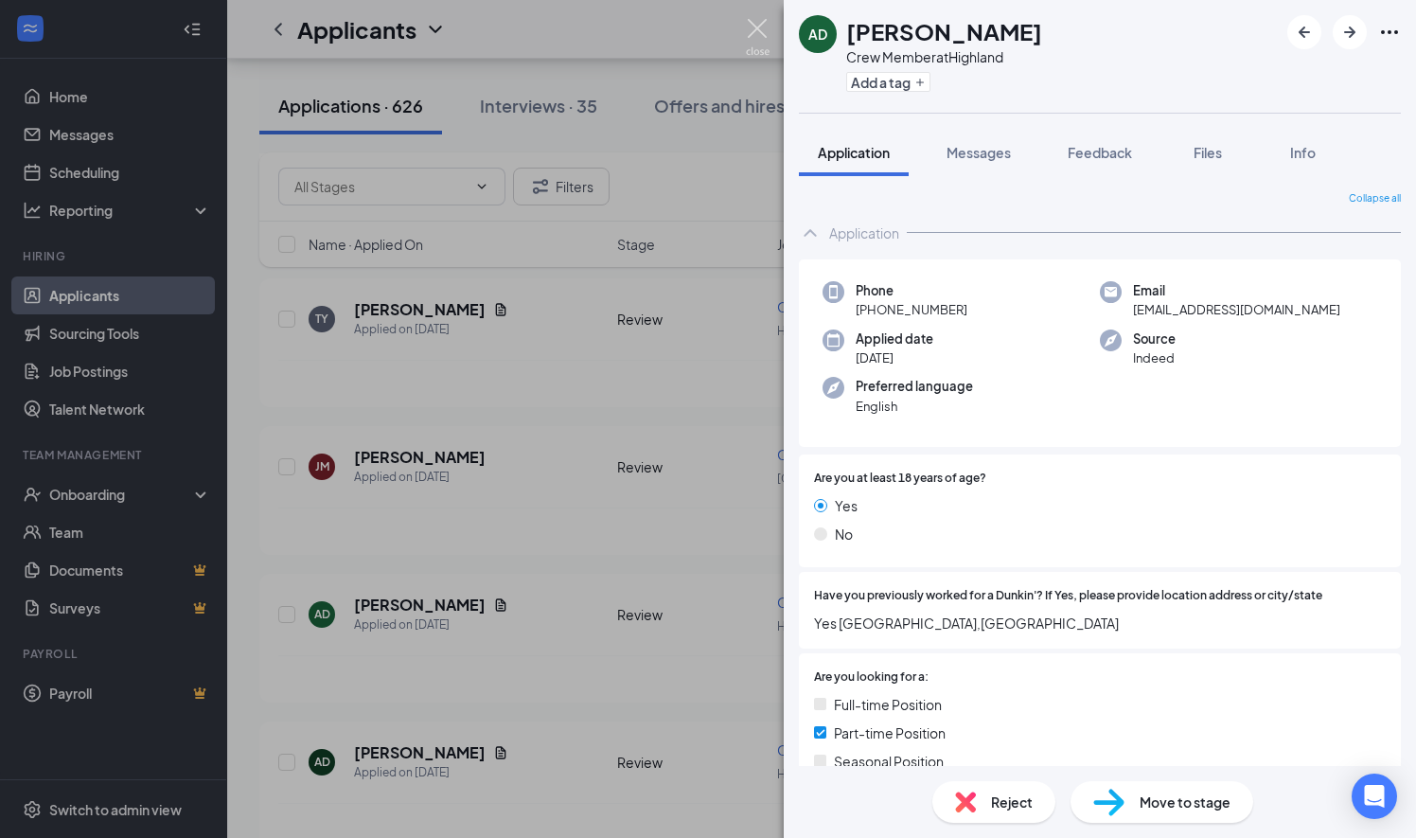
click at [755, 24] on img at bounding box center [758, 37] width 24 height 37
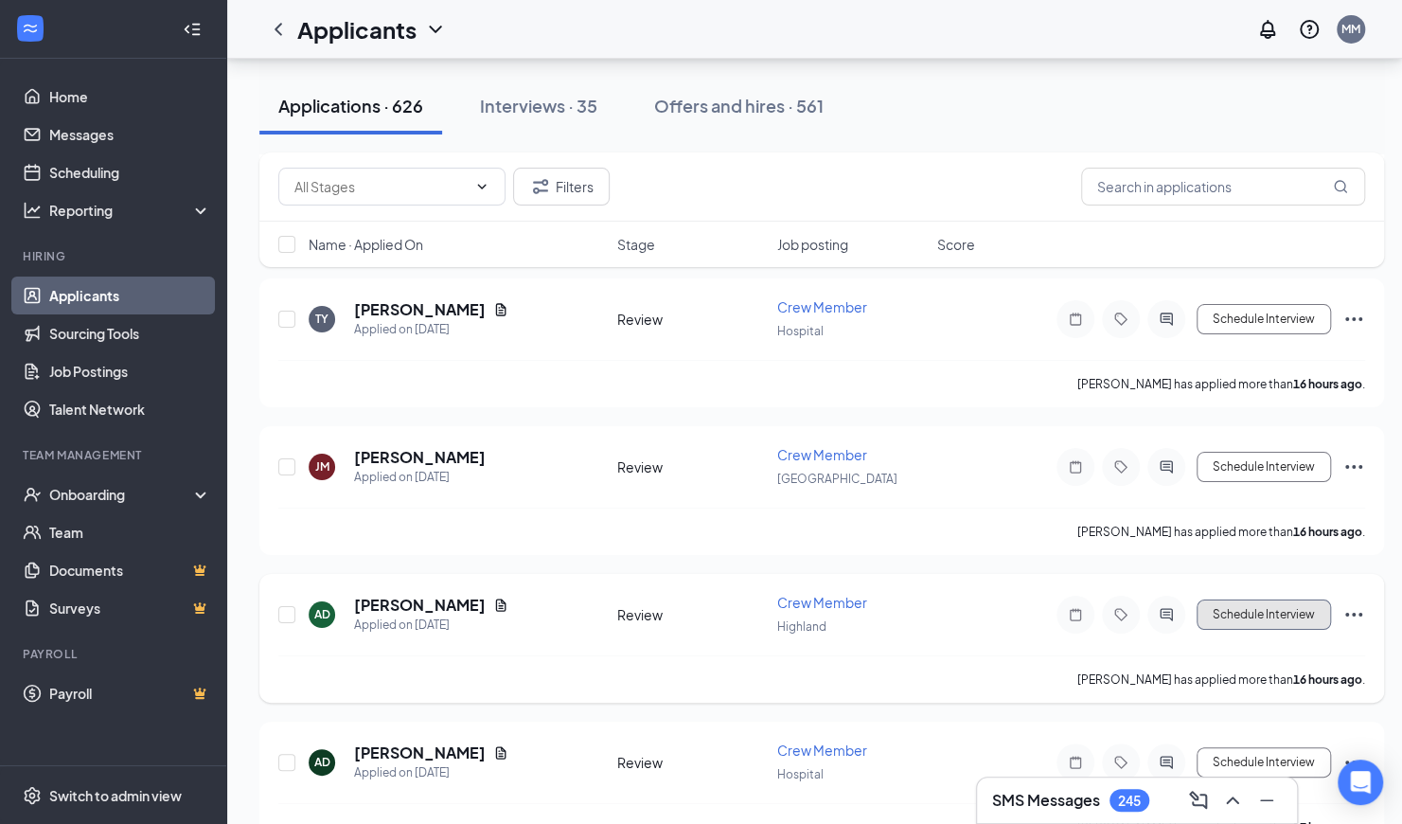
click at [1232, 599] on button "Schedule Interview" at bounding box center [1264, 614] width 134 height 30
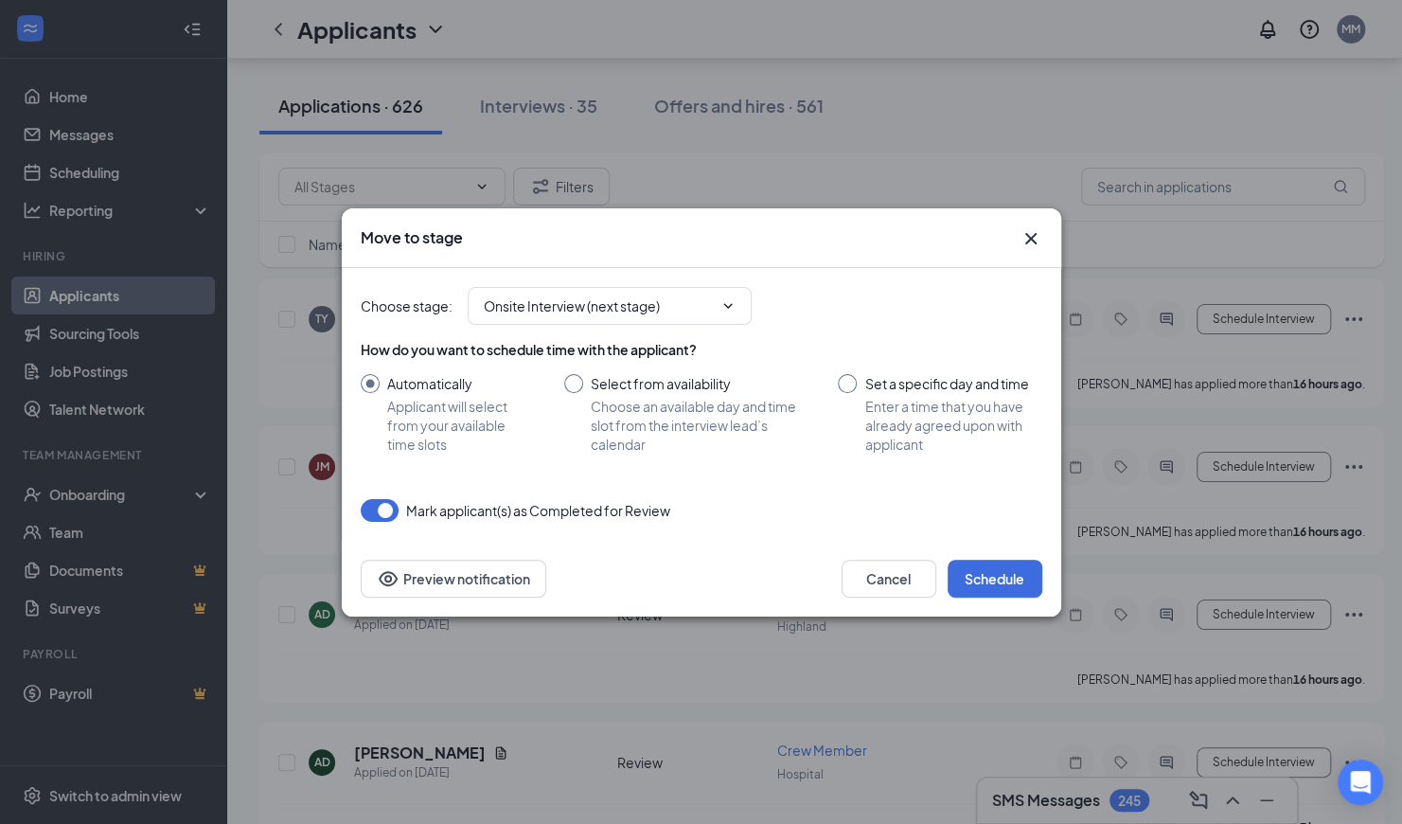
click at [574, 384] on input "Select from availability Choose an available day and time slot from the intervi…" at bounding box center [682, 414] width 237 height 80
radio input "true"
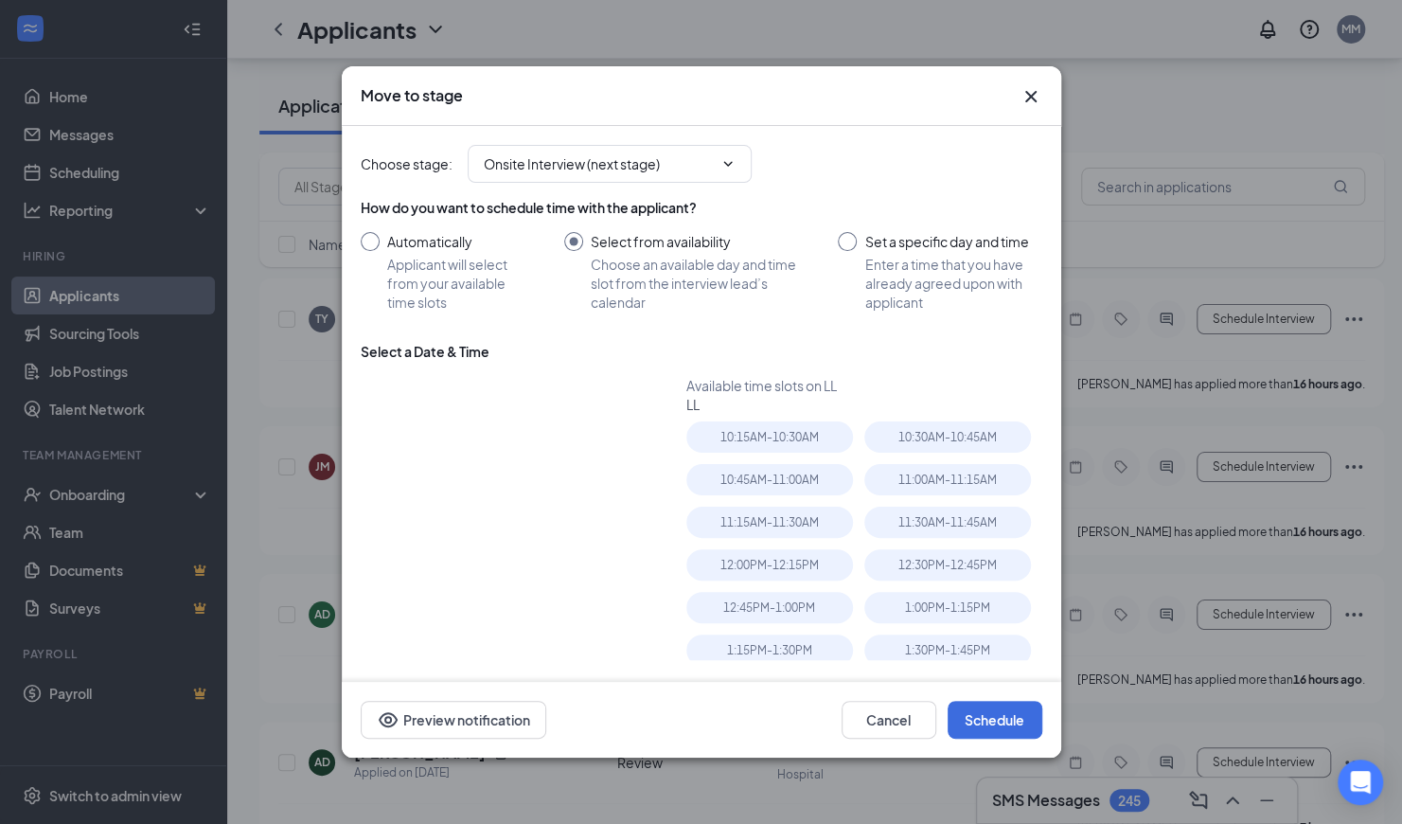
radio input "false"
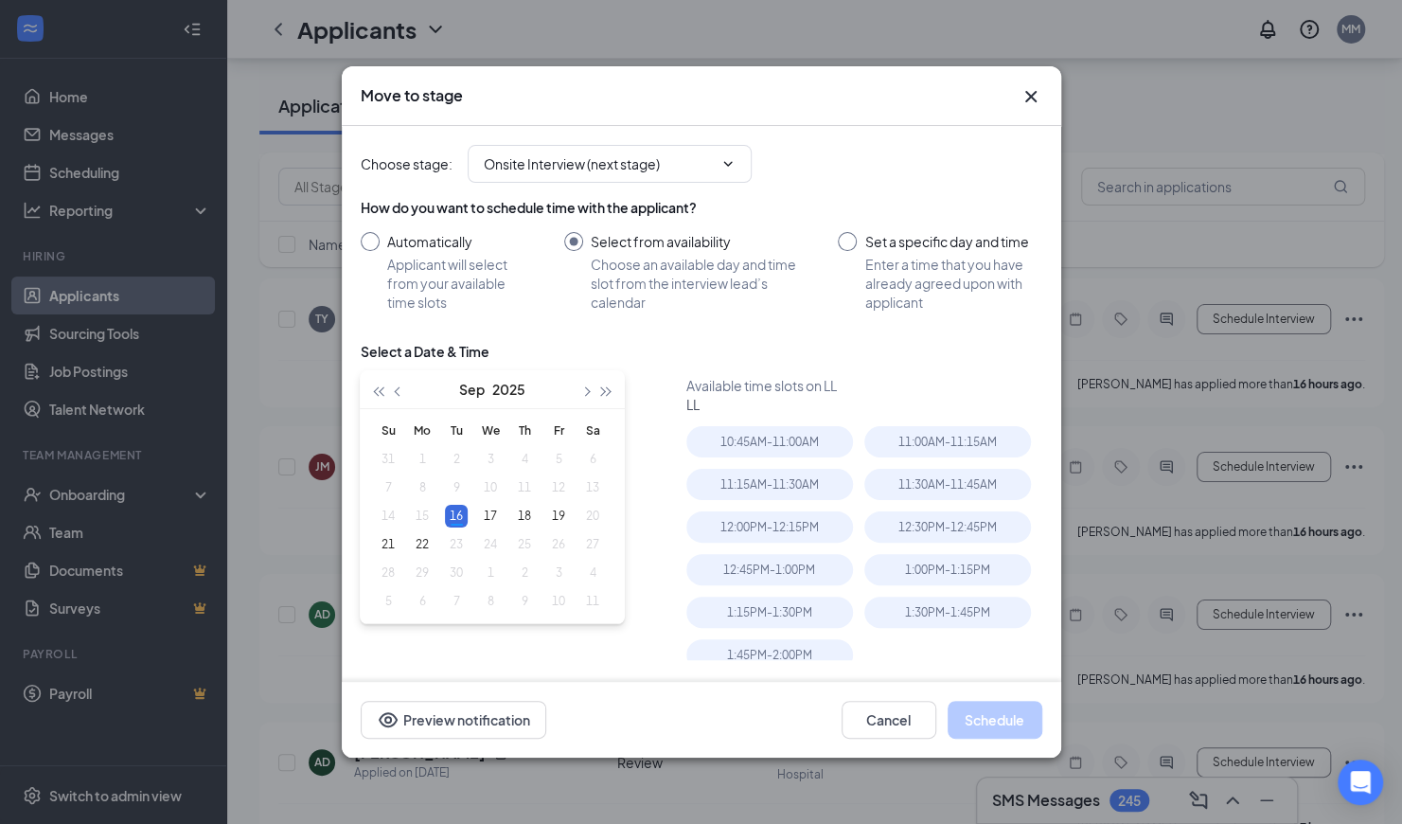
scroll to position [62, 0]
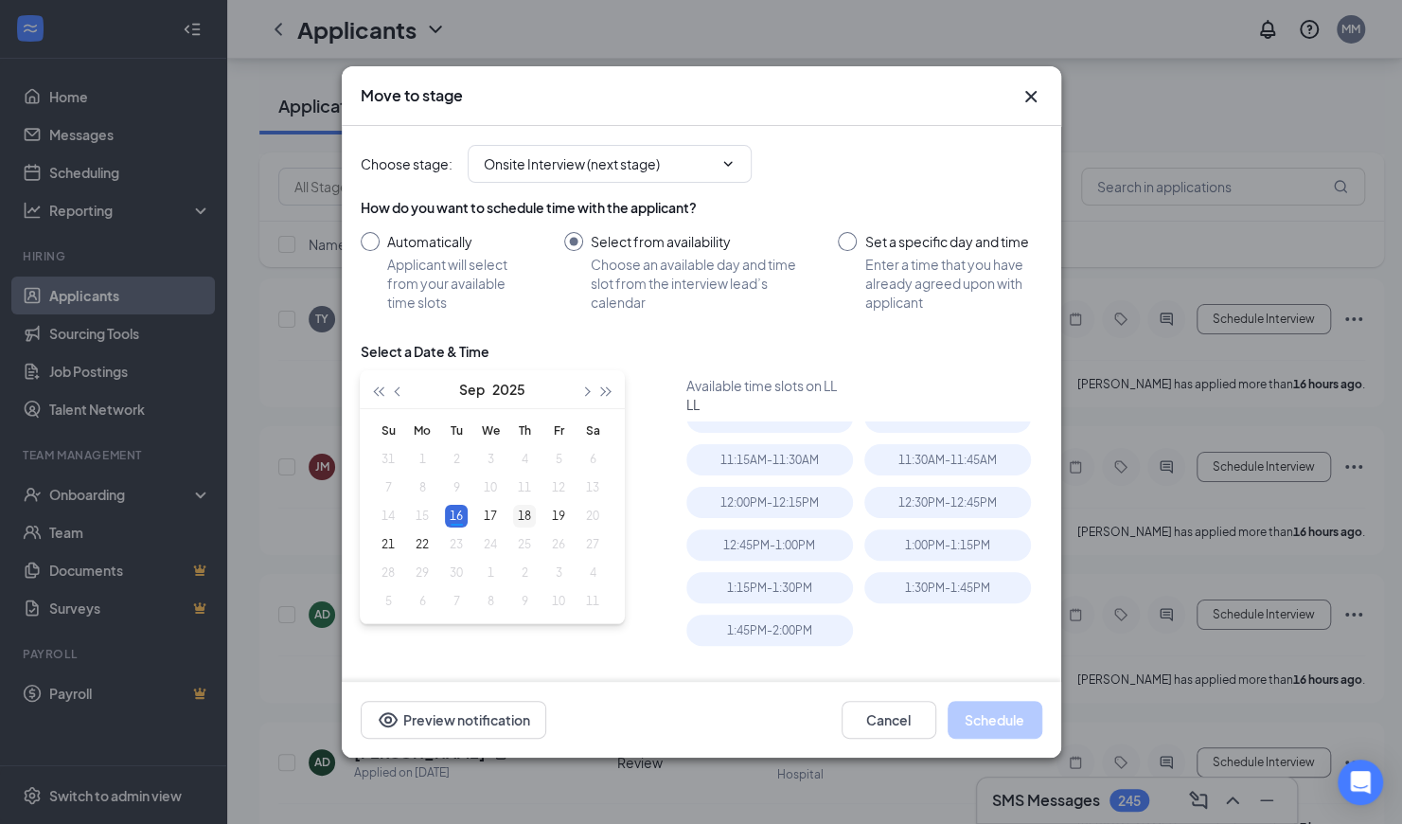
type input "Sep 18, 2025"
click at [526, 515] on div "18" at bounding box center [524, 516] width 23 height 23
click at [806, 529] on div "12:00PM - 12:15PM" at bounding box center [769, 544] width 167 height 31
click at [992, 725] on button "Schedule" at bounding box center [995, 720] width 95 height 38
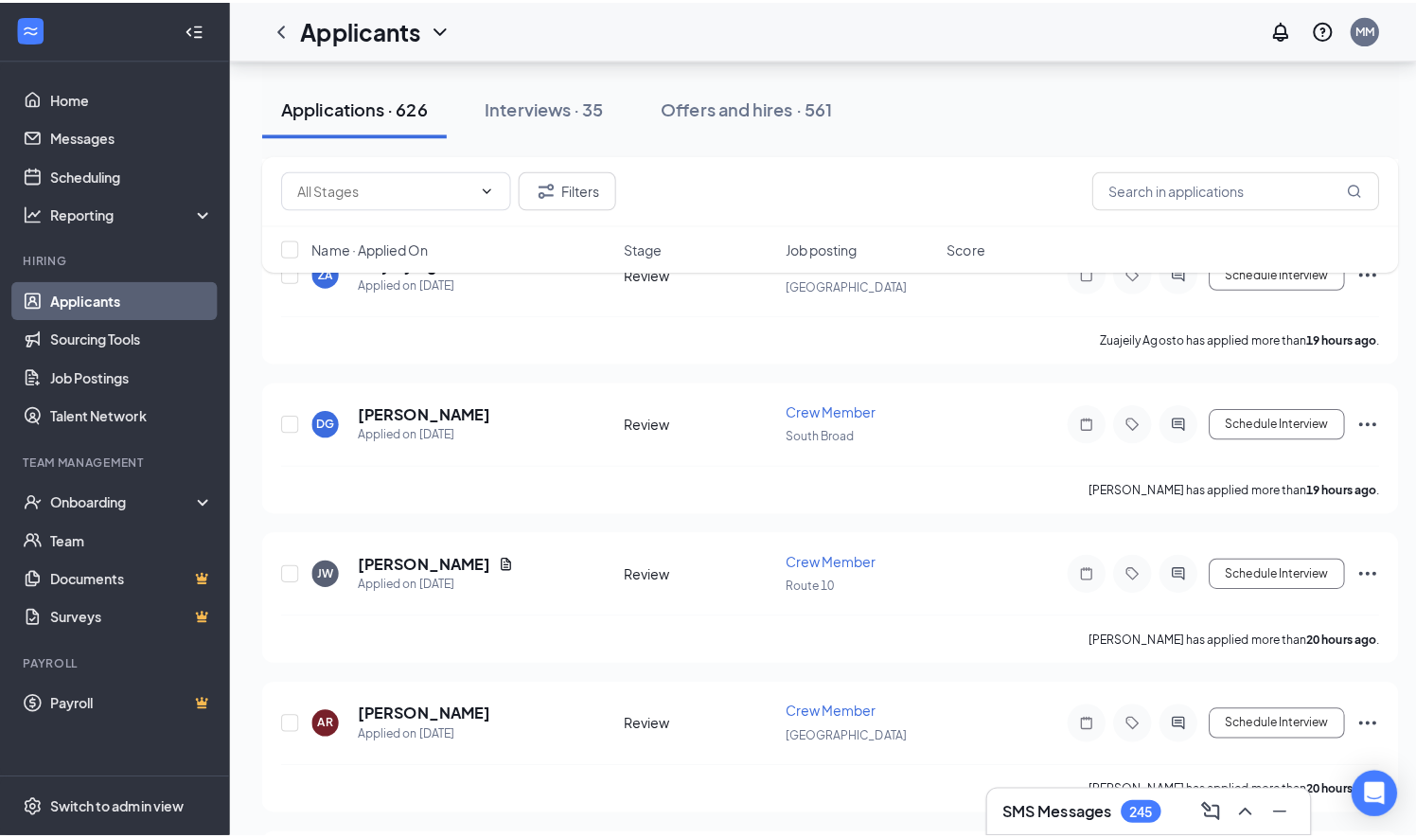
scroll to position [5268, 0]
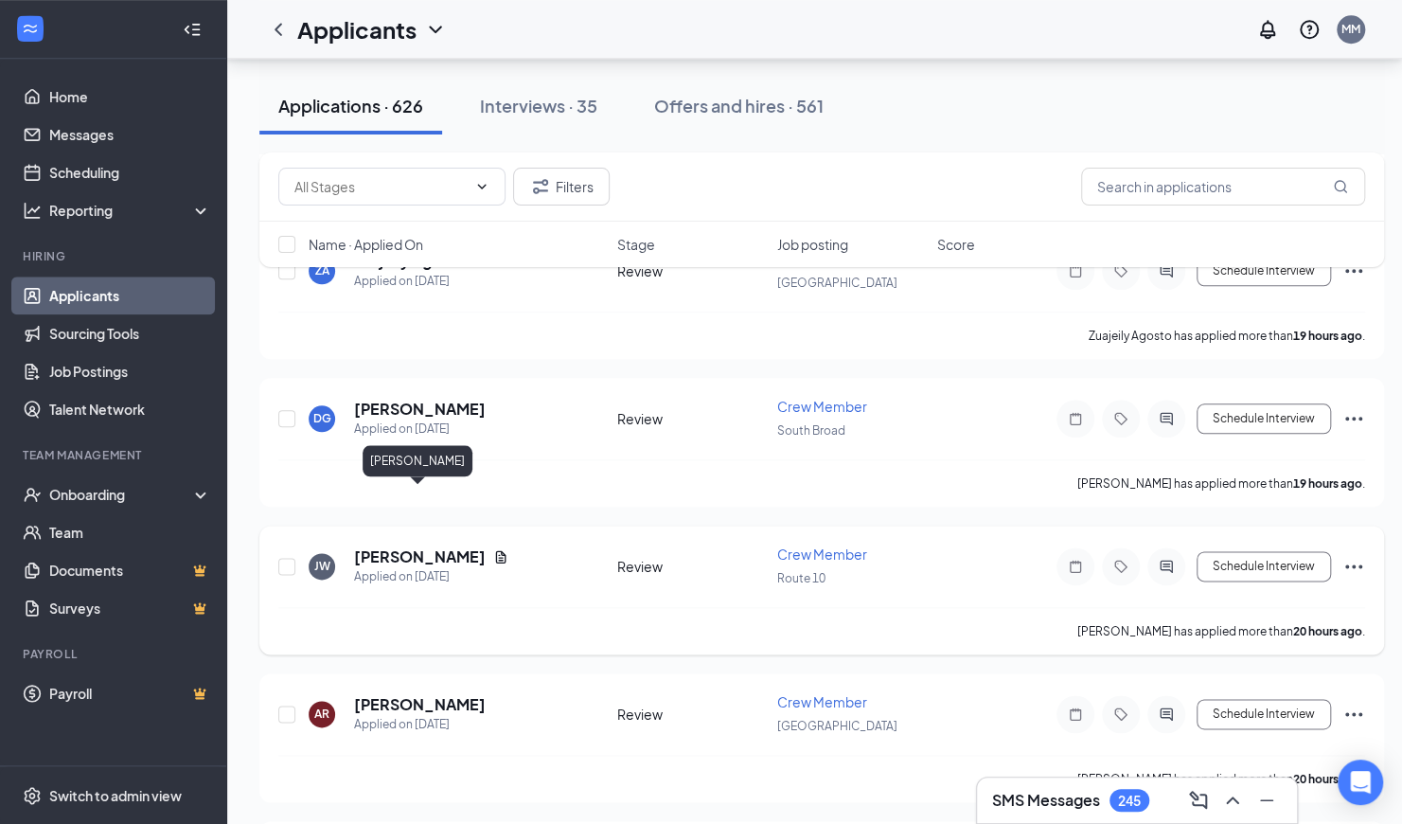
click at [436, 546] on h5 "[PERSON_NAME]" at bounding box center [420, 556] width 132 height 21
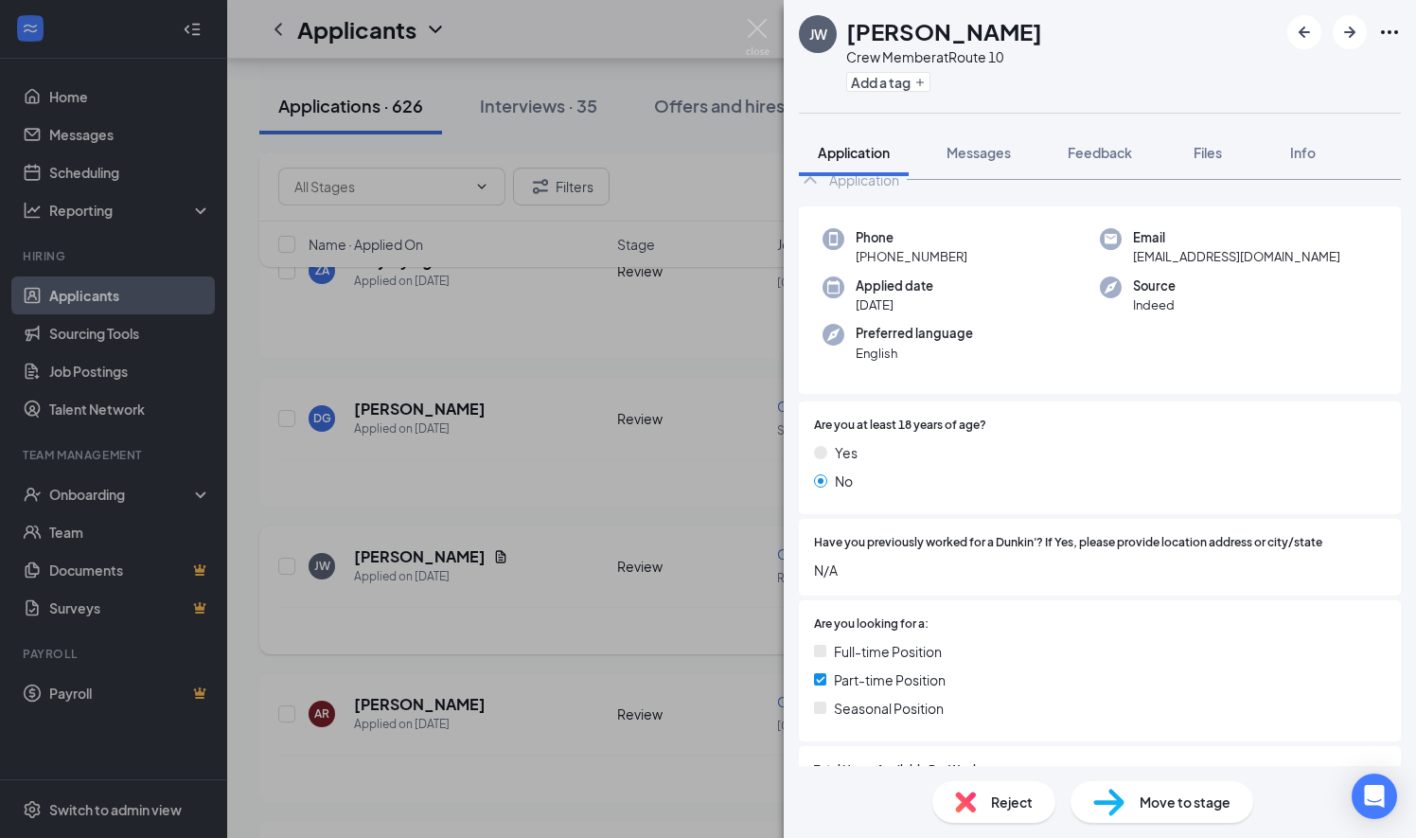
scroll to position [106, 0]
click at [756, 27] on img at bounding box center [758, 37] width 24 height 37
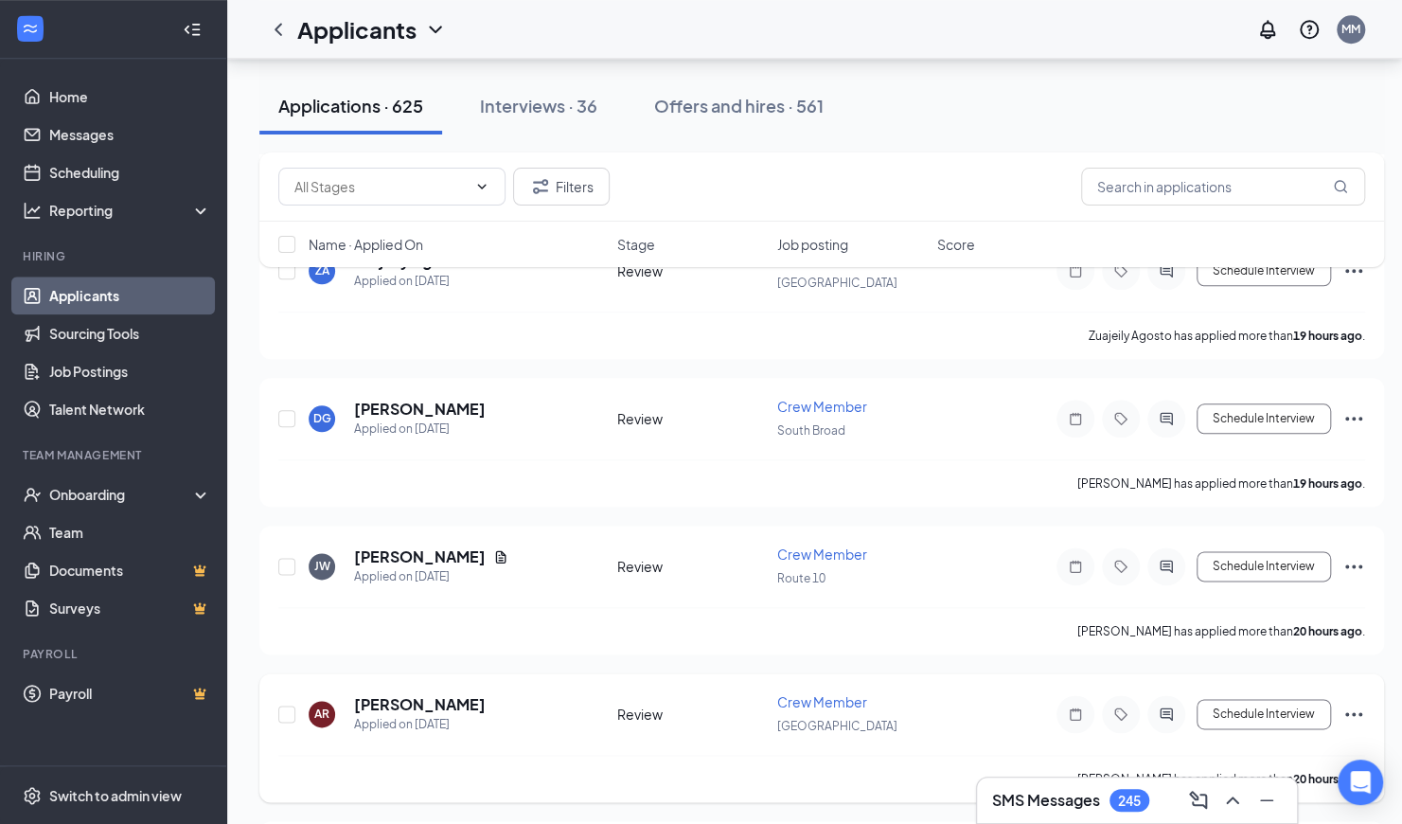
click at [418, 694] on h5 "[PERSON_NAME]" at bounding box center [420, 704] width 132 height 21
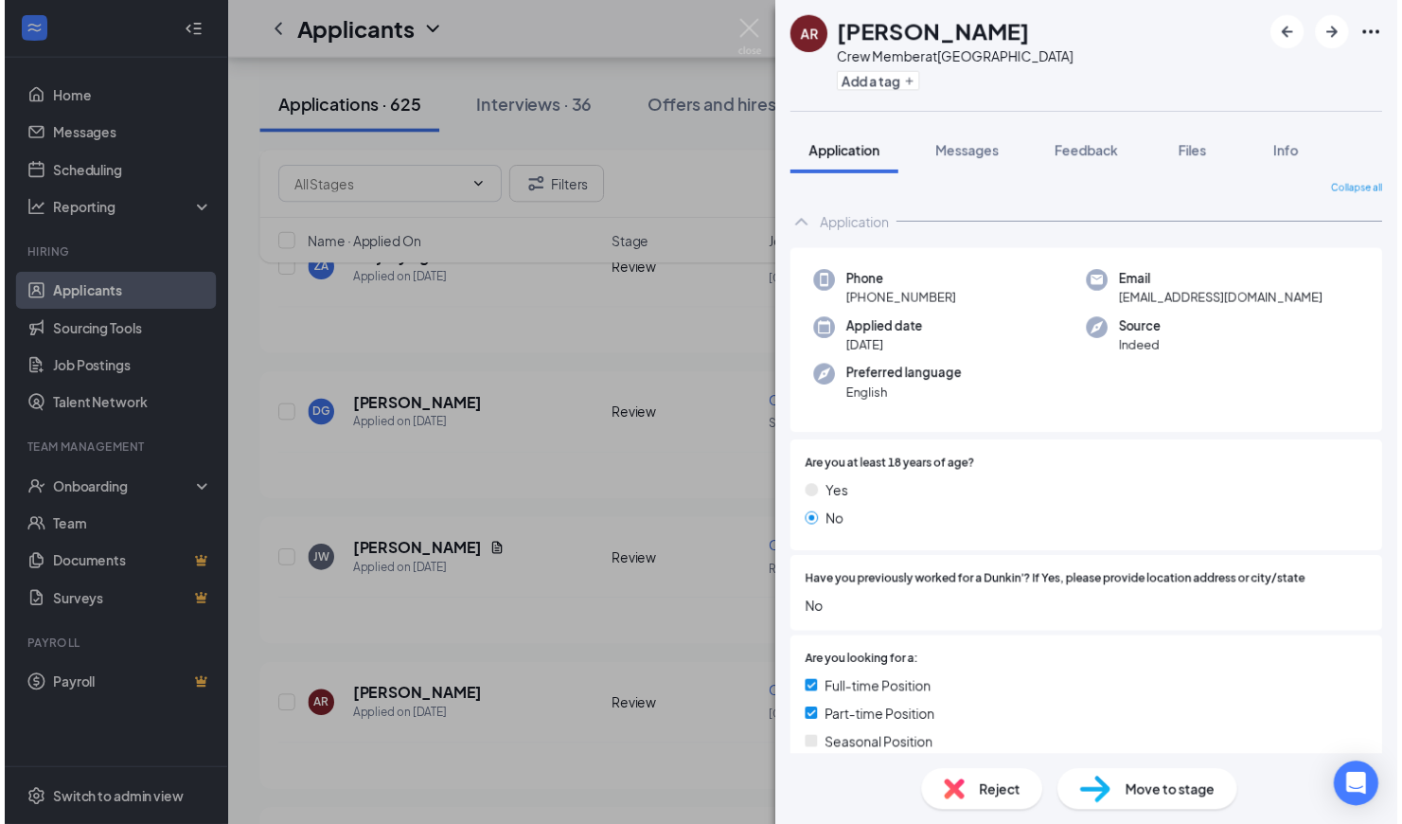
scroll to position [6, 0]
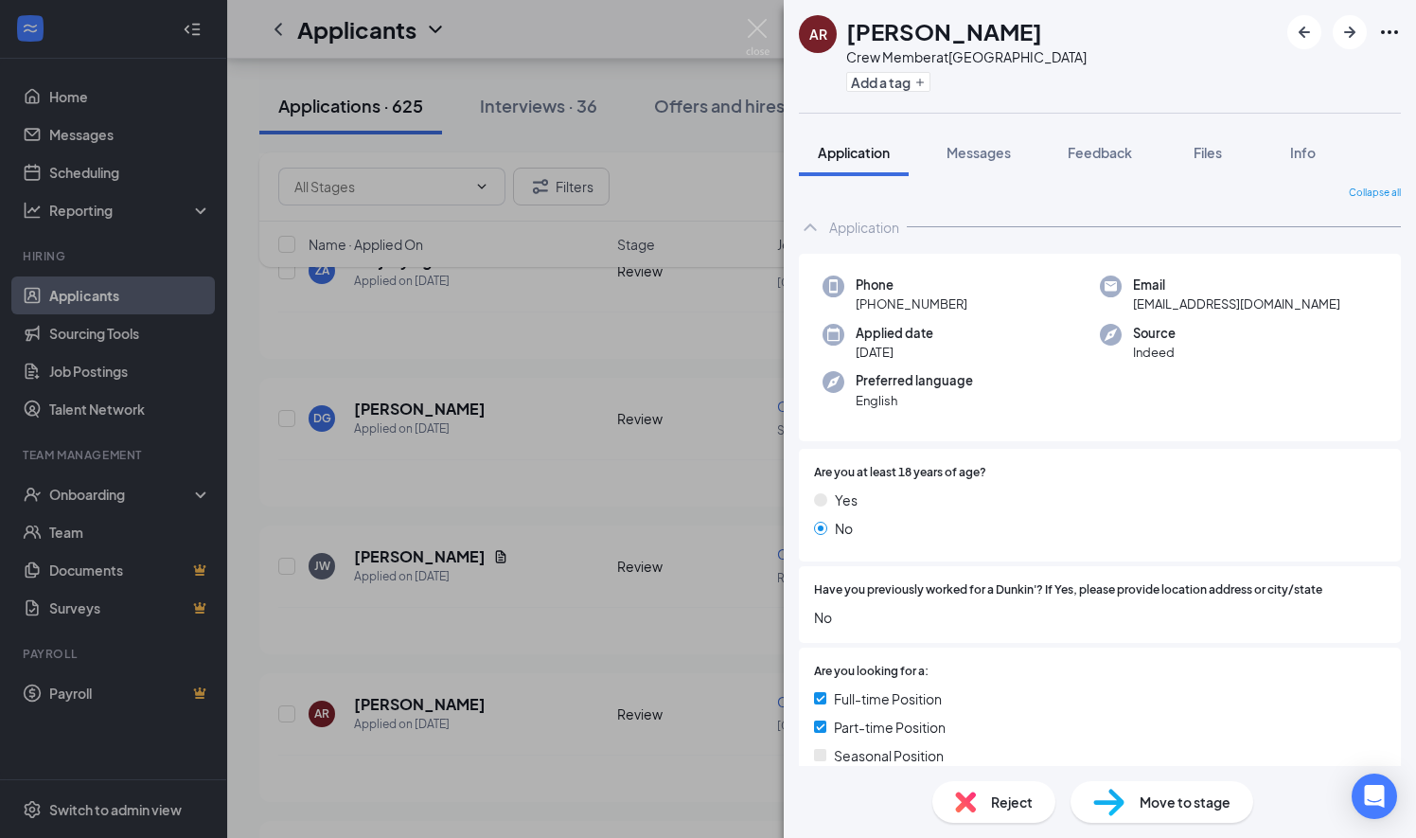
drag, startPoint x: 1329, startPoint y: 303, endPoint x: 1123, endPoint y: 303, distance: 206.4
click at [1123, 303] on div "Email minigoldenchild1014@icloud.com" at bounding box center [1238, 295] width 277 height 39
copy span "minigoldenchild1014@icloud.com"
click at [756, 27] on img at bounding box center [758, 37] width 24 height 37
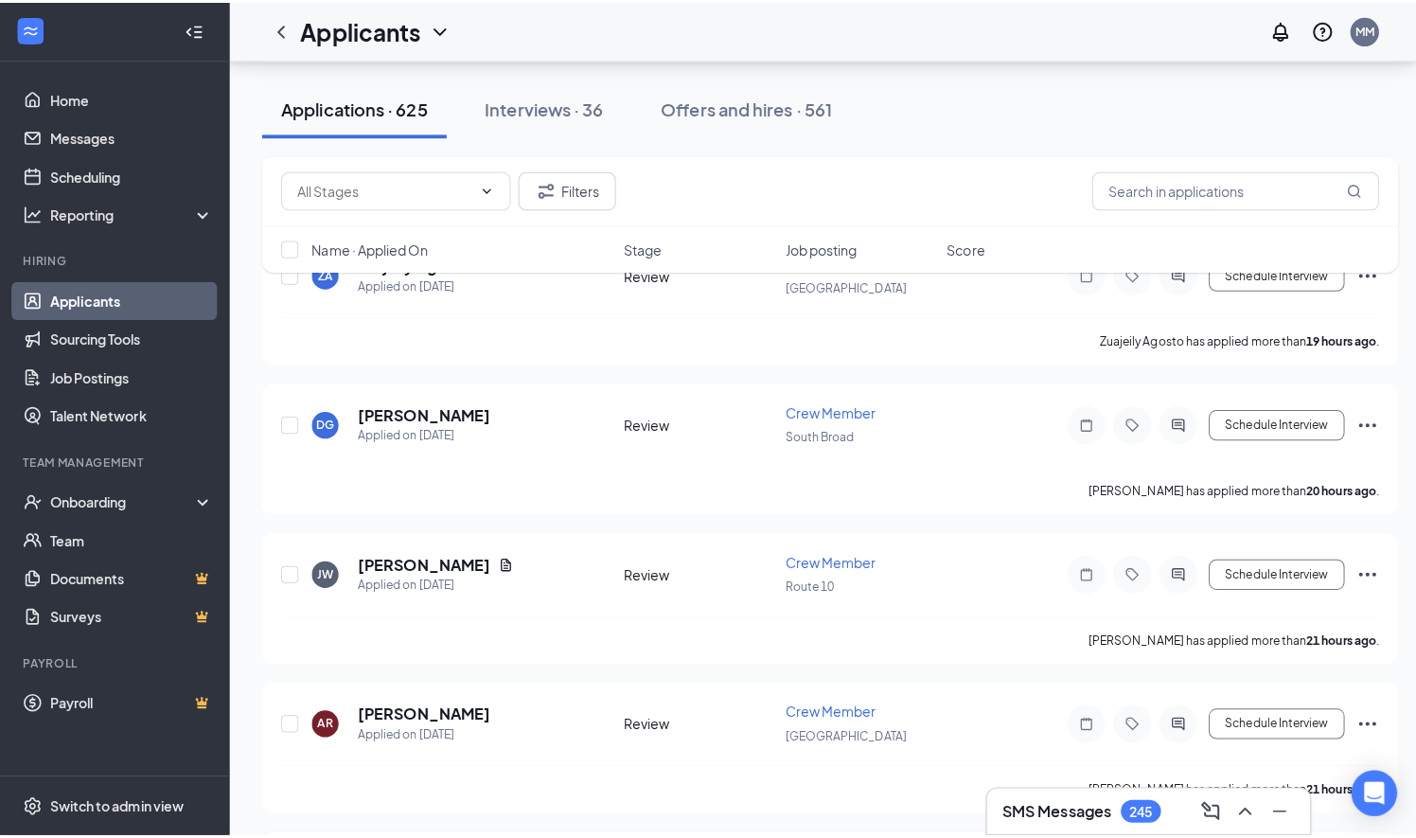
scroll to position [5552, 0]
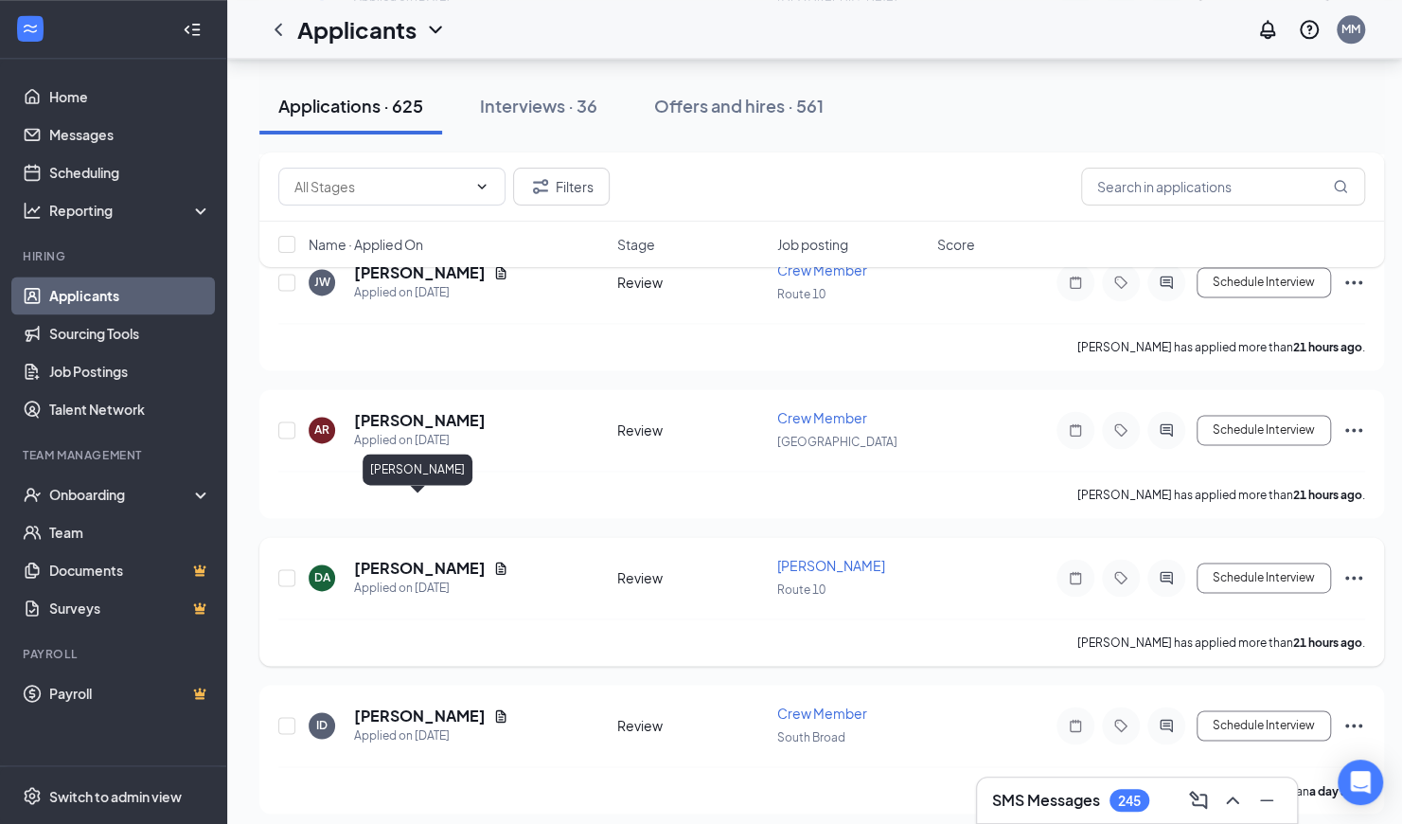
click at [433, 558] on h5 "[PERSON_NAME]" at bounding box center [420, 568] width 132 height 21
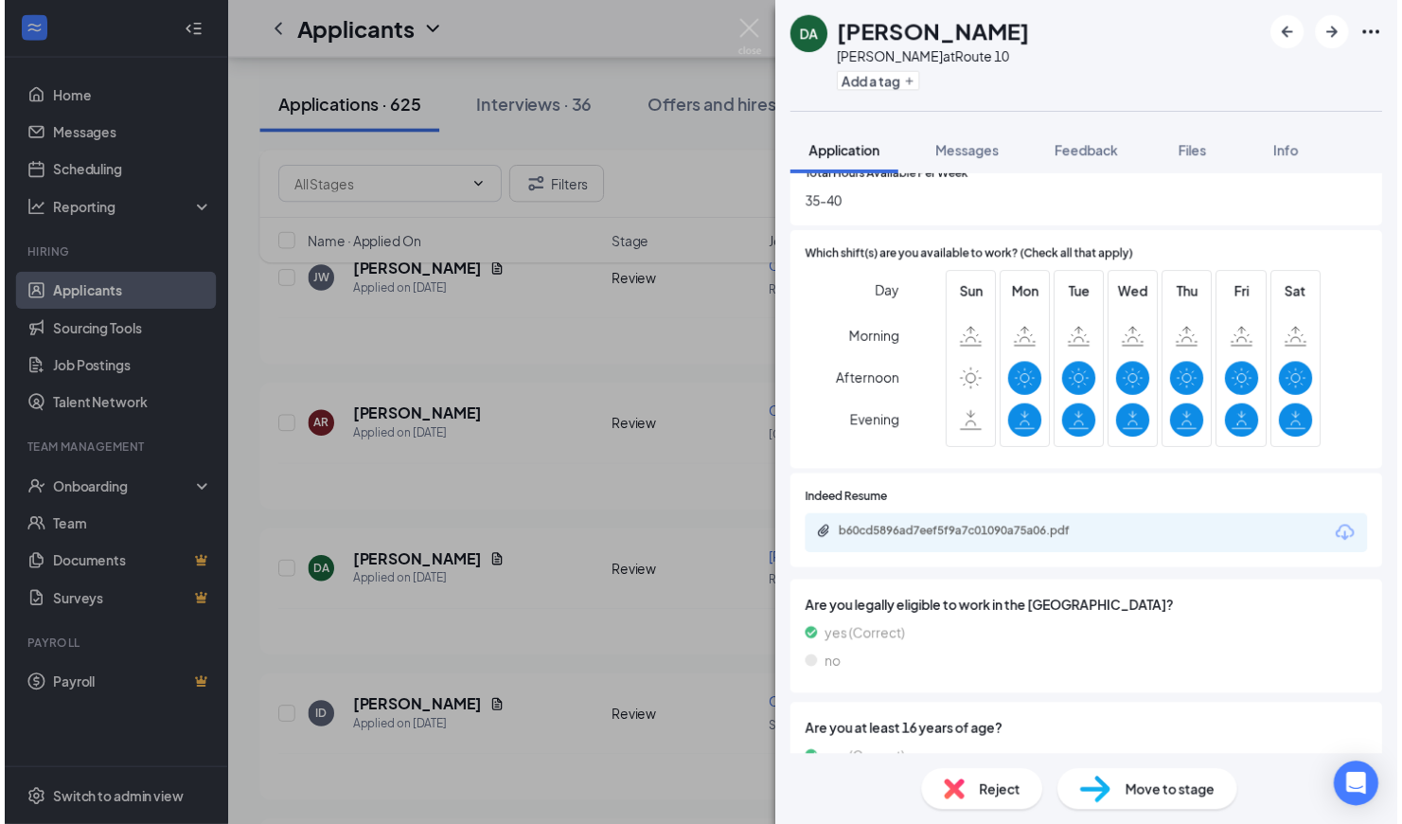
scroll to position [741, 0]
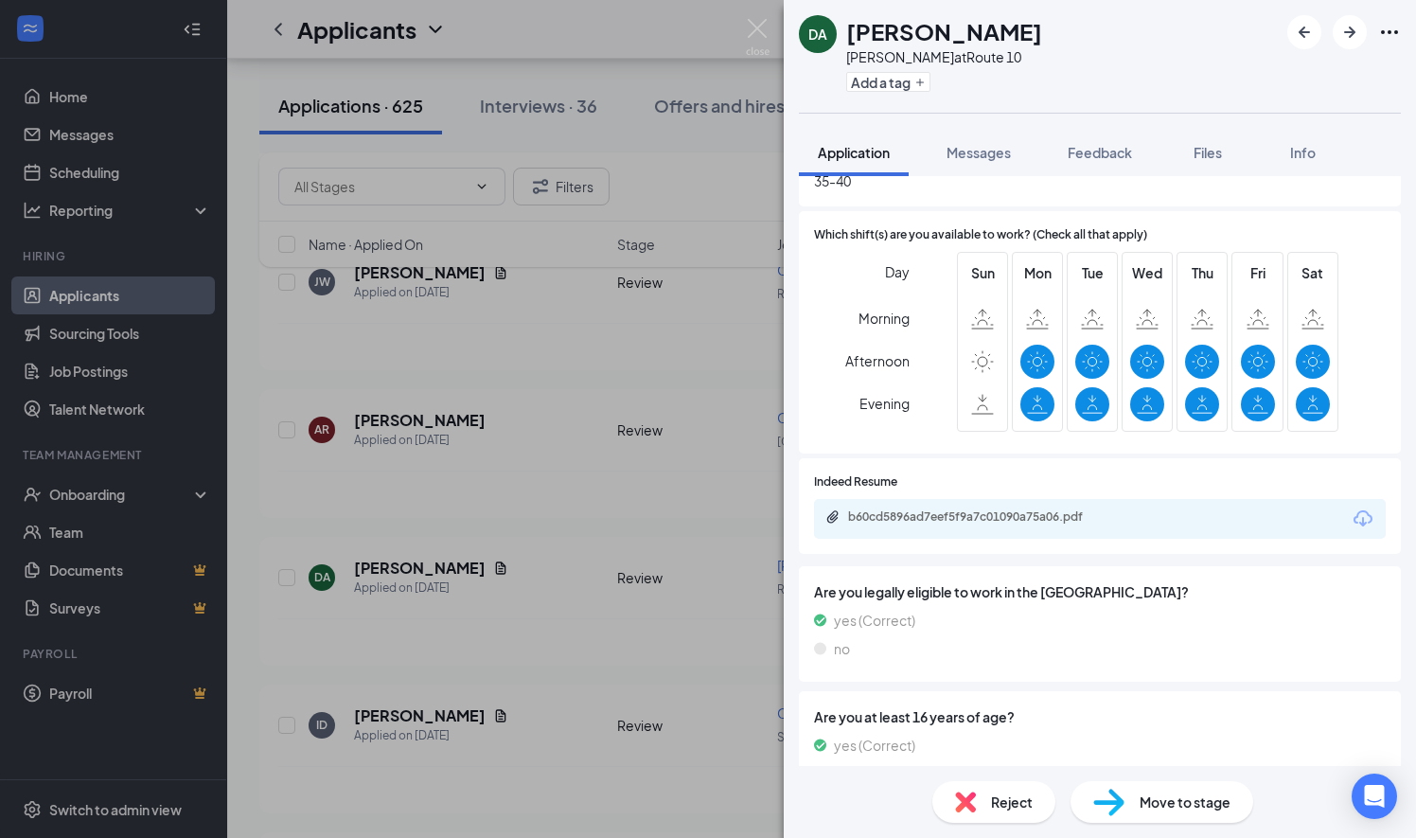
click at [1354, 510] on icon "Download" at bounding box center [1363, 518] width 19 height 16
click at [760, 25] on img at bounding box center [758, 37] width 24 height 37
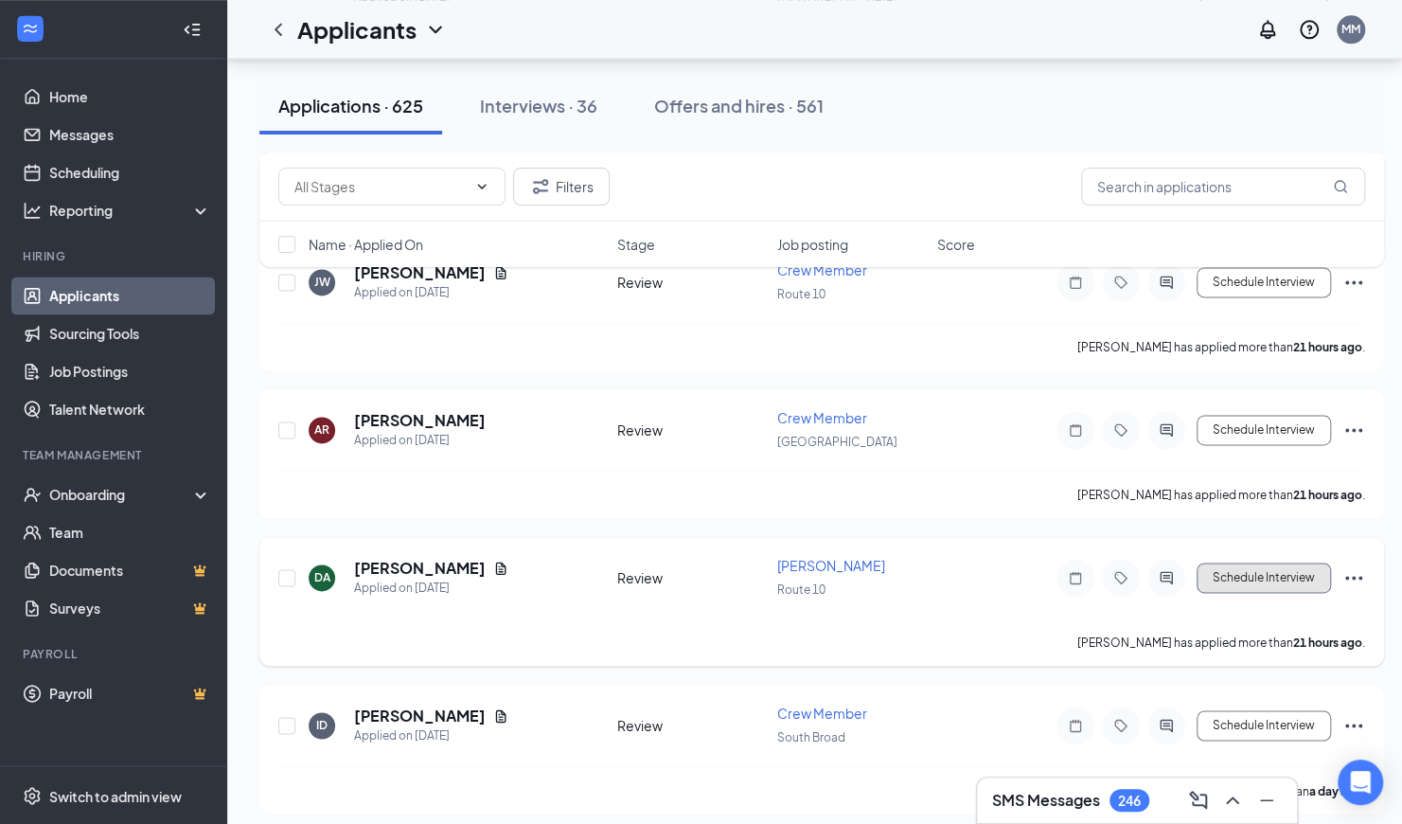
click at [1264, 562] on button "Schedule Interview" at bounding box center [1264, 577] width 134 height 30
type input "Onsite Interview (next stage)"
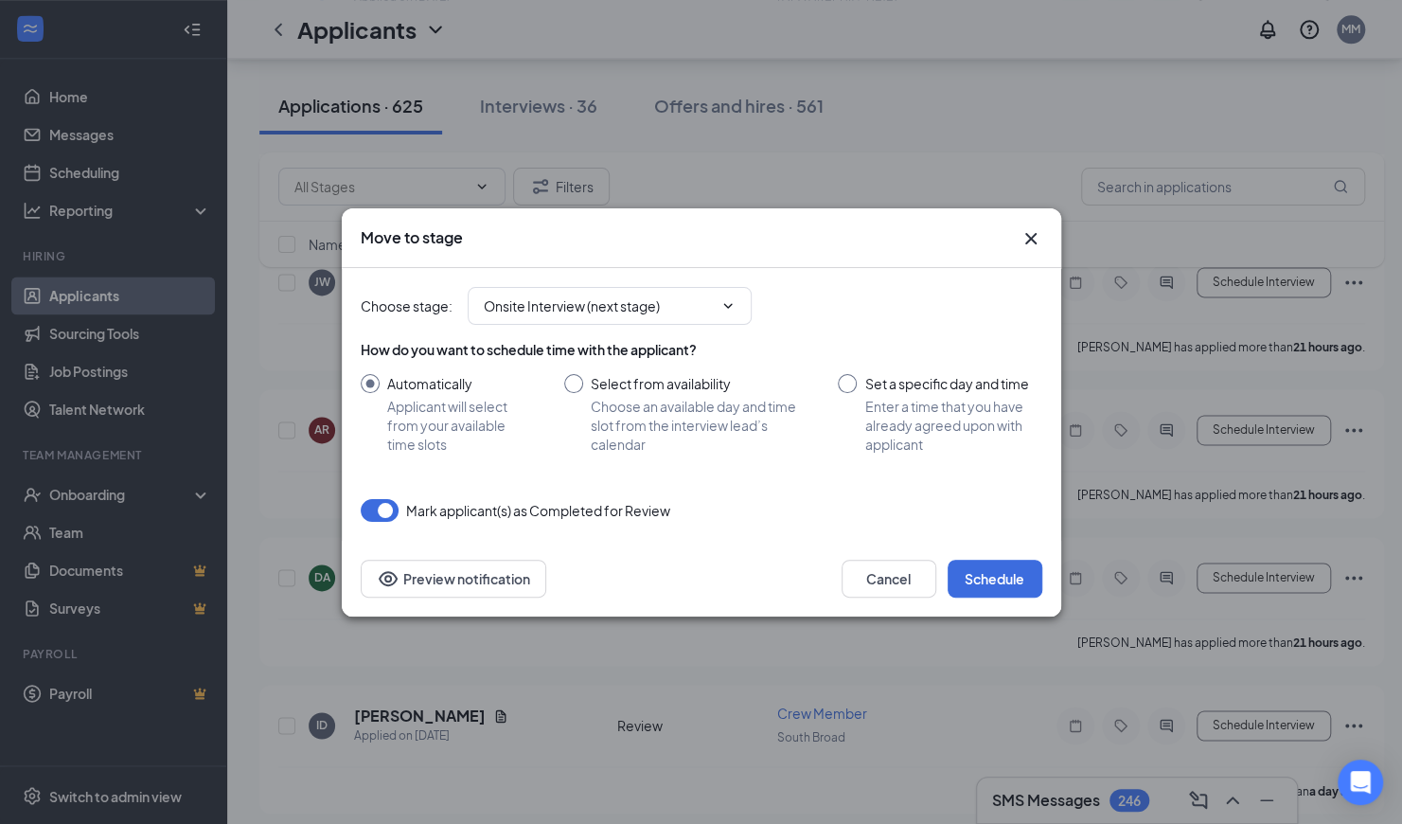
click at [576, 382] on input "Select from availability Choose an available day and time slot from the intervi…" at bounding box center [682, 414] width 237 height 80
radio input "true"
radio input "false"
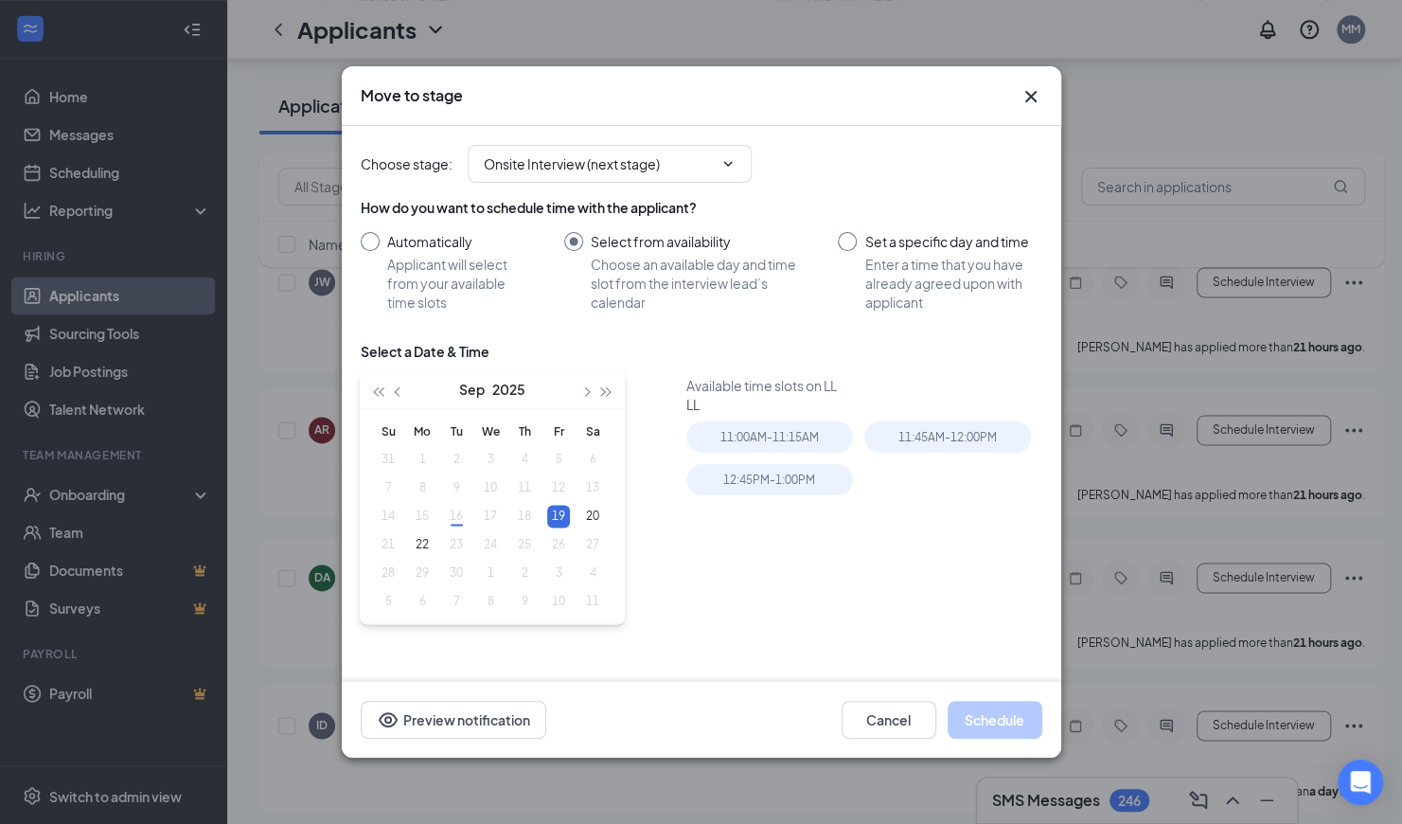
type input "[DATE]"
click at [916, 438] on div "11:45AM - 12:00PM" at bounding box center [947, 436] width 167 height 31
click at [990, 725] on button "Schedule" at bounding box center [995, 720] width 95 height 38
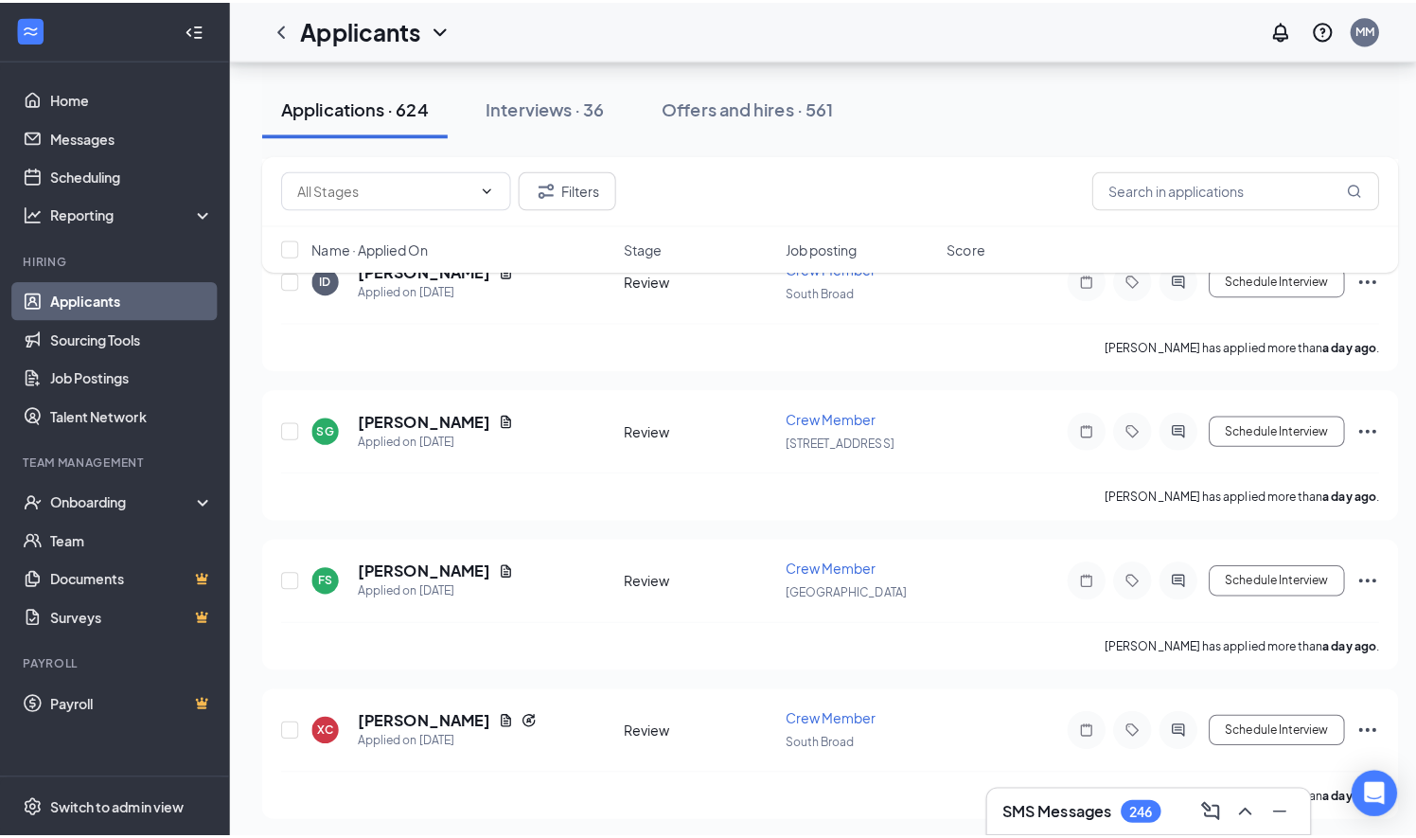
scroll to position [5853, 0]
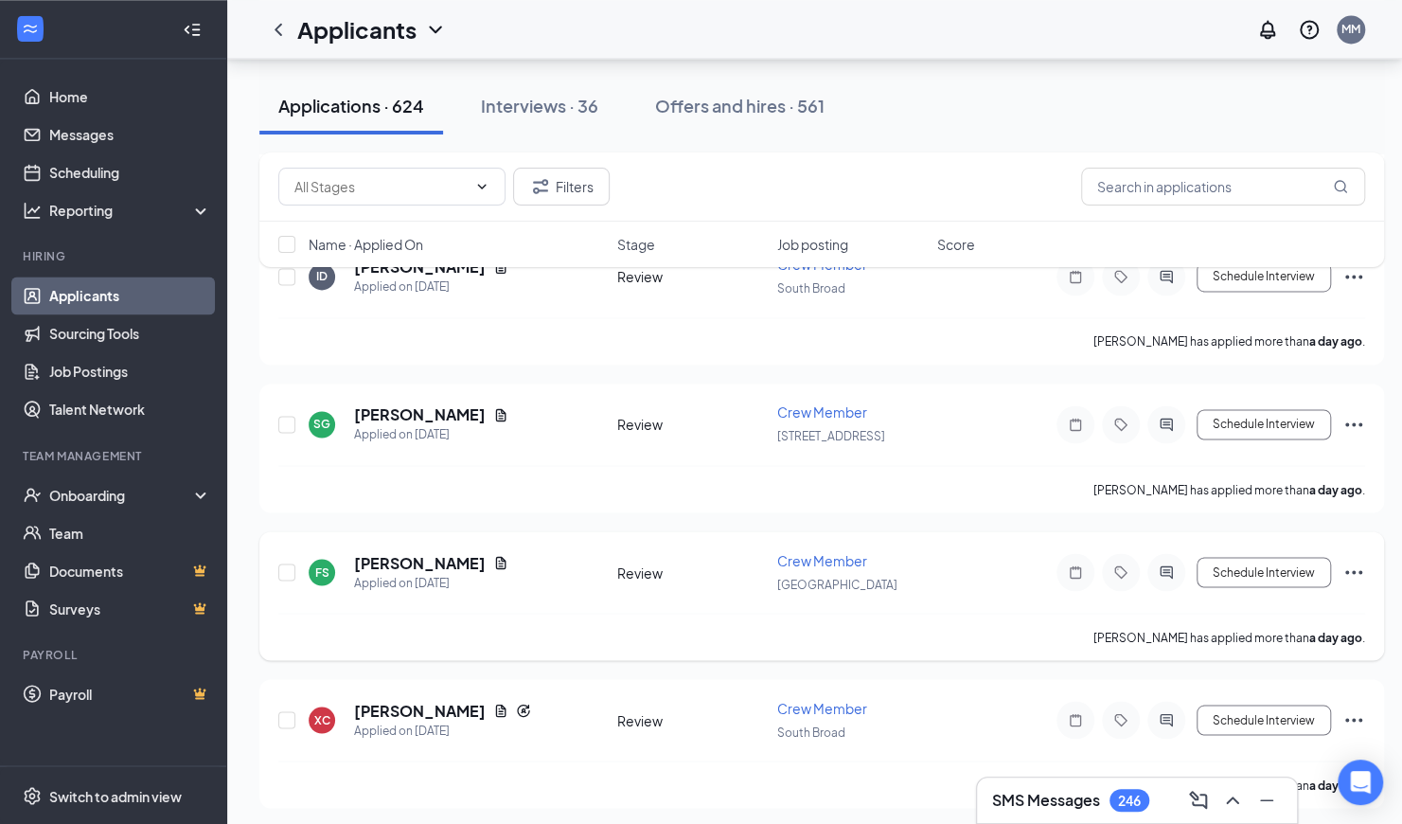
click at [470, 552] on h5 "[PERSON_NAME]" at bounding box center [420, 562] width 132 height 21
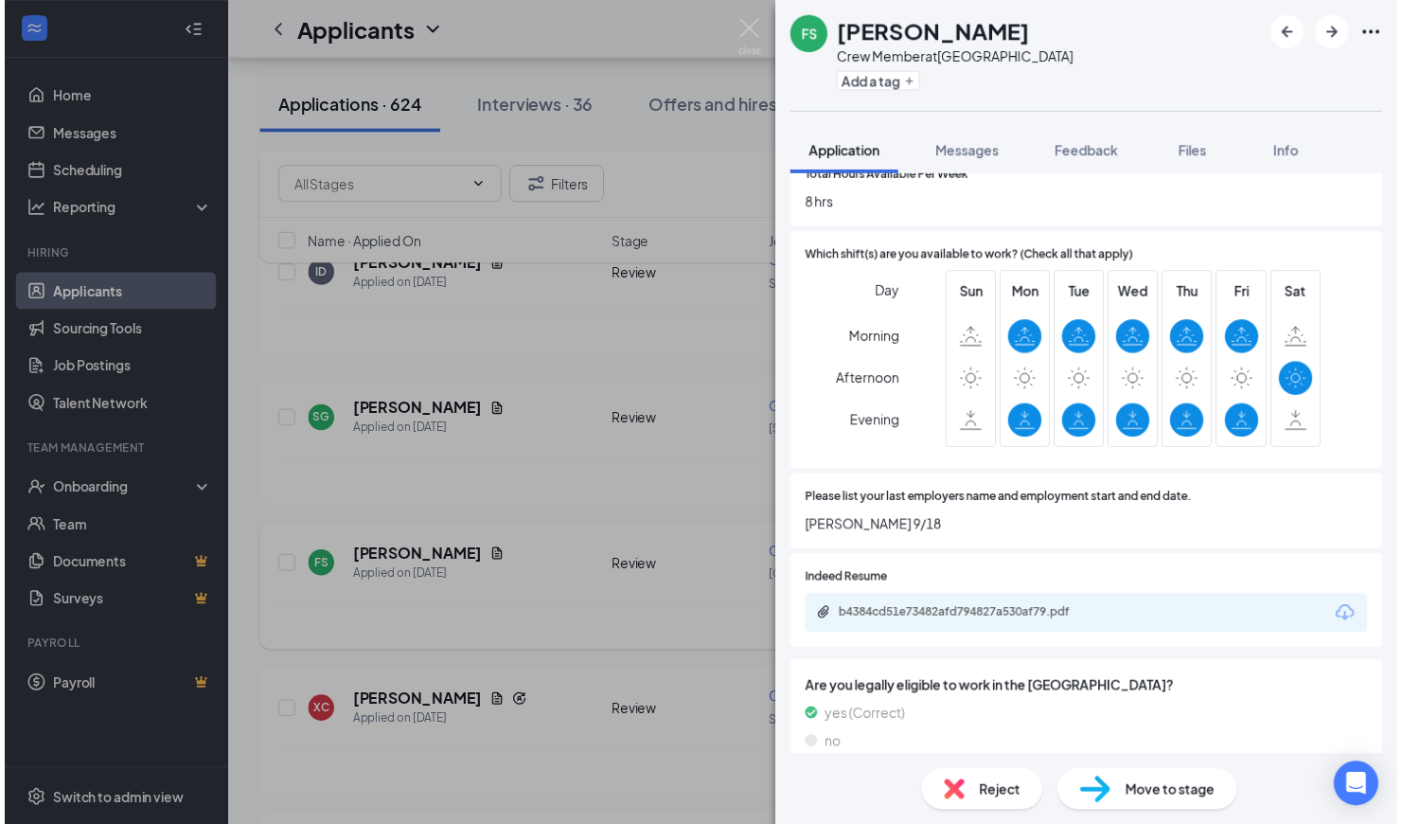
scroll to position [650, 0]
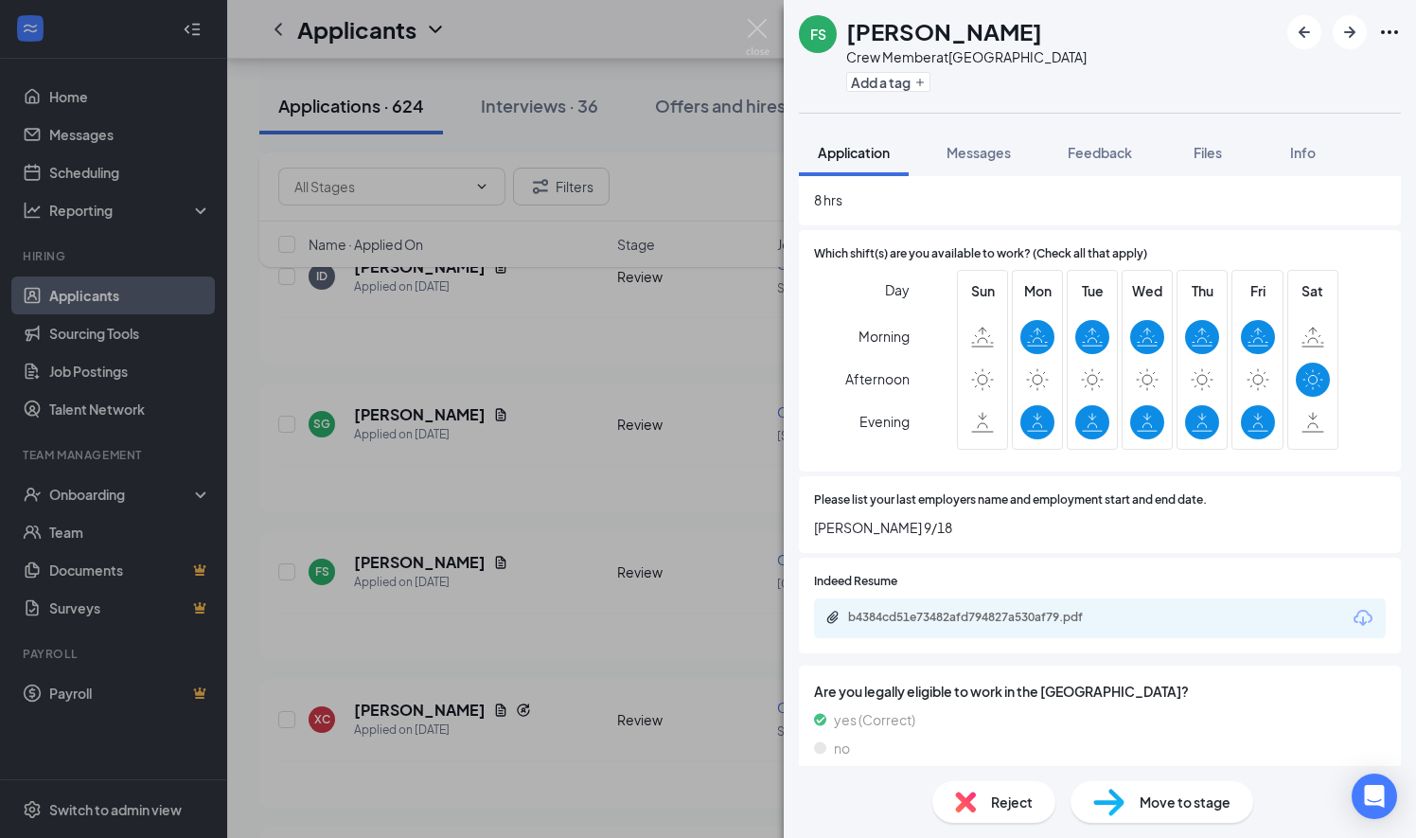
click at [1354, 617] on icon "Download" at bounding box center [1363, 618] width 19 height 16
click at [759, 27] on img at bounding box center [758, 37] width 24 height 37
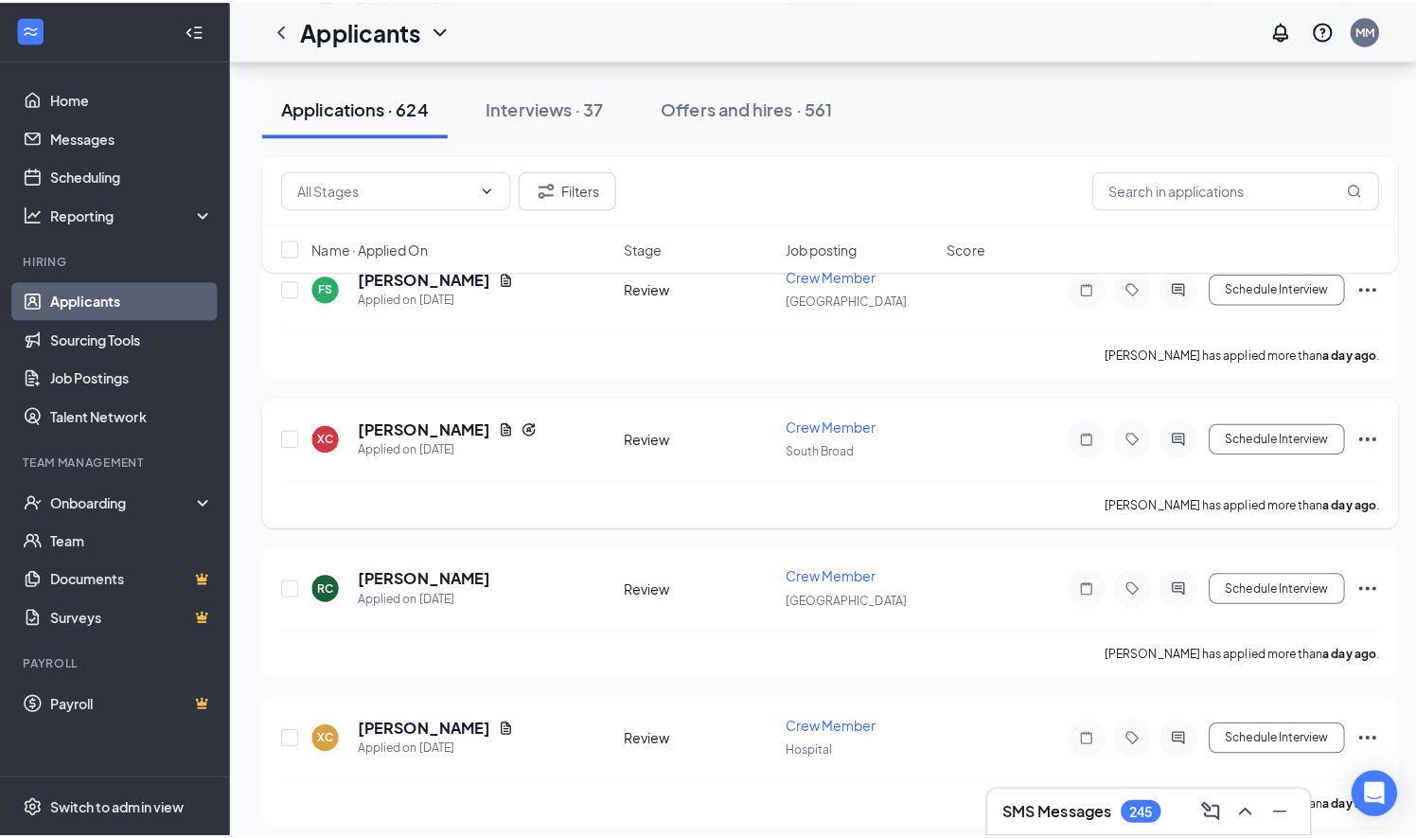
scroll to position [6182, 0]
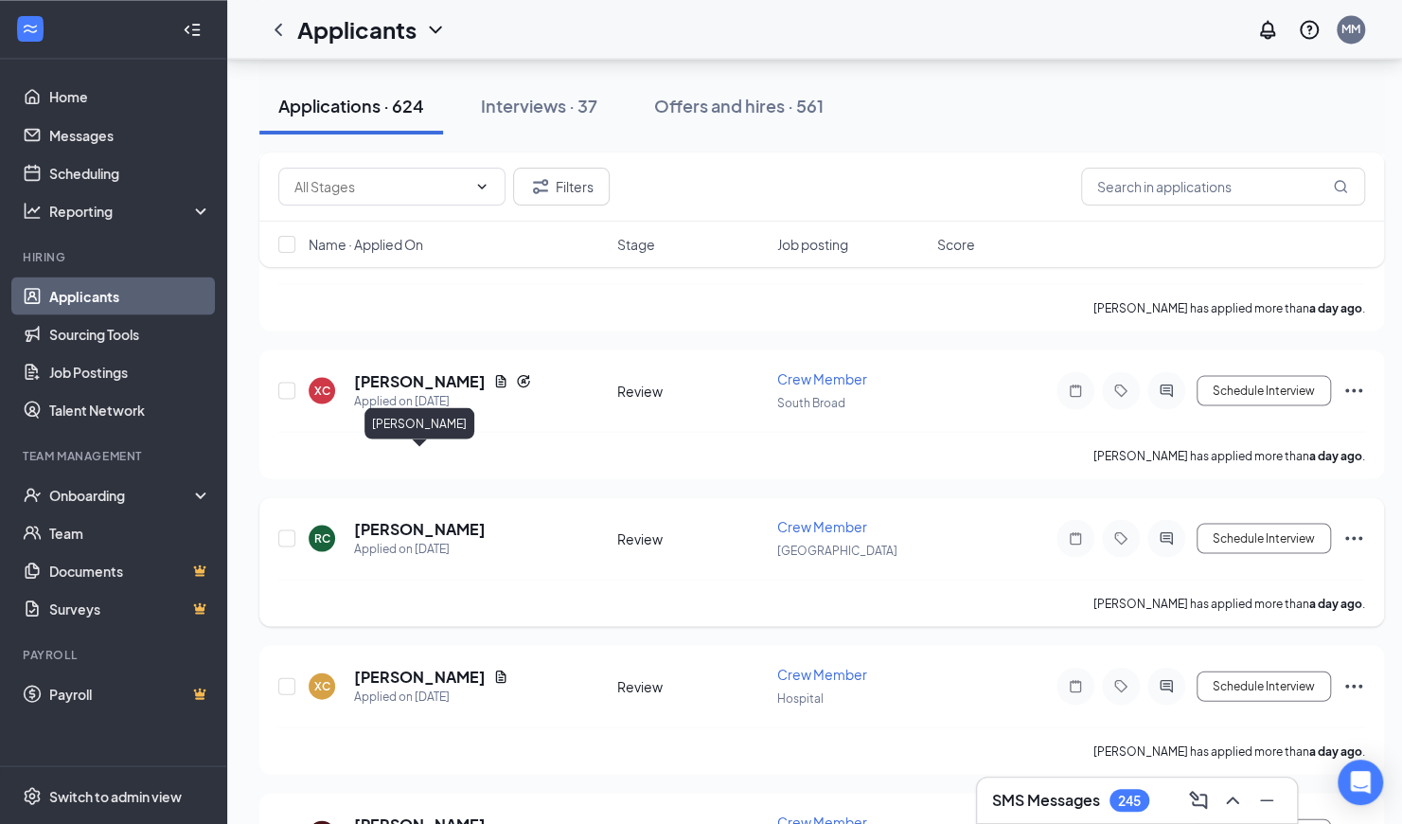
click at [459, 518] on h5 "[PERSON_NAME]" at bounding box center [420, 528] width 132 height 21
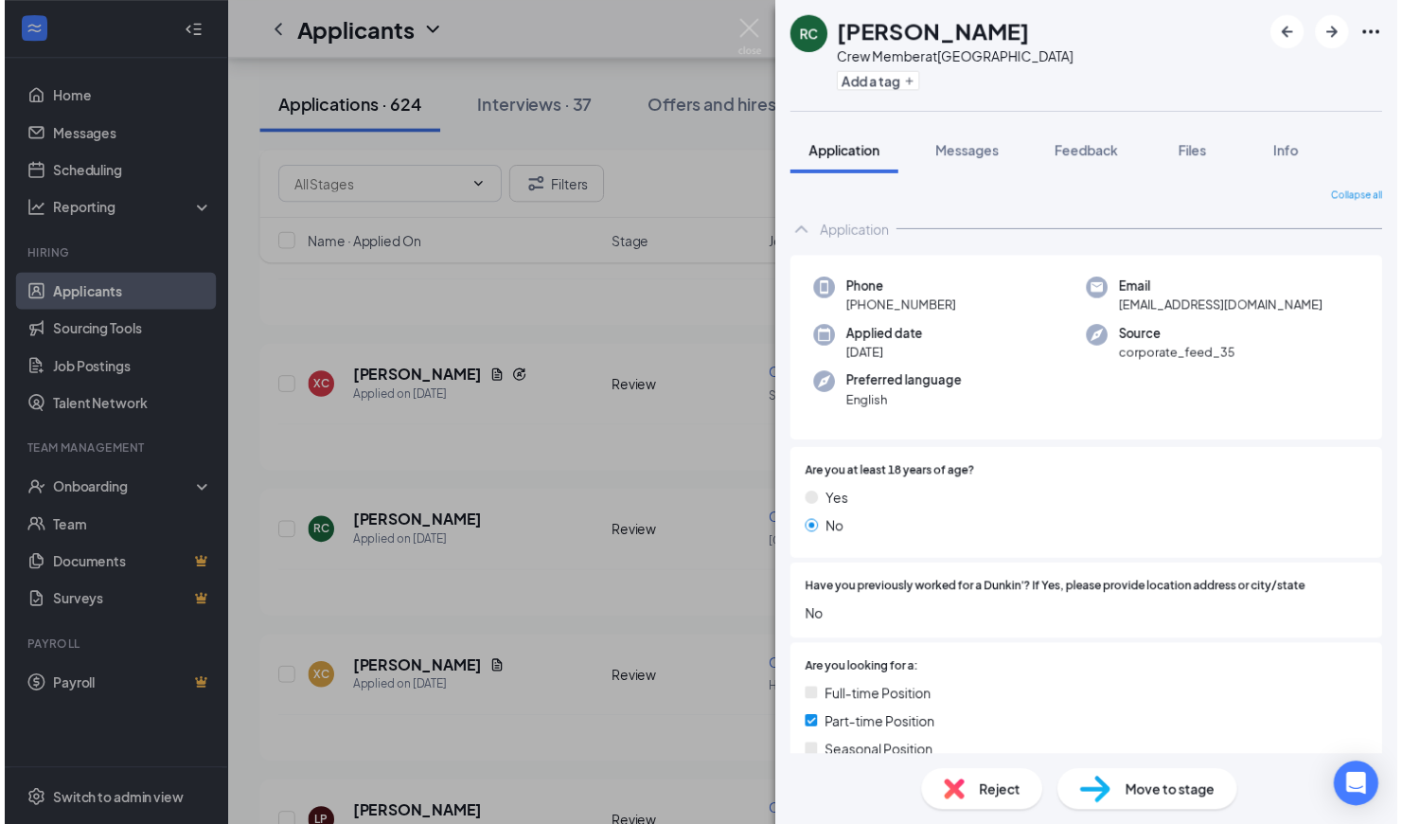
scroll to position [593, 0]
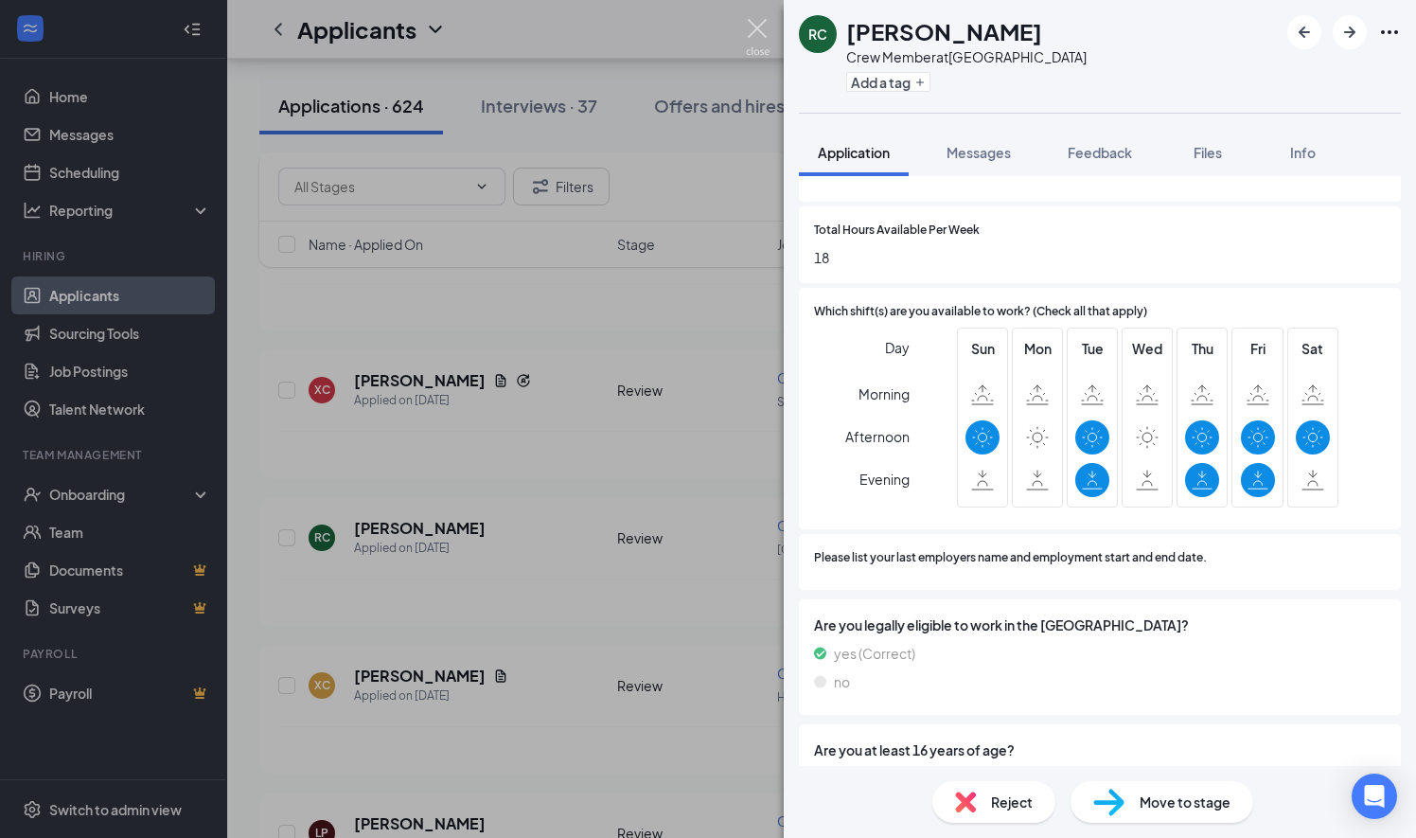
click at [758, 27] on img at bounding box center [758, 37] width 24 height 37
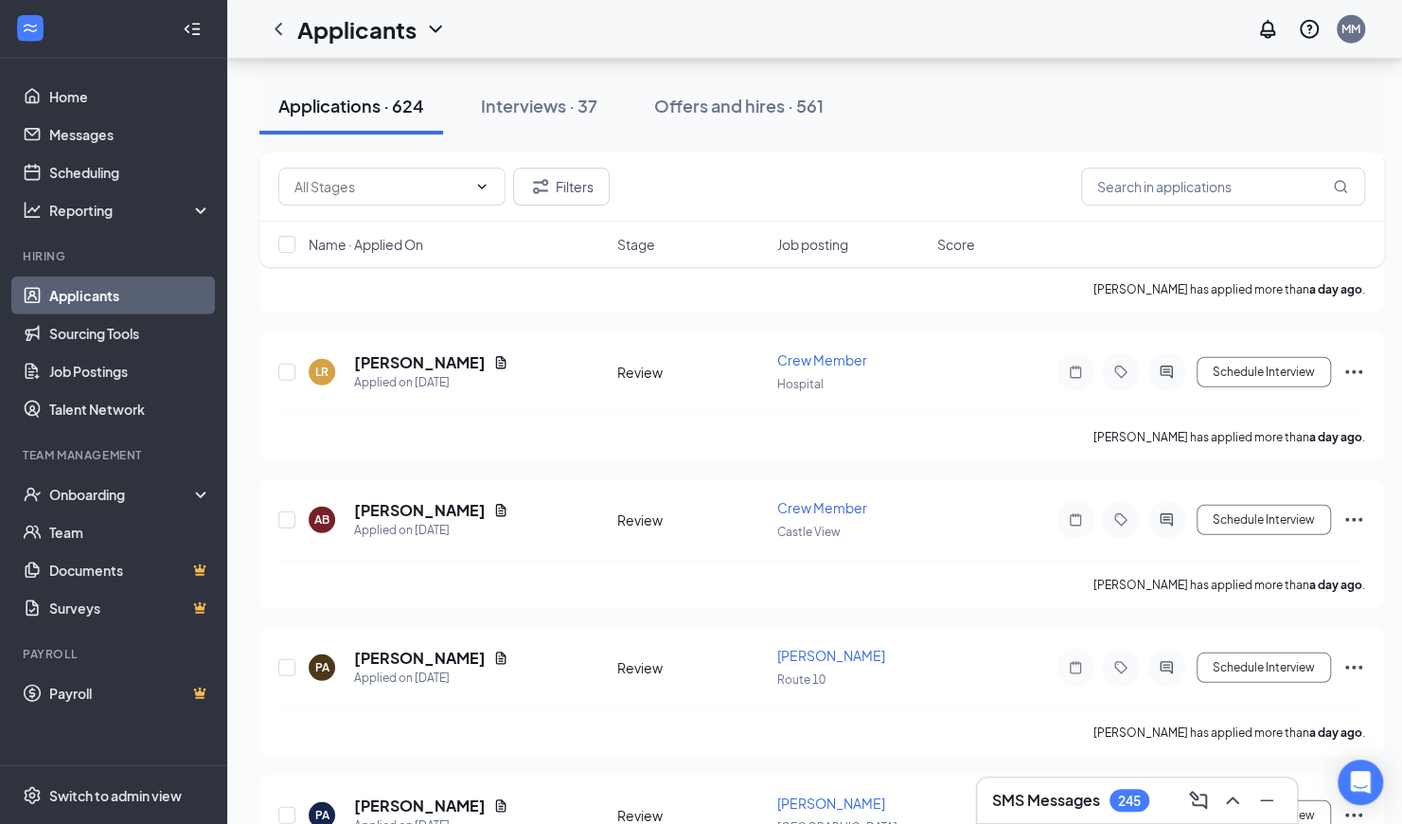
scroll to position [6949, 0]
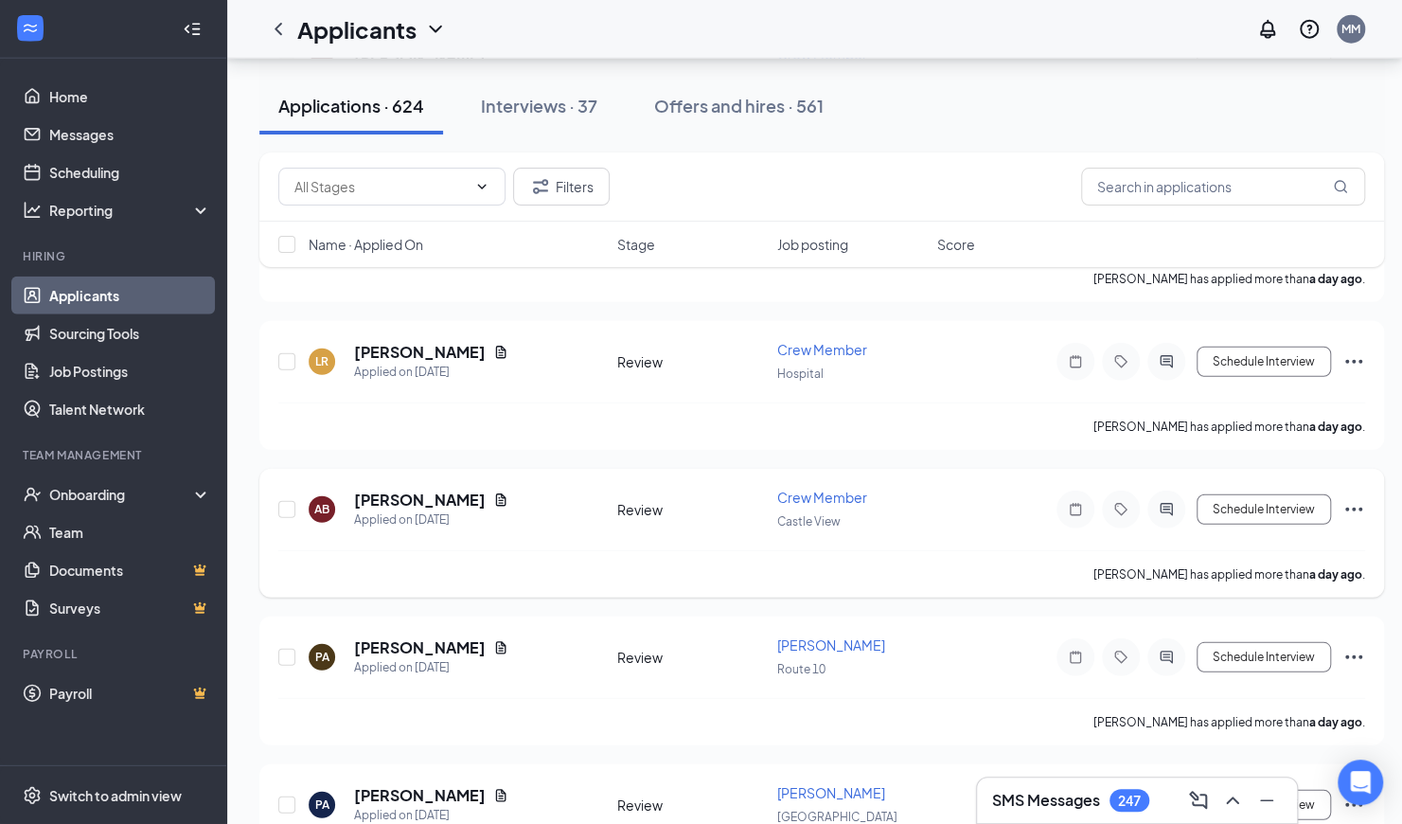
click at [747, 500] on div "Review" at bounding box center [691, 509] width 149 height 19
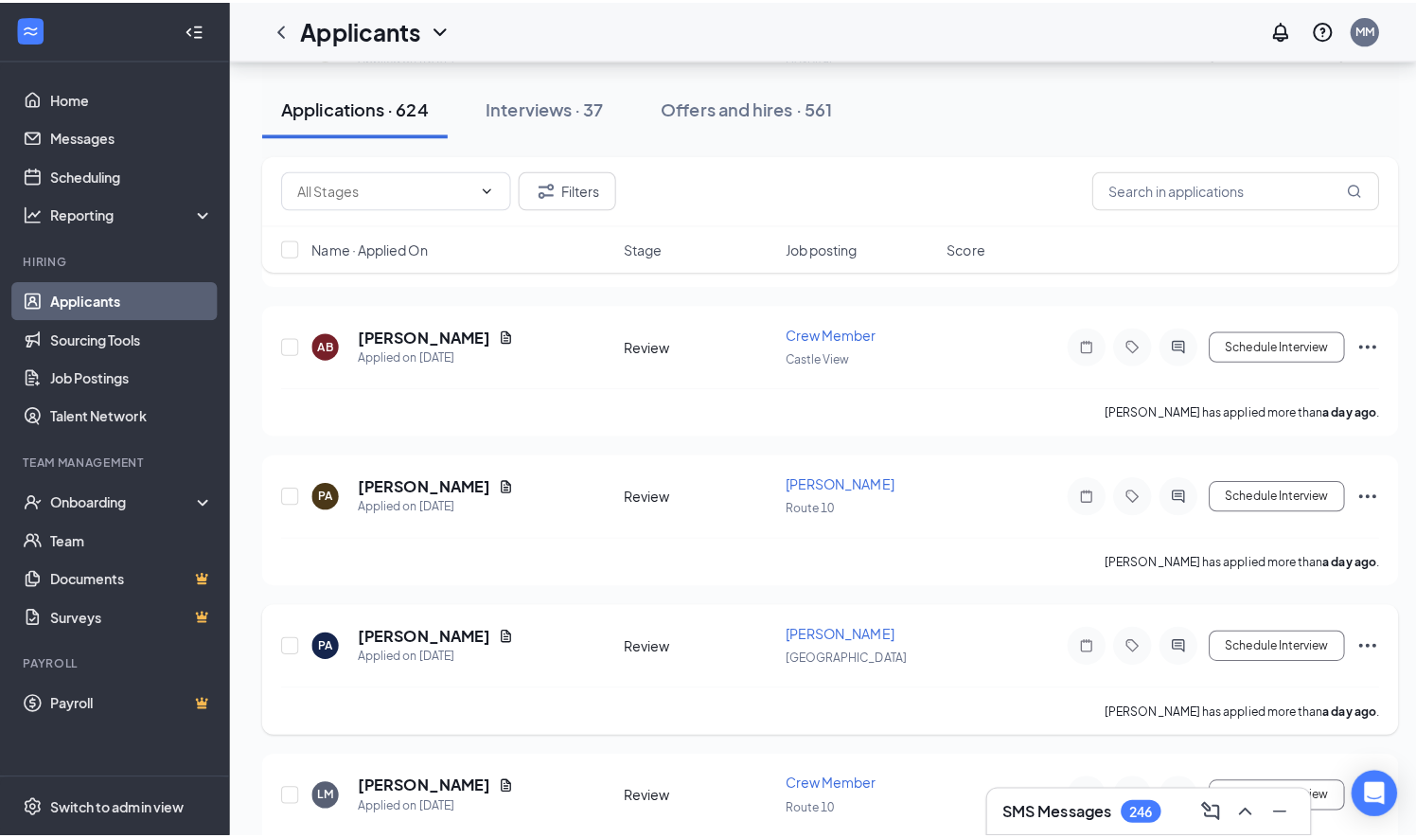
scroll to position [7115, 0]
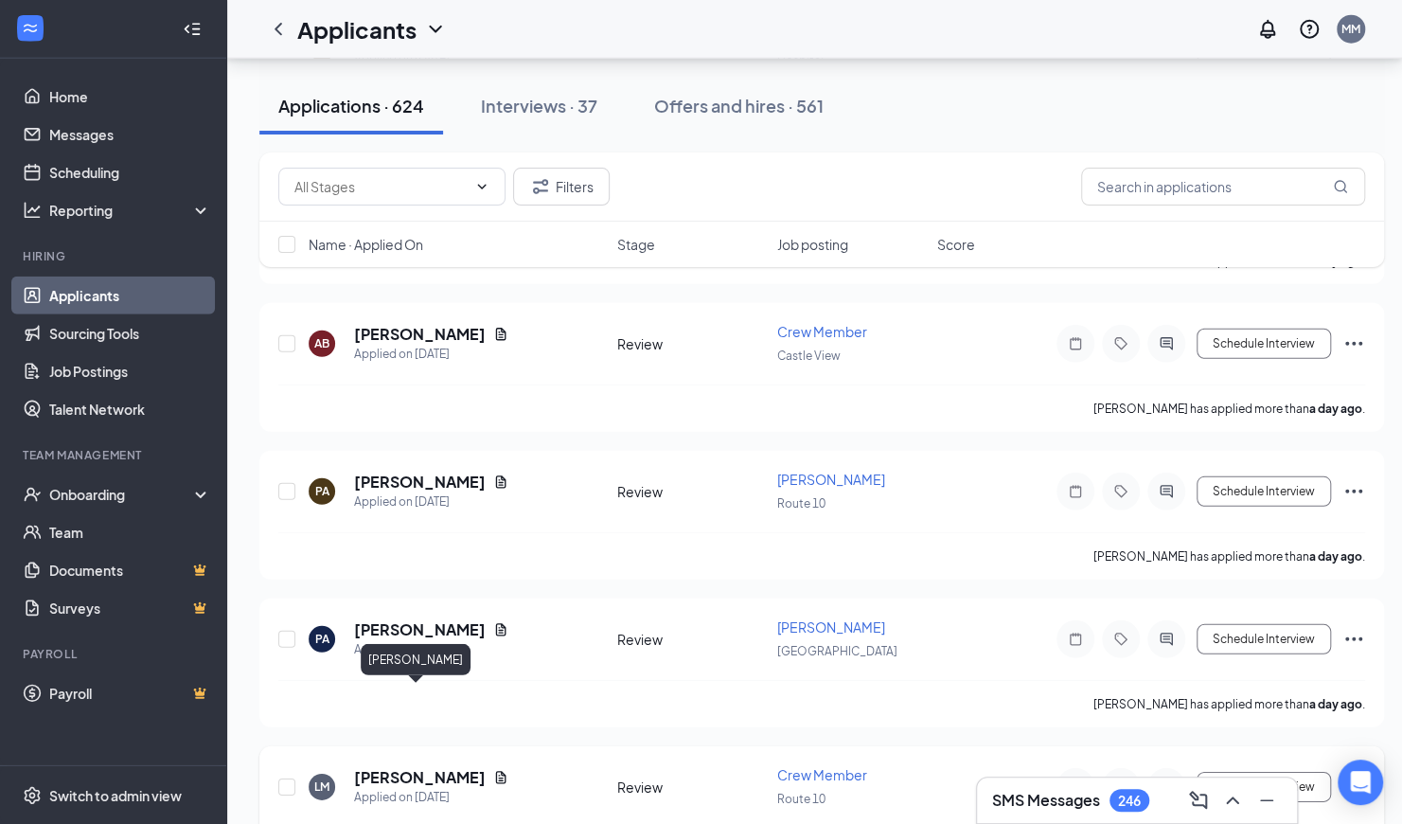
click at [413, 767] on h5 "[PERSON_NAME]" at bounding box center [420, 777] width 132 height 21
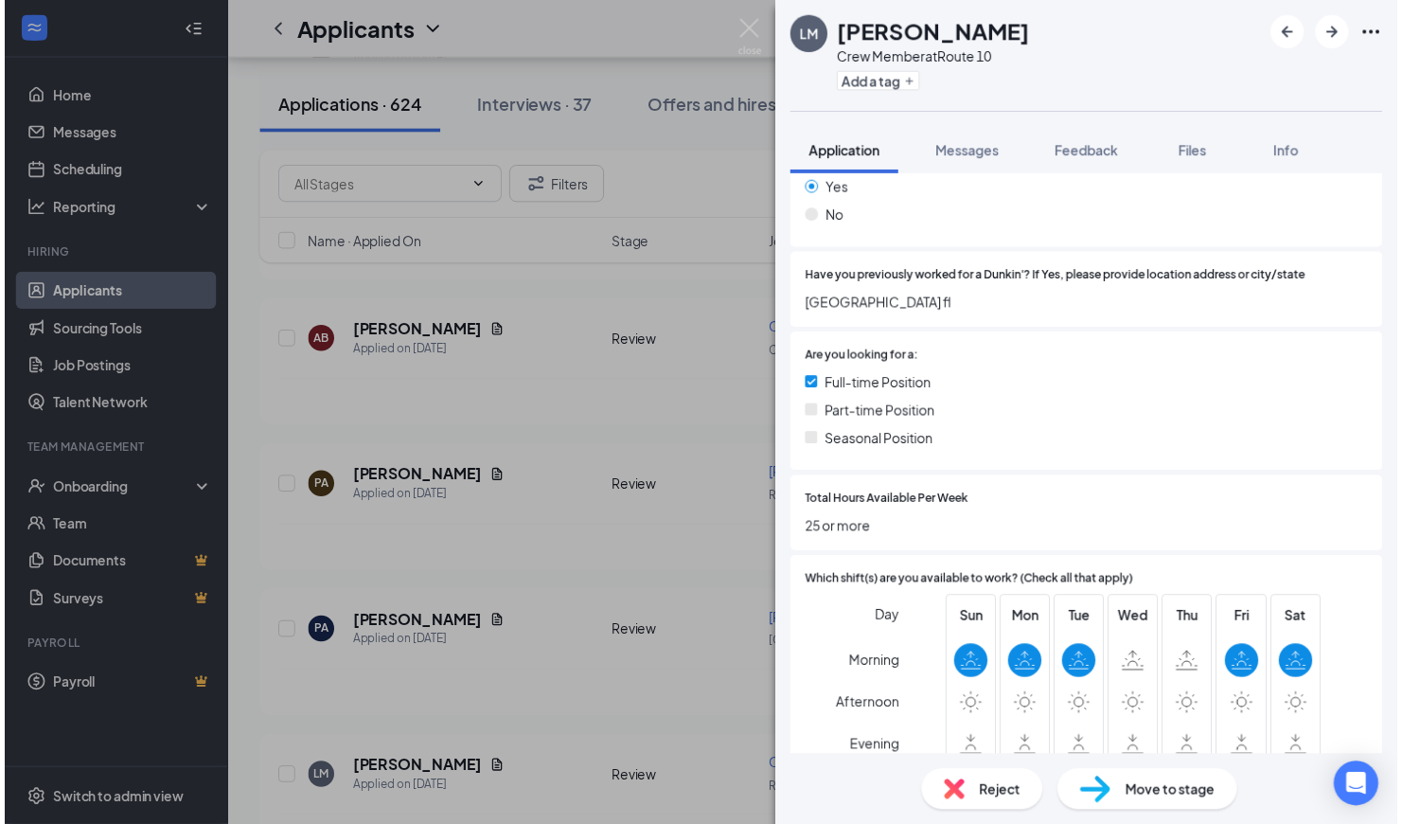
scroll to position [316, 0]
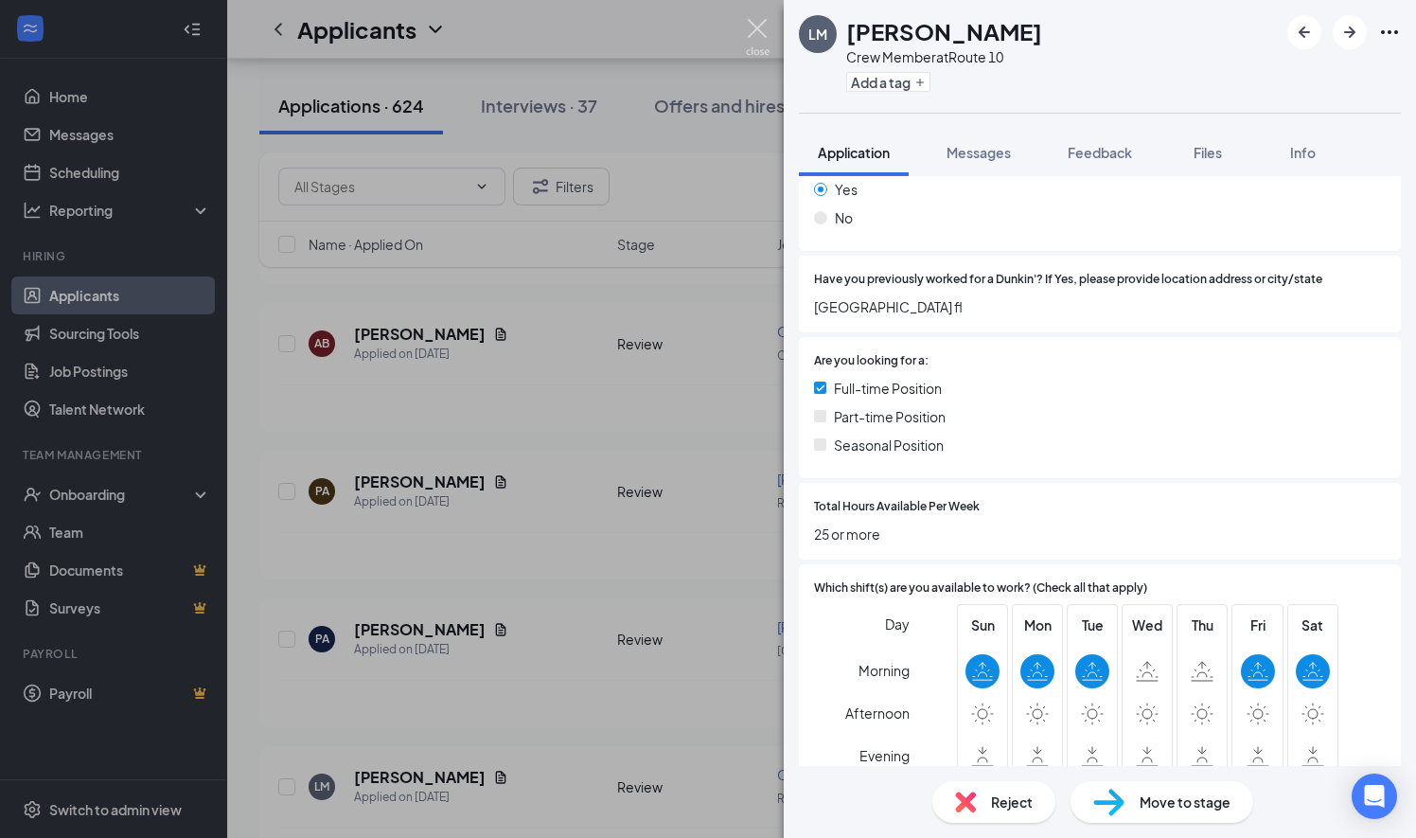
click at [761, 25] on img at bounding box center [758, 37] width 24 height 37
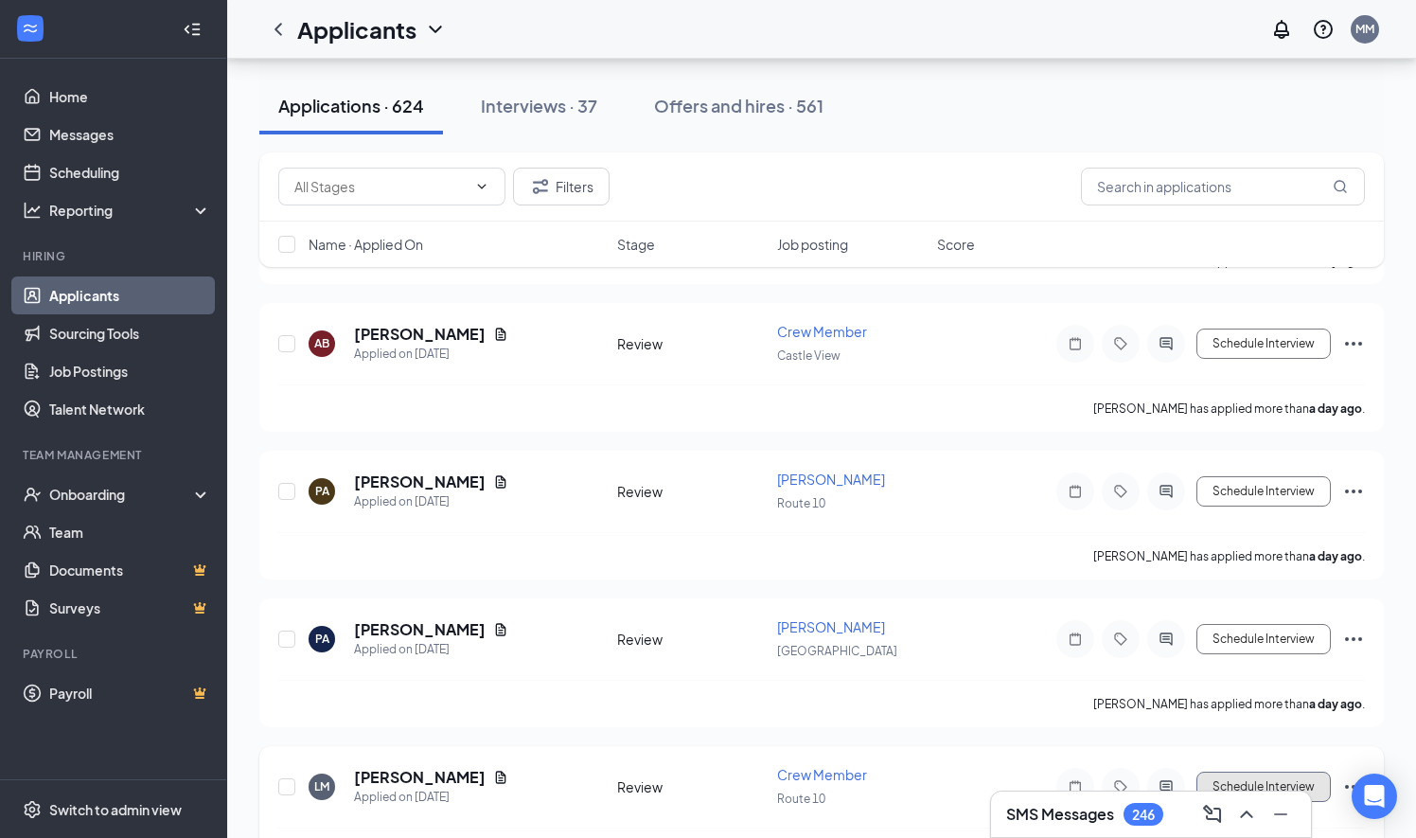
click at [1255, 772] on button "Schedule Interview" at bounding box center [1264, 787] width 134 height 30
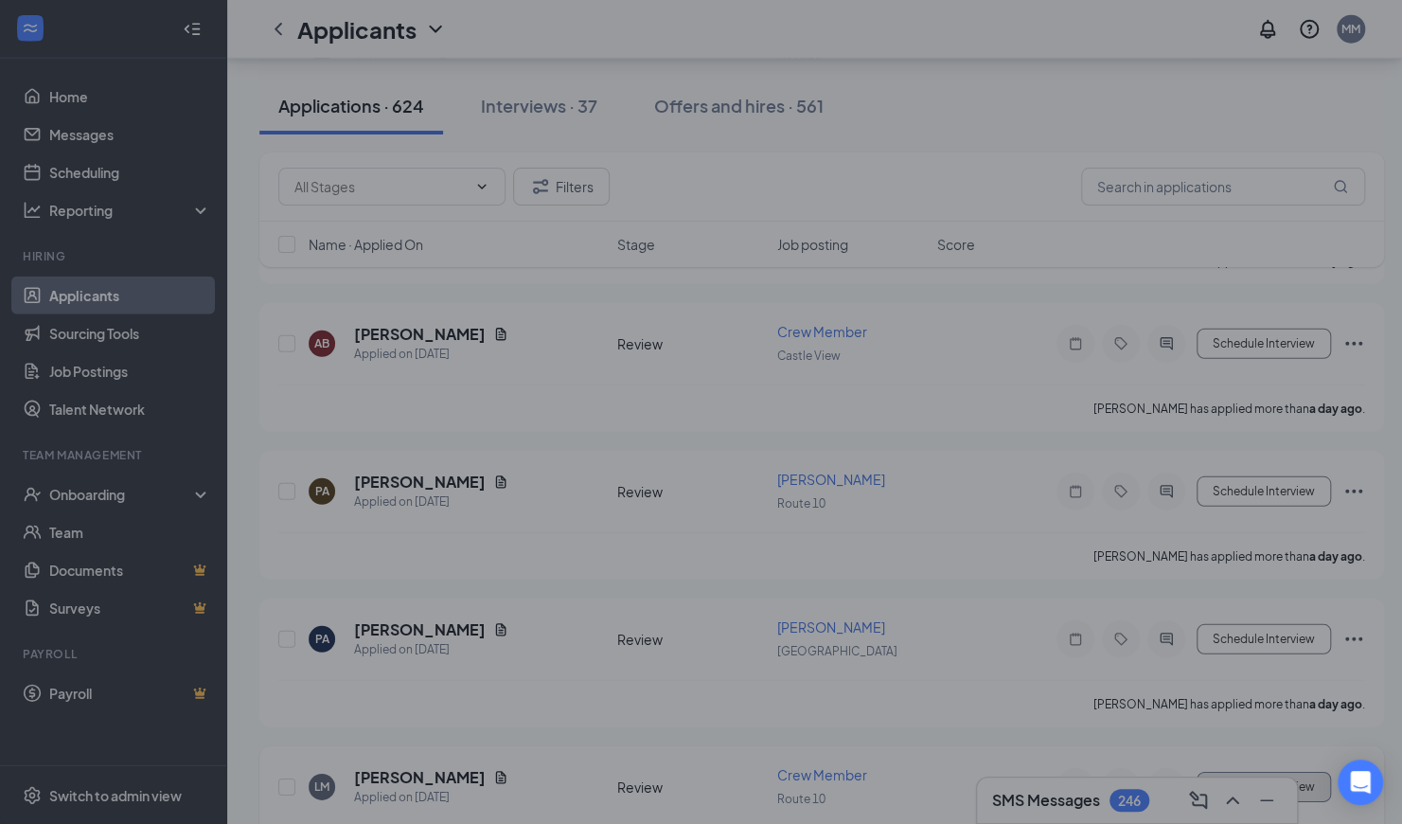
type input "Onsite Interview (next stage)"
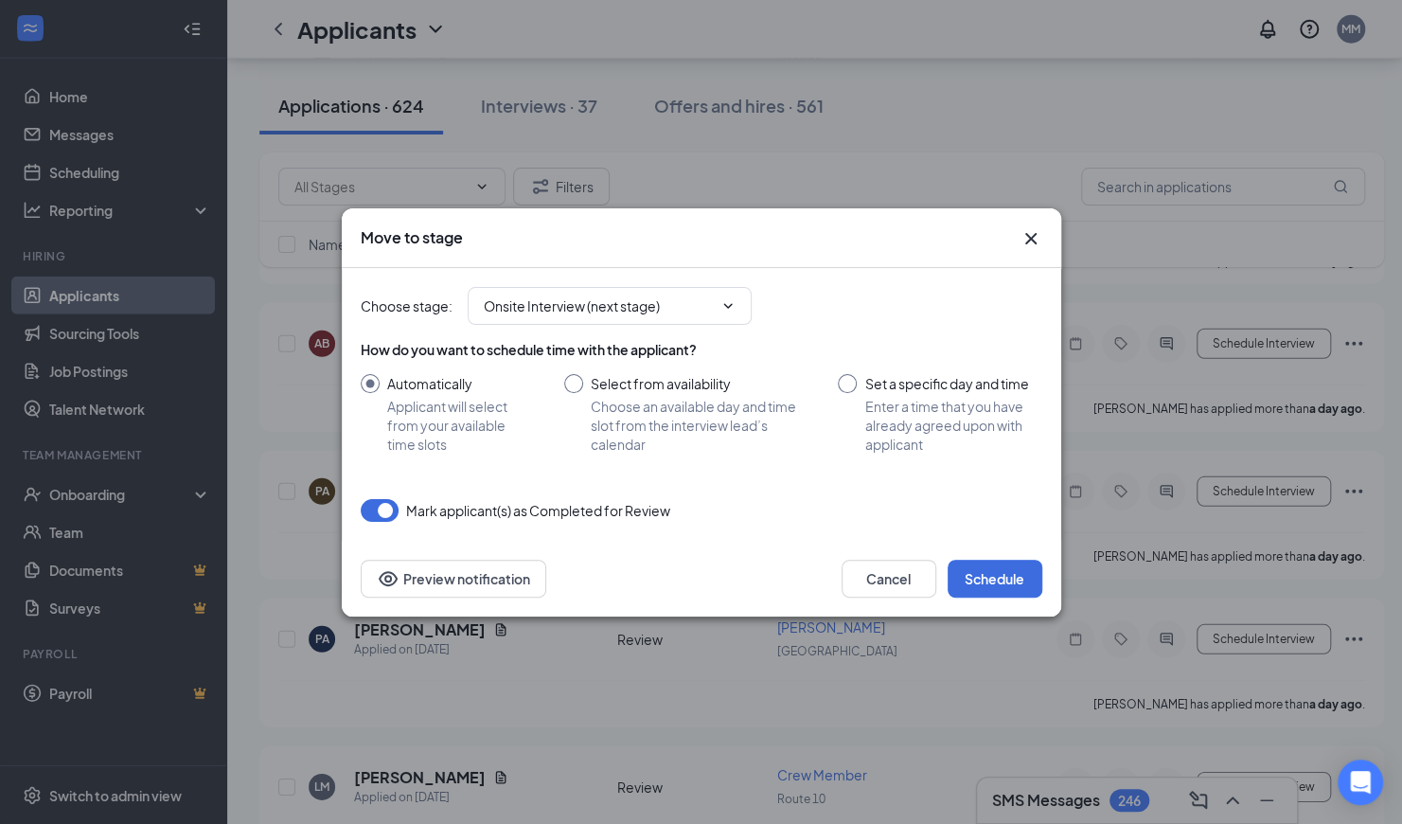
click at [577, 378] on input "Select from availability Choose an available day and time slot from the intervi…" at bounding box center [682, 414] width 237 height 80
radio input "true"
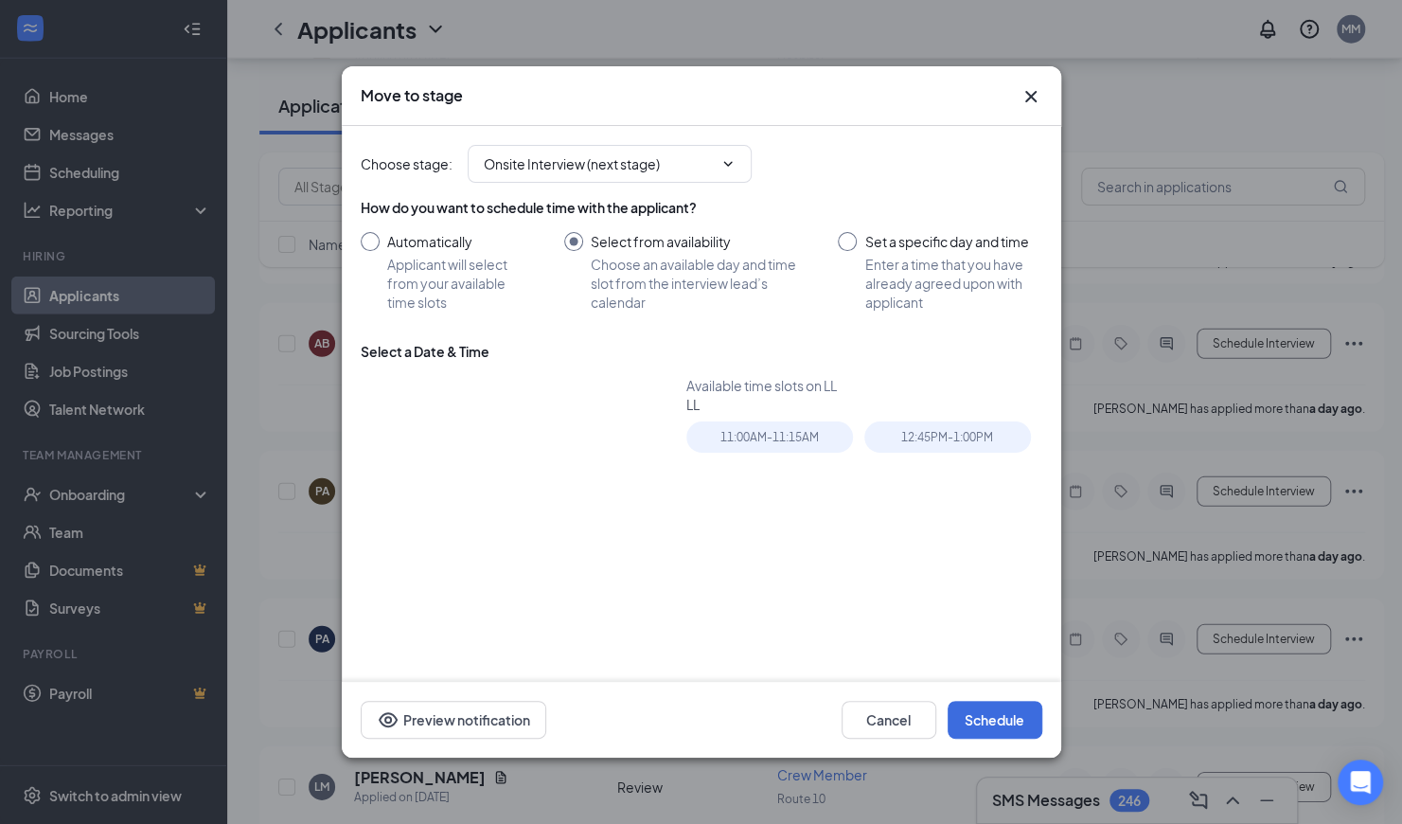
radio input "false"
type input "[DATE]"
click at [557, 517] on div "19" at bounding box center [558, 516] width 23 height 23
click at [805, 433] on div "11:00AM - 11:15AM" at bounding box center [769, 436] width 167 height 31
click at [998, 722] on button "Schedule" at bounding box center [995, 720] width 95 height 38
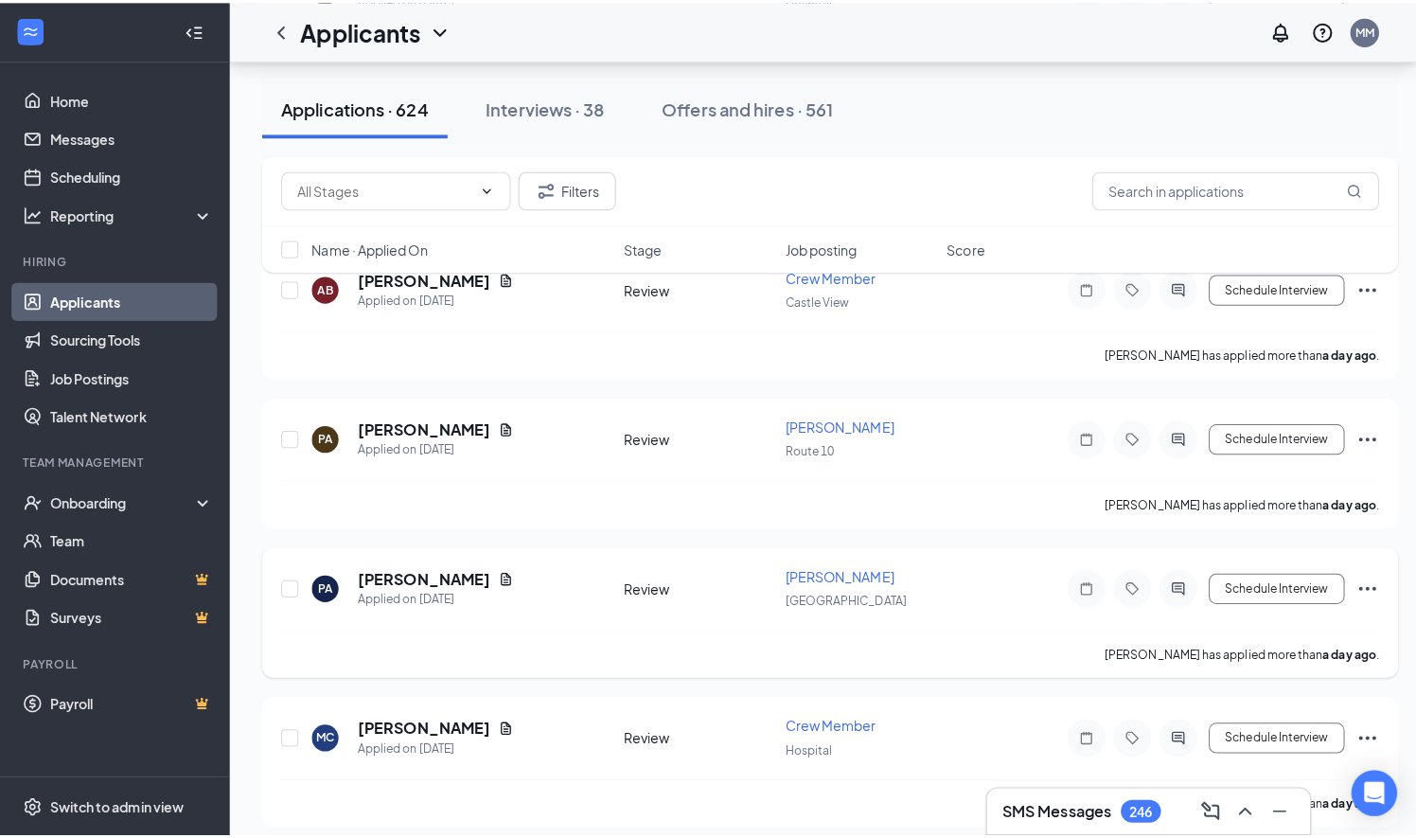
scroll to position [7173, 0]
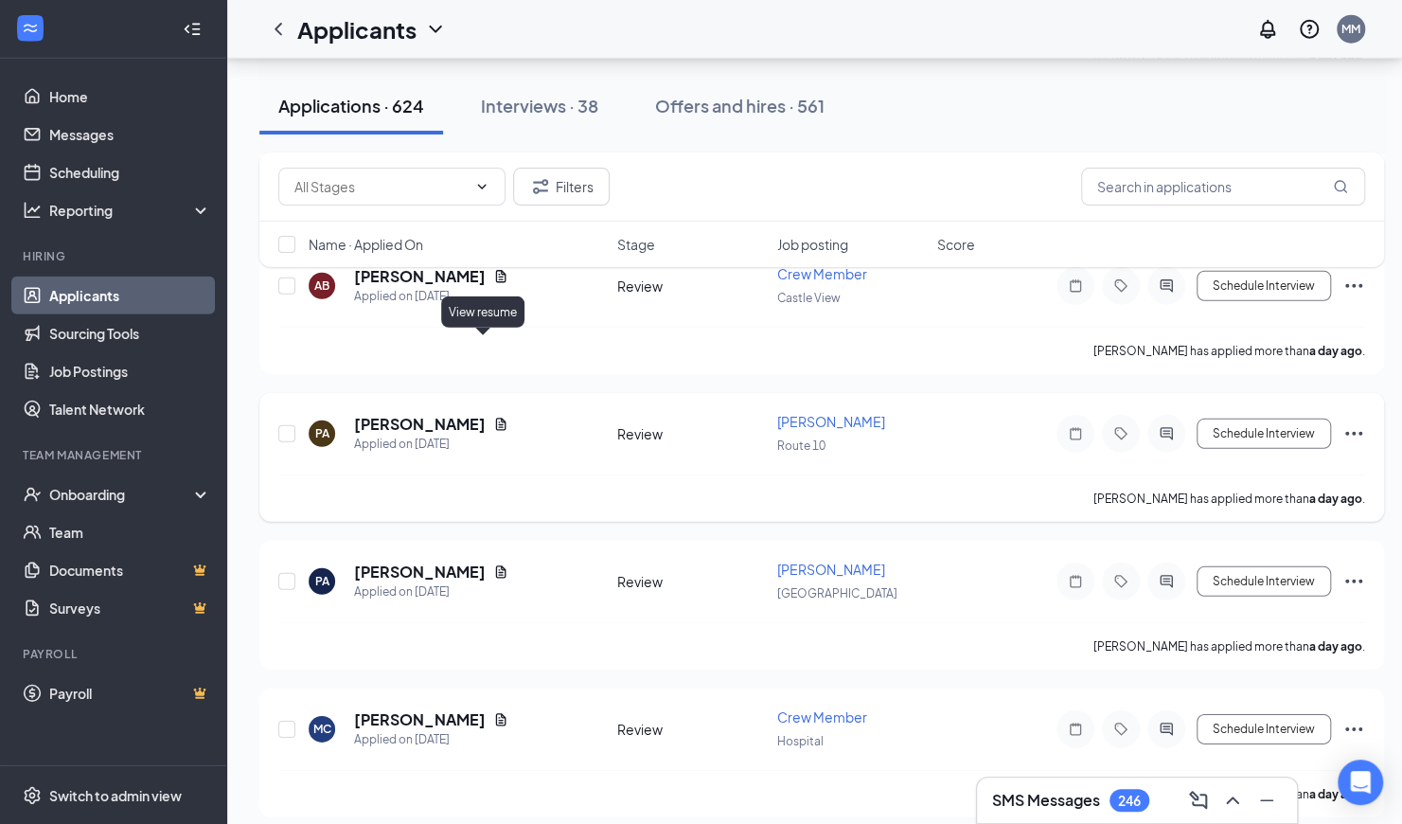
click at [493, 417] on icon "Document" at bounding box center [500, 424] width 15 height 15
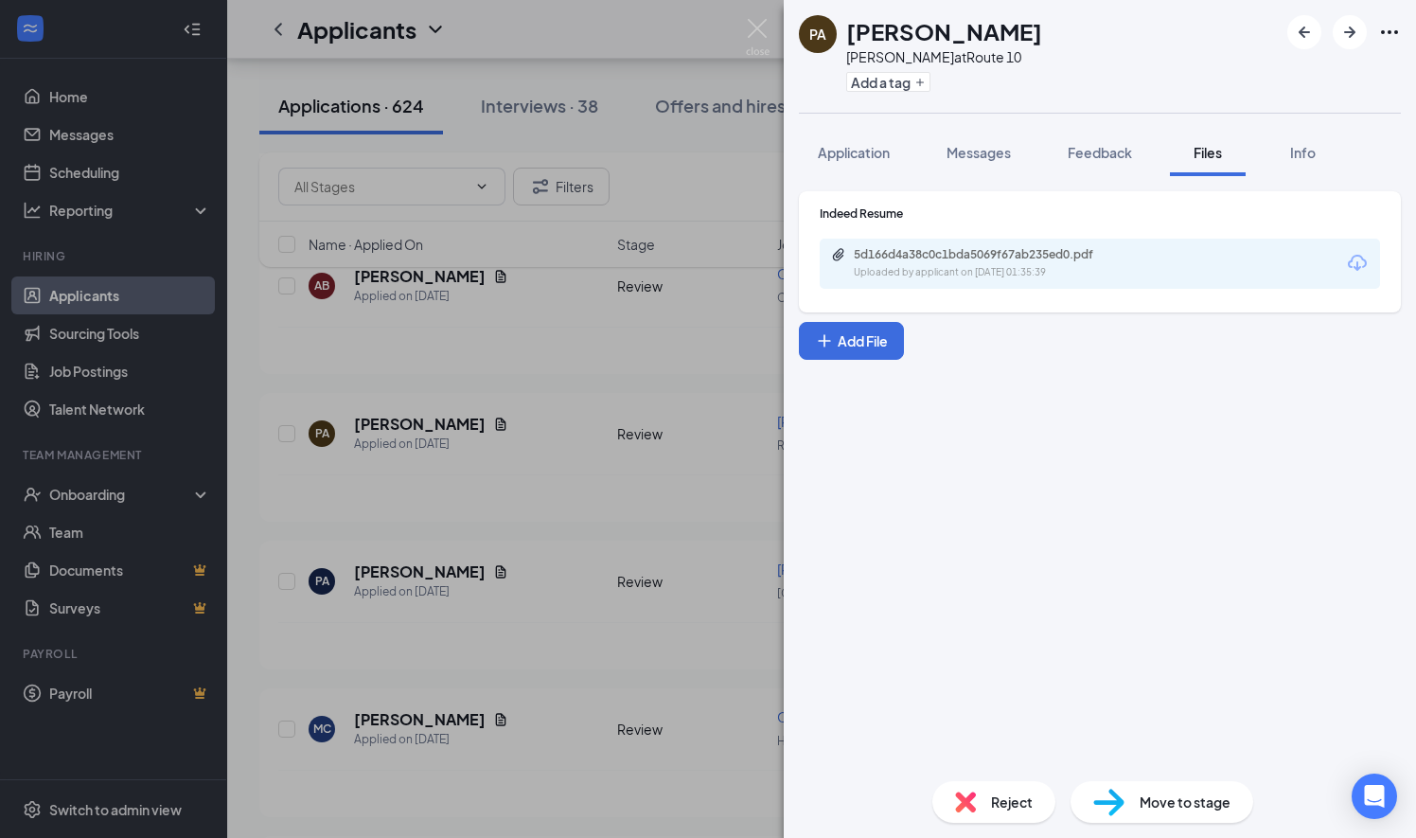
click at [1363, 265] on icon "Download" at bounding box center [1357, 263] width 23 height 23
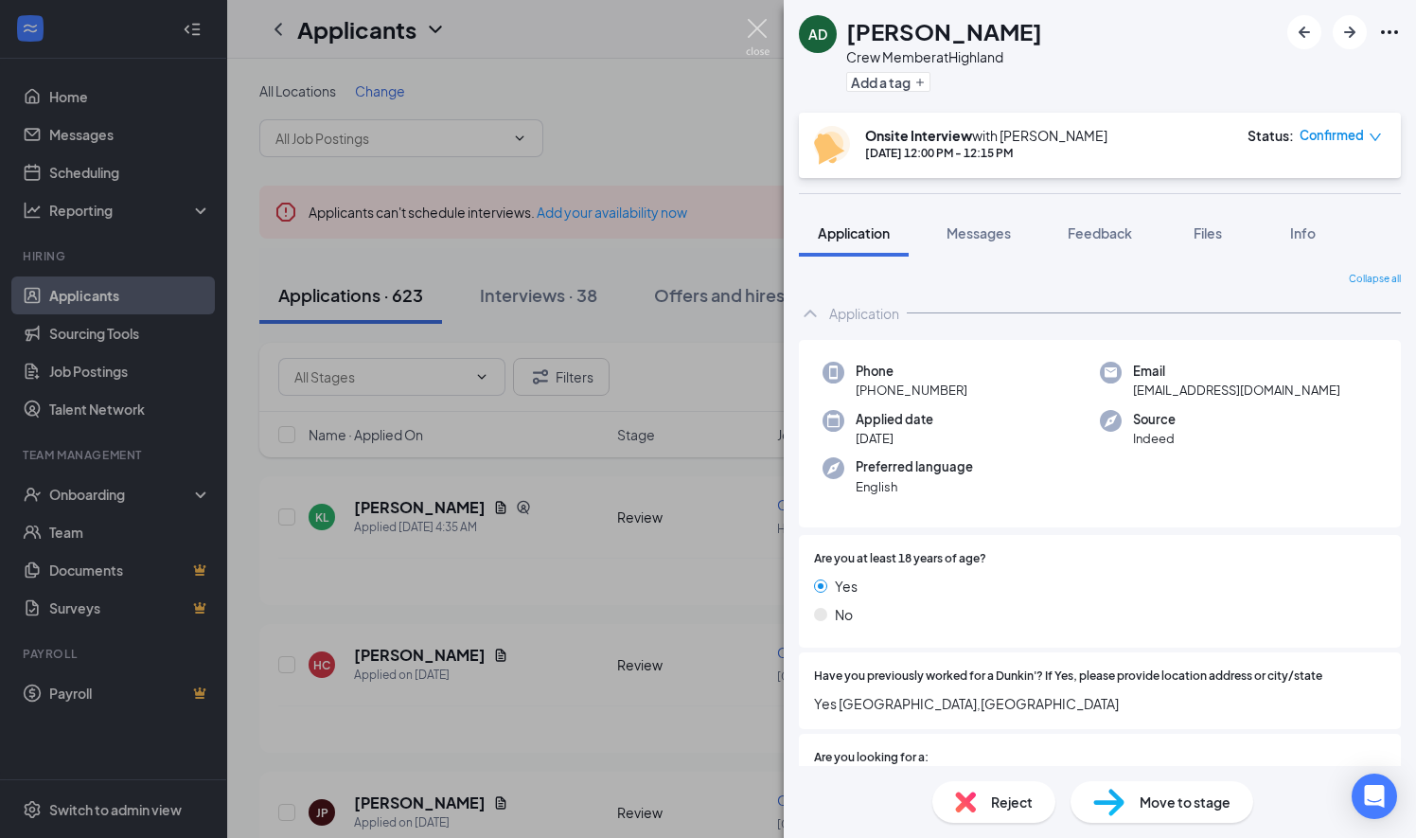
click at [758, 25] on img at bounding box center [758, 37] width 24 height 37
